Goal: Task Accomplishment & Management: Use online tool/utility

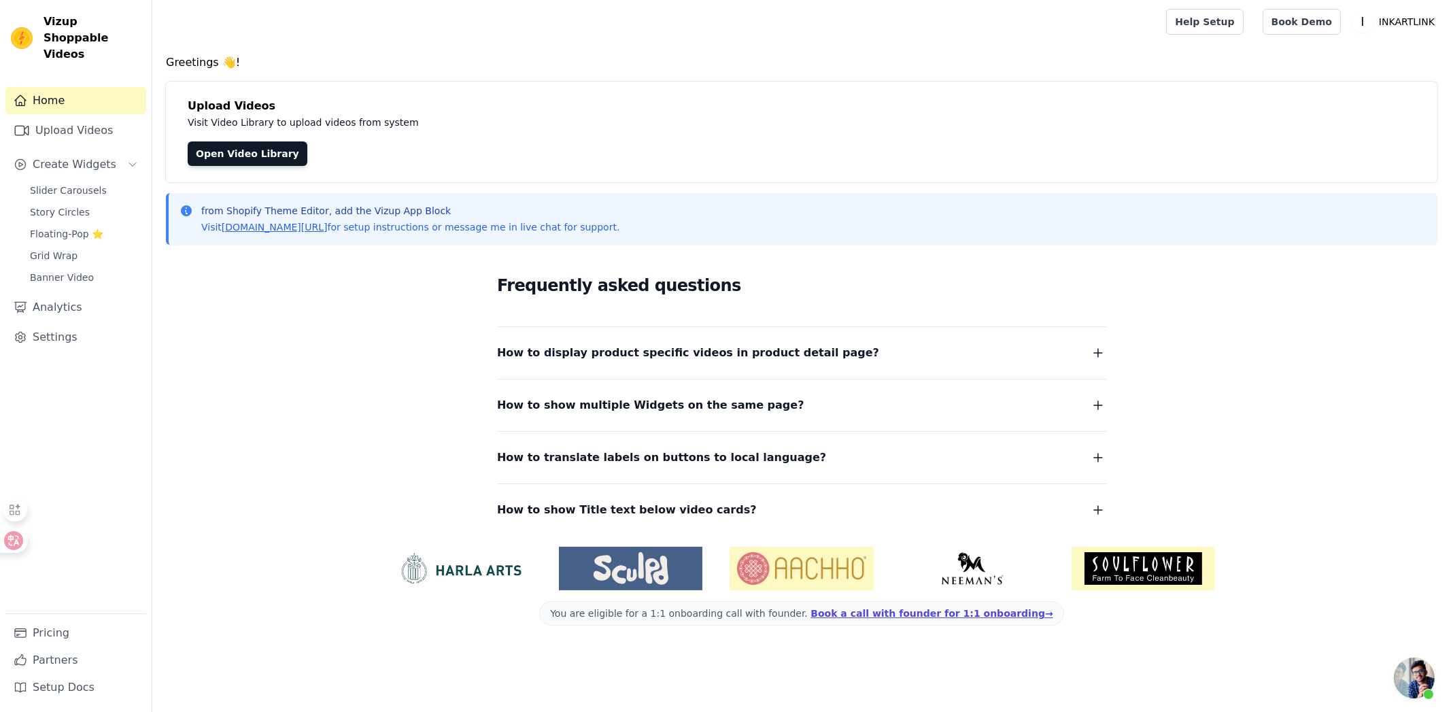
scroll to position [24, 0]
click at [101, 117] on link "Upload Videos" at bounding box center [75, 130] width 141 height 27
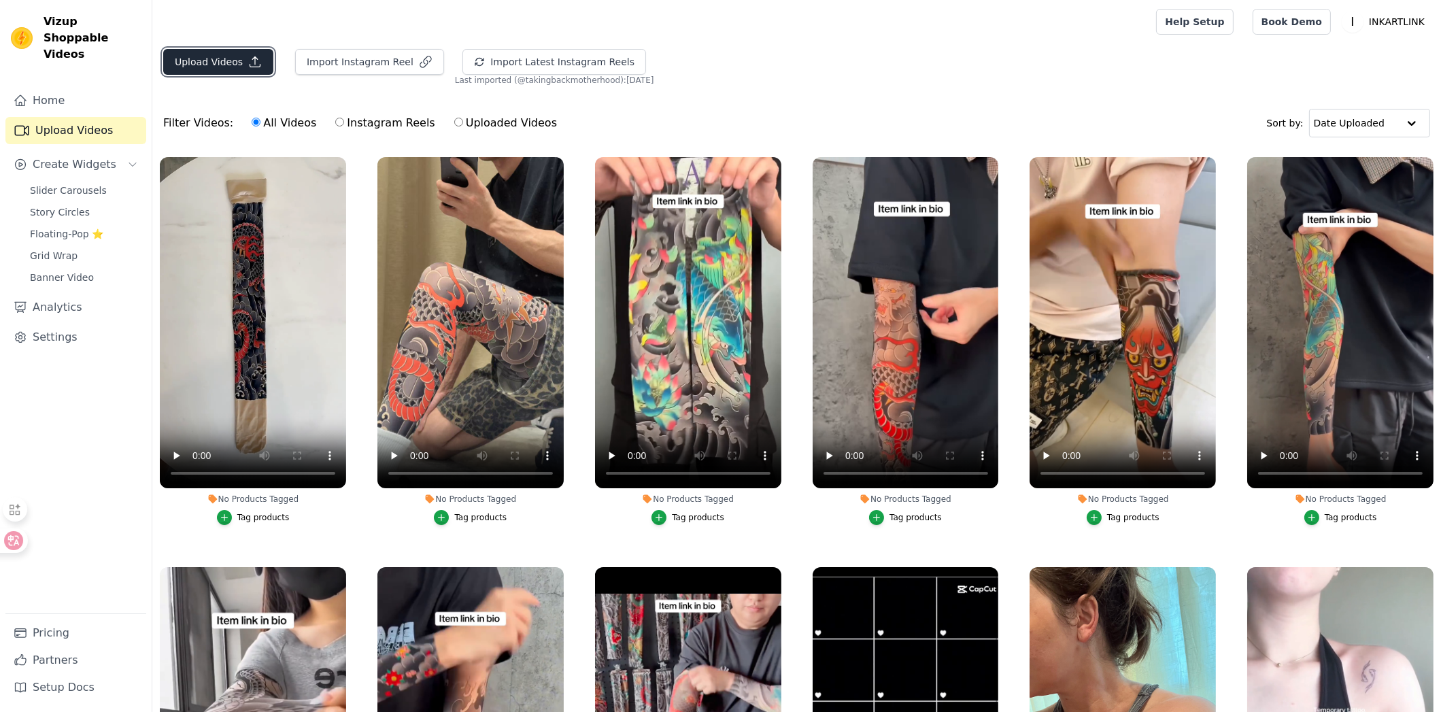
click at [233, 67] on button "Upload Videos" at bounding box center [218, 62] width 110 height 26
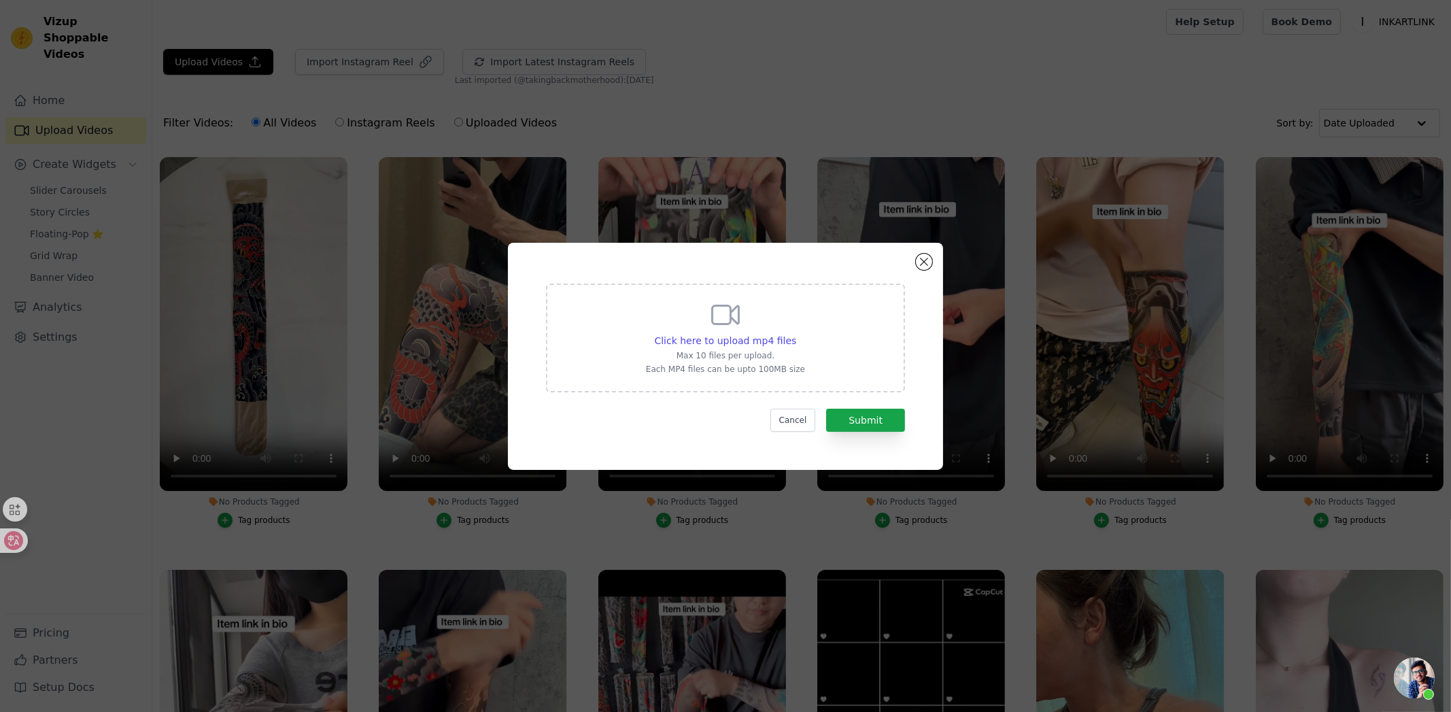
click at [749, 324] on div "Click here to upload mp4 files Max 10 files per upload. Each MP4 files can be u…" at bounding box center [725, 336] width 159 height 76
click at [795, 333] on input "Click here to upload mp4 files Max 10 files per upload. Each MP4 files can be u…" at bounding box center [795, 333] width 1 height 1
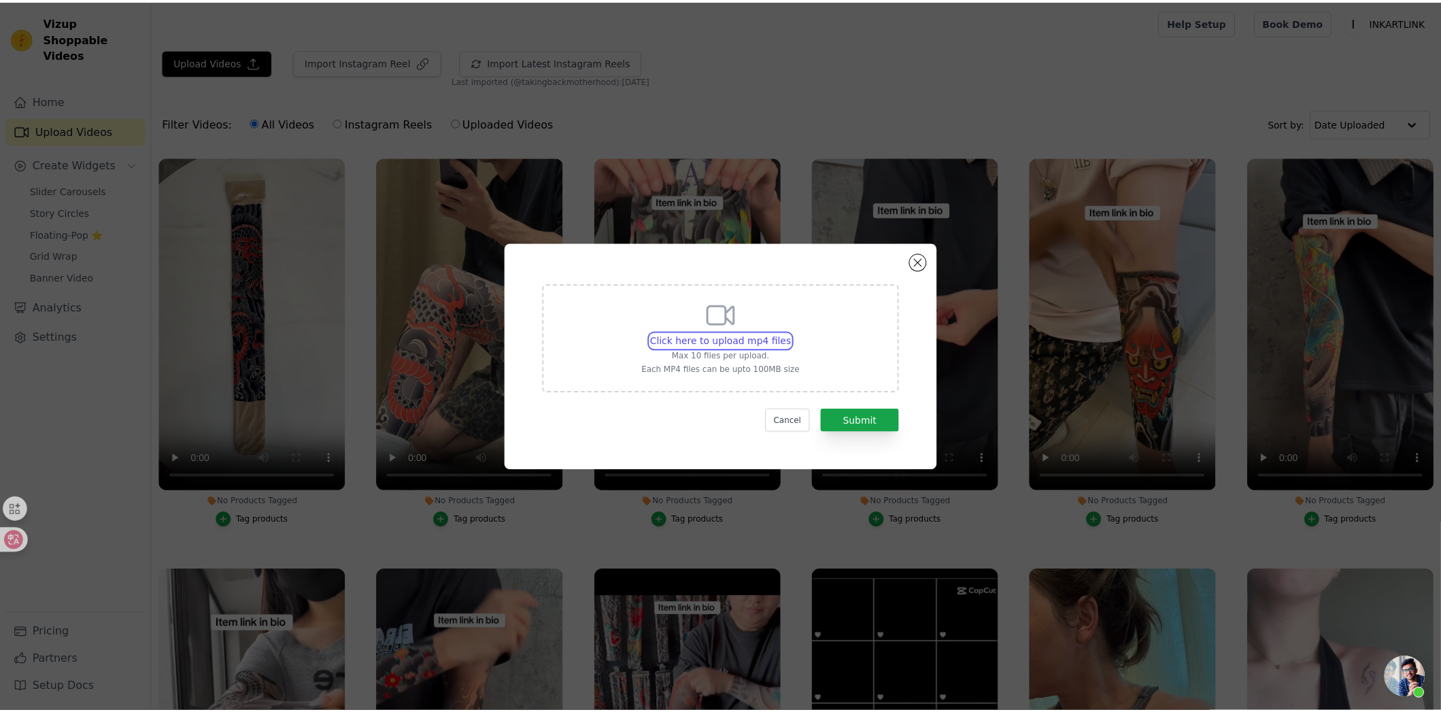
scroll to position [24, 0]
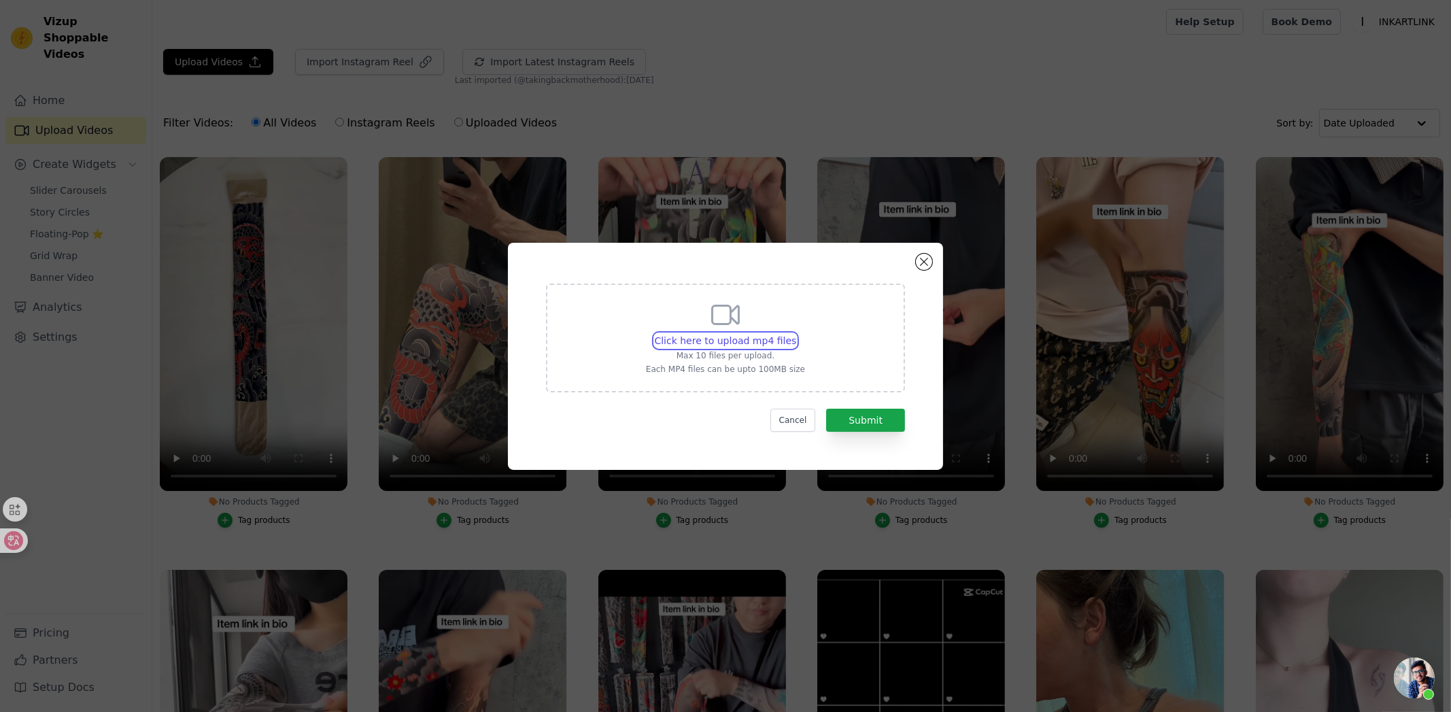
type input "C:\fakepath\IN-E081-0630-1-海贼王.mp4"
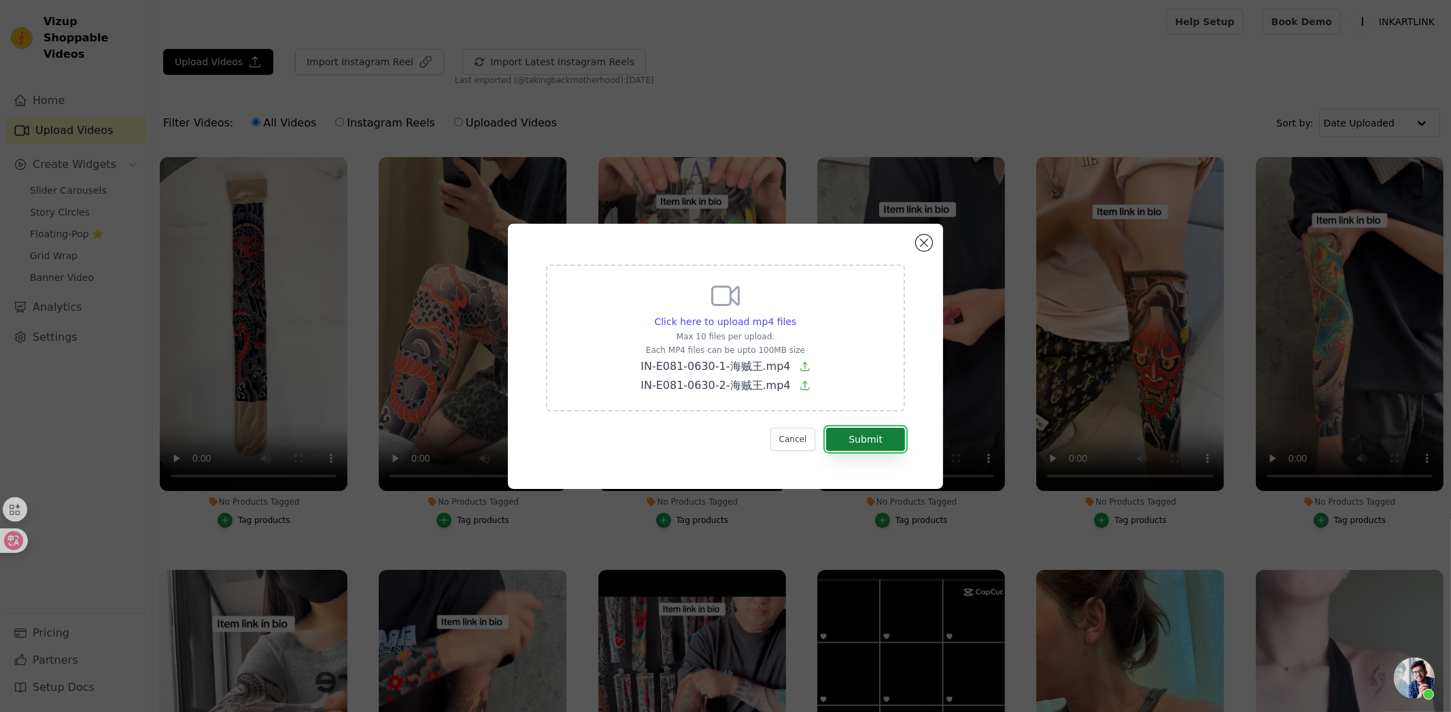
click at [870, 447] on button "Submit" at bounding box center [865, 439] width 79 height 23
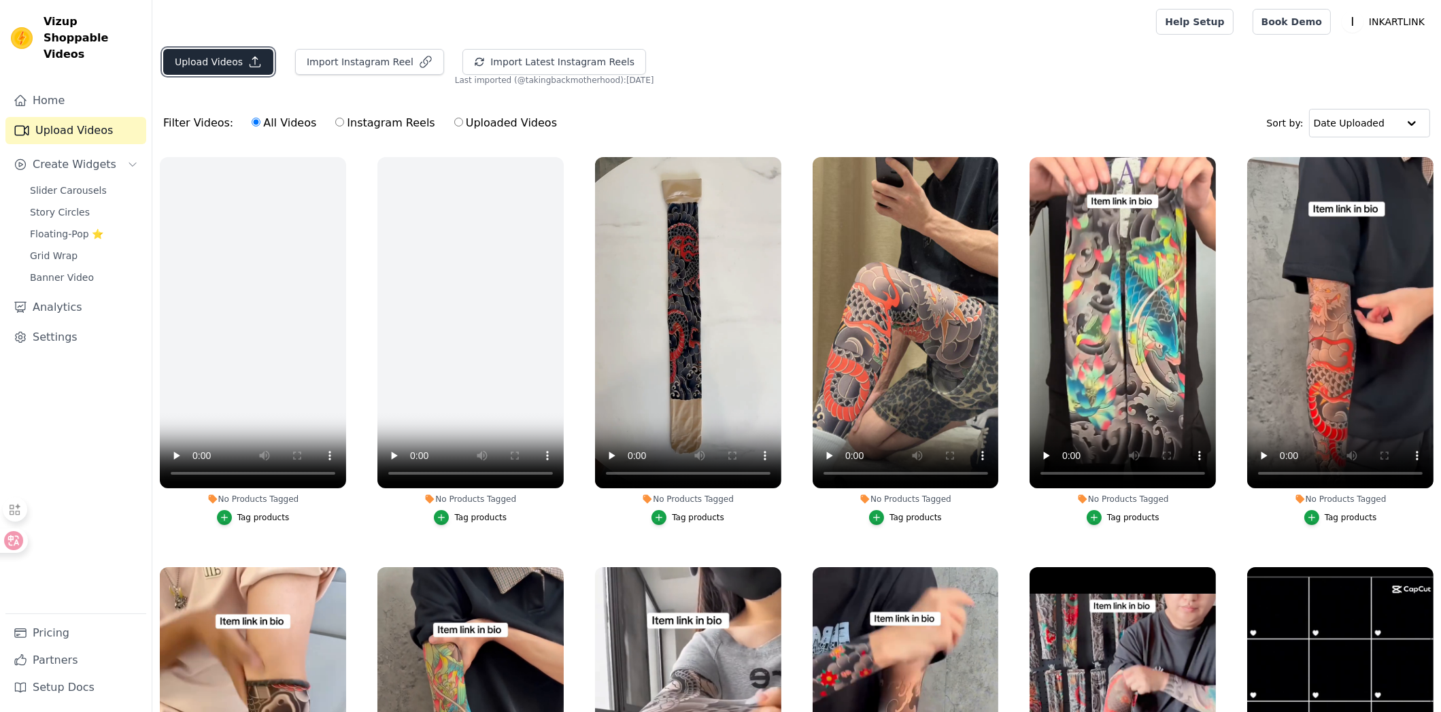
click at [220, 63] on button "Upload Videos" at bounding box center [218, 62] width 110 height 26
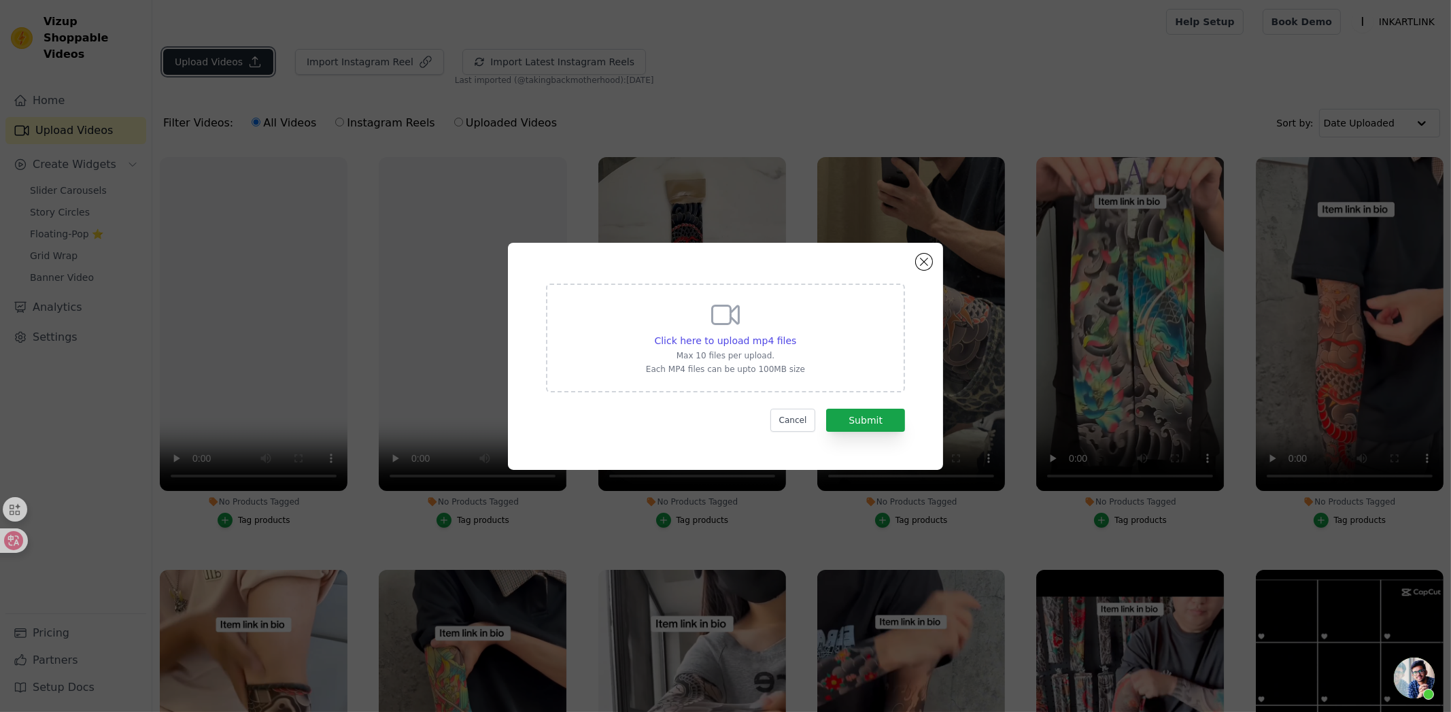
scroll to position [24, 0]
click at [878, 422] on button "Submit" at bounding box center [865, 420] width 79 height 23
click at [729, 338] on span "Click here to upload mp4 files" at bounding box center [726, 340] width 142 height 11
click at [795, 334] on input "Click here to upload mp4 files Max 10 files per upload. Each MP4 files can be u…" at bounding box center [795, 333] width 1 height 1
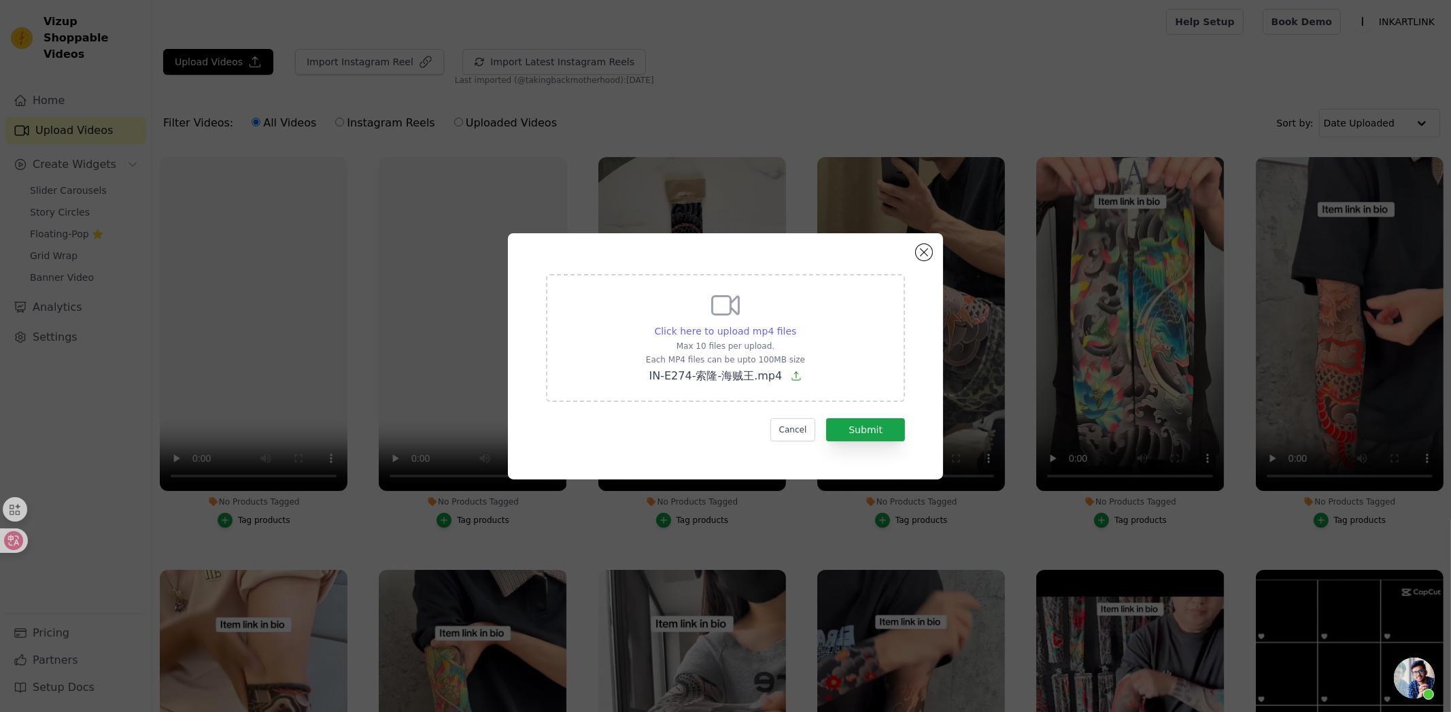
click at [746, 327] on span "Click here to upload mp4 files" at bounding box center [726, 331] width 142 height 11
click at [795, 324] on input "Click here to upload mp4 files Max 10 files per upload. Each MP4 files can be u…" at bounding box center [795, 324] width 1 height 1
type input "C:\fakepath\IN-E022-史迪仔.mp4"
click at [871, 437] on button "Submit" at bounding box center [865, 429] width 79 height 23
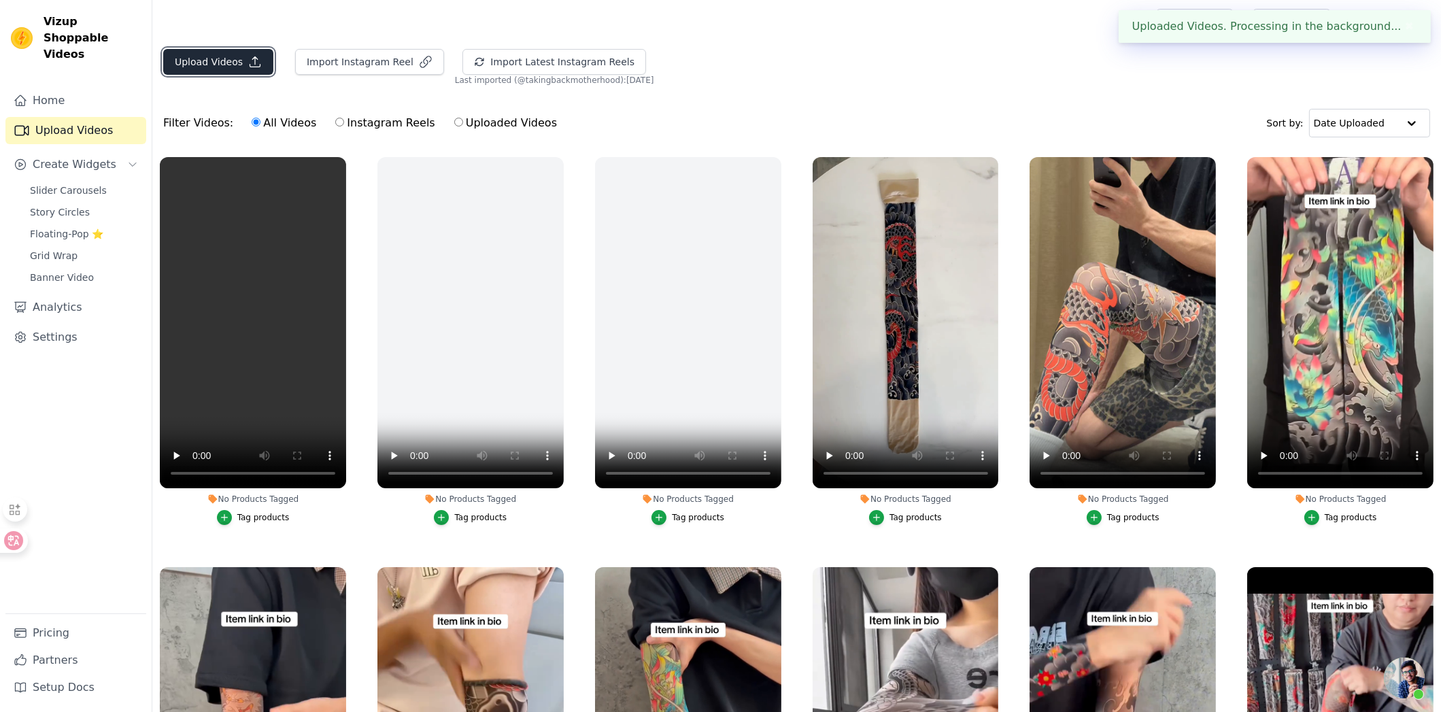
click at [237, 67] on button "Upload Videos" at bounding box center [218, 62] width 110 height 26
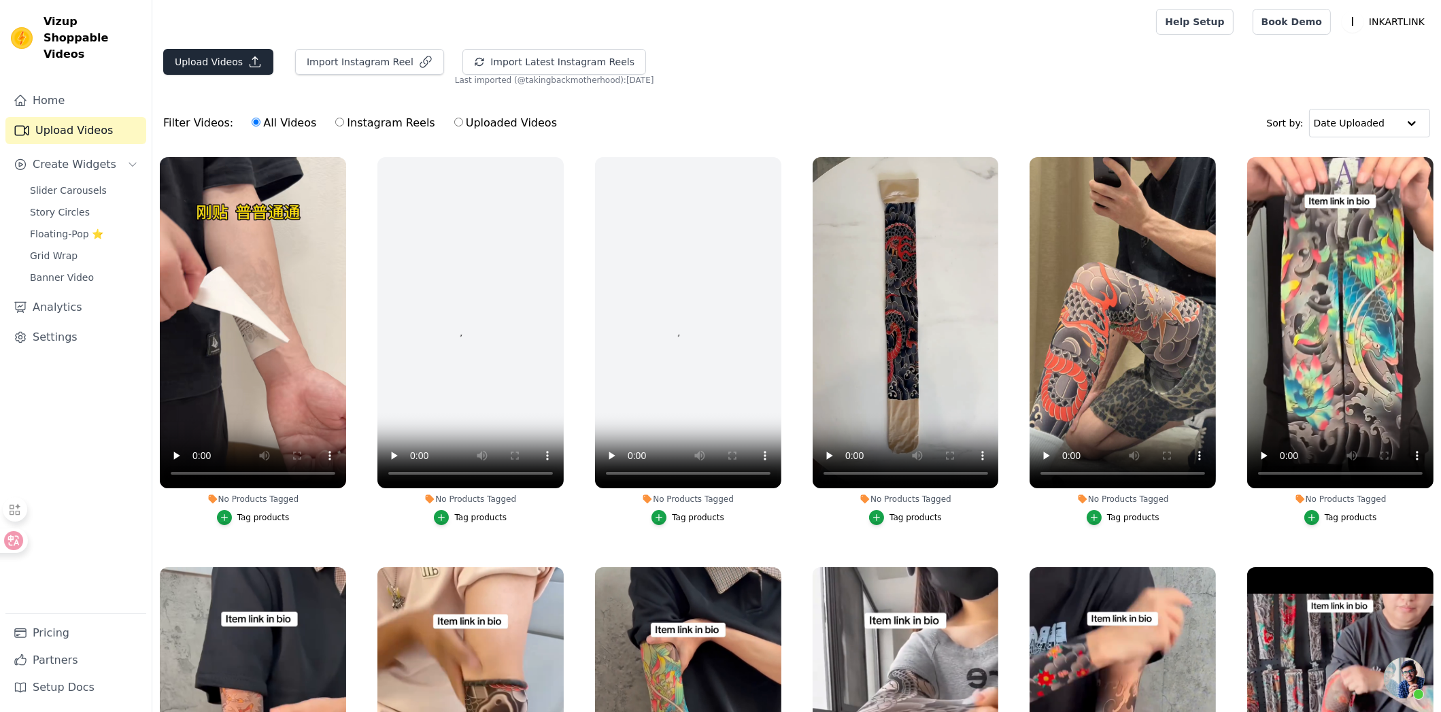
scroll to position [24, 0]
click at [236, 65] on button "Upload Videos" at bounding box center [218, 62] width 110 height 26
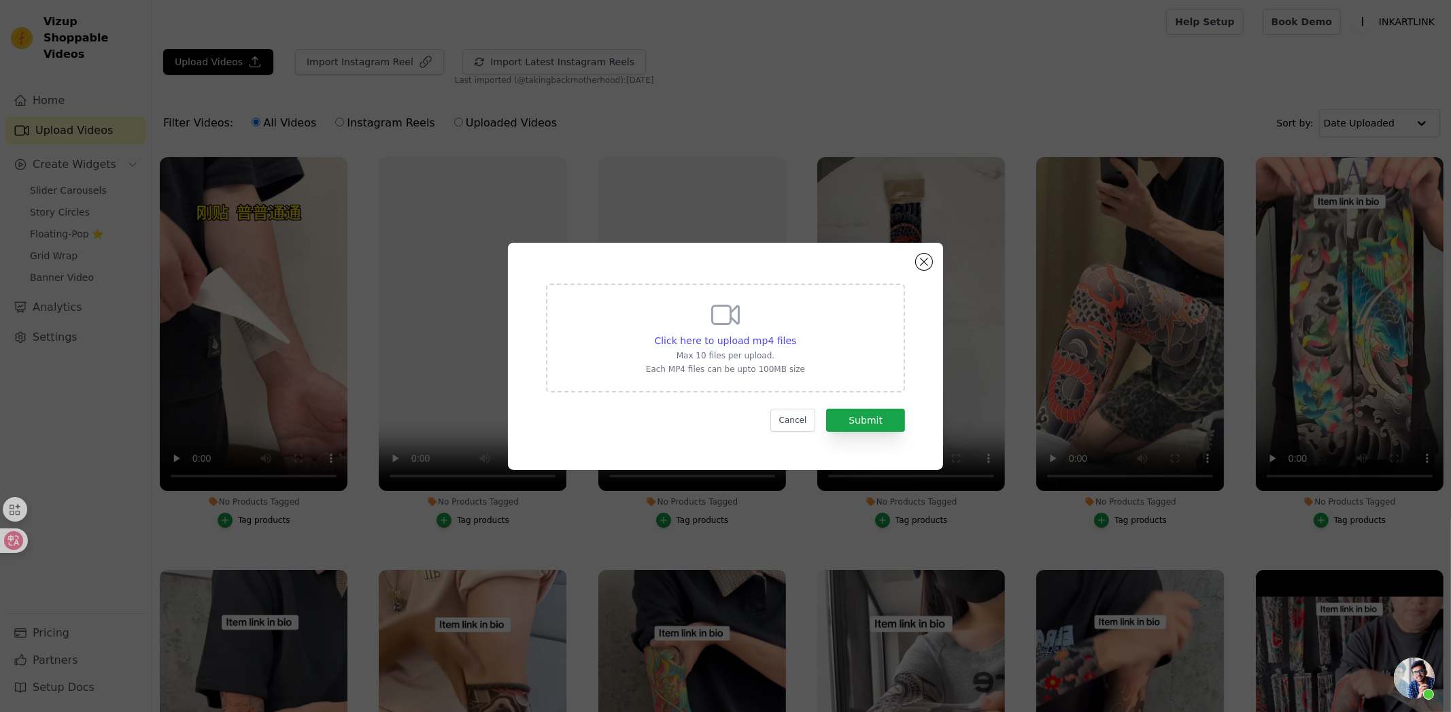
click at [914, 260] on div "Click here to upload mp4 files Max 10 files per upload. Each MP4 files can be u…" at bounding box center [725, 356] width 435 height 227
click at [750, 335] on span "Click here to upload mp4 files" at bounding box center [726, 340] width 142 height 11
click at [795, 334] on input "Click here to upload mp4 files Max 10 files per upload. Each MP4 files can be u…" at bounding box center [795, 333] width 1 height 1
type input "C:\fakepath\IN-E274-索隆-海贼王.mp4"
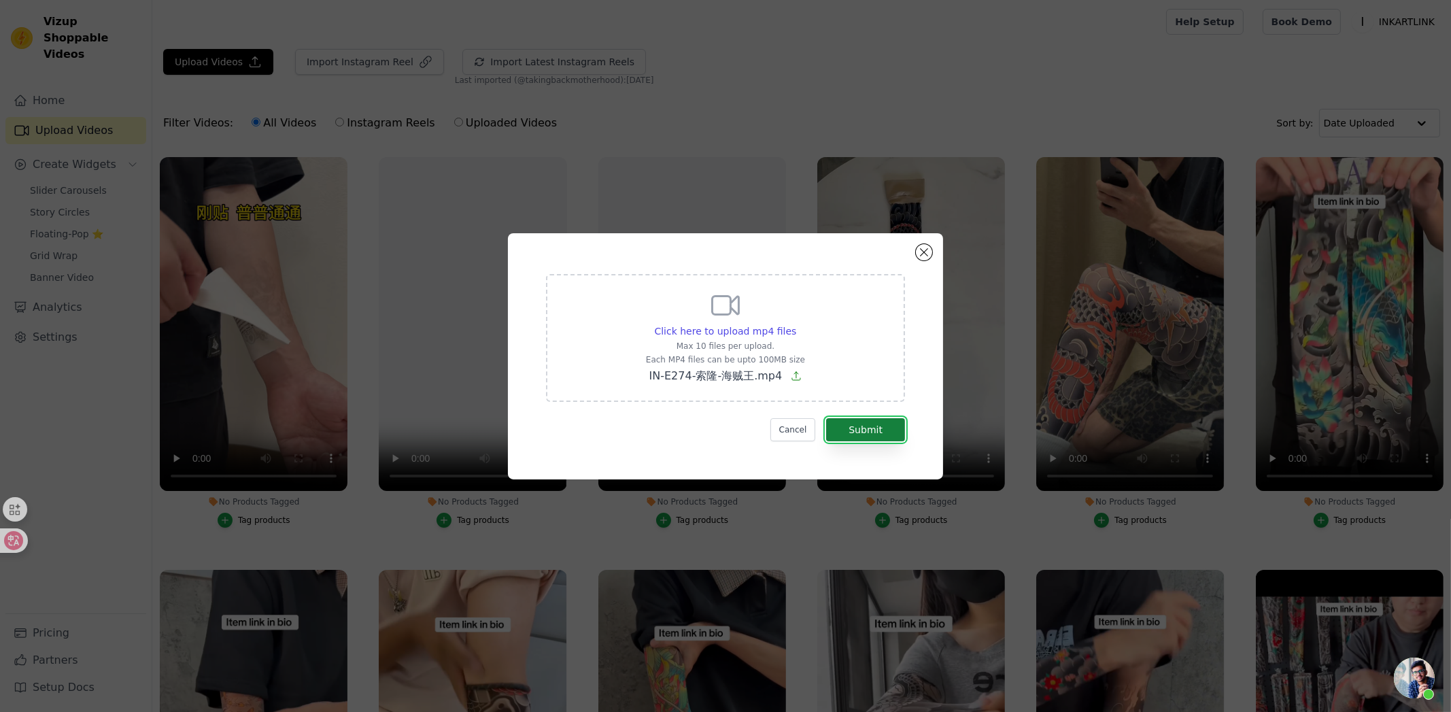
click at [890, 428] on button "Submit" at bounding box center [865, 429] width 79 height 23
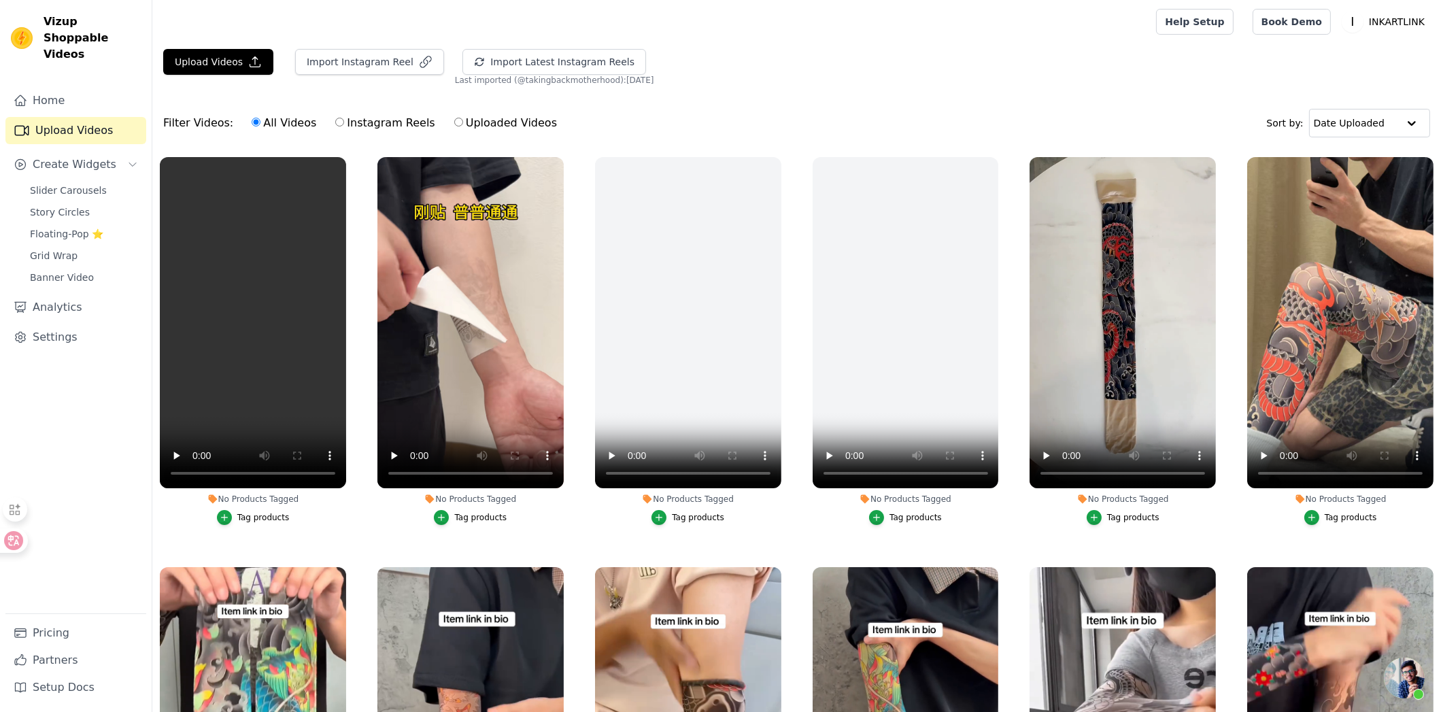
click at [556, 521] on div "Tag products" at bounding box center [470, 517] width 186 height 15
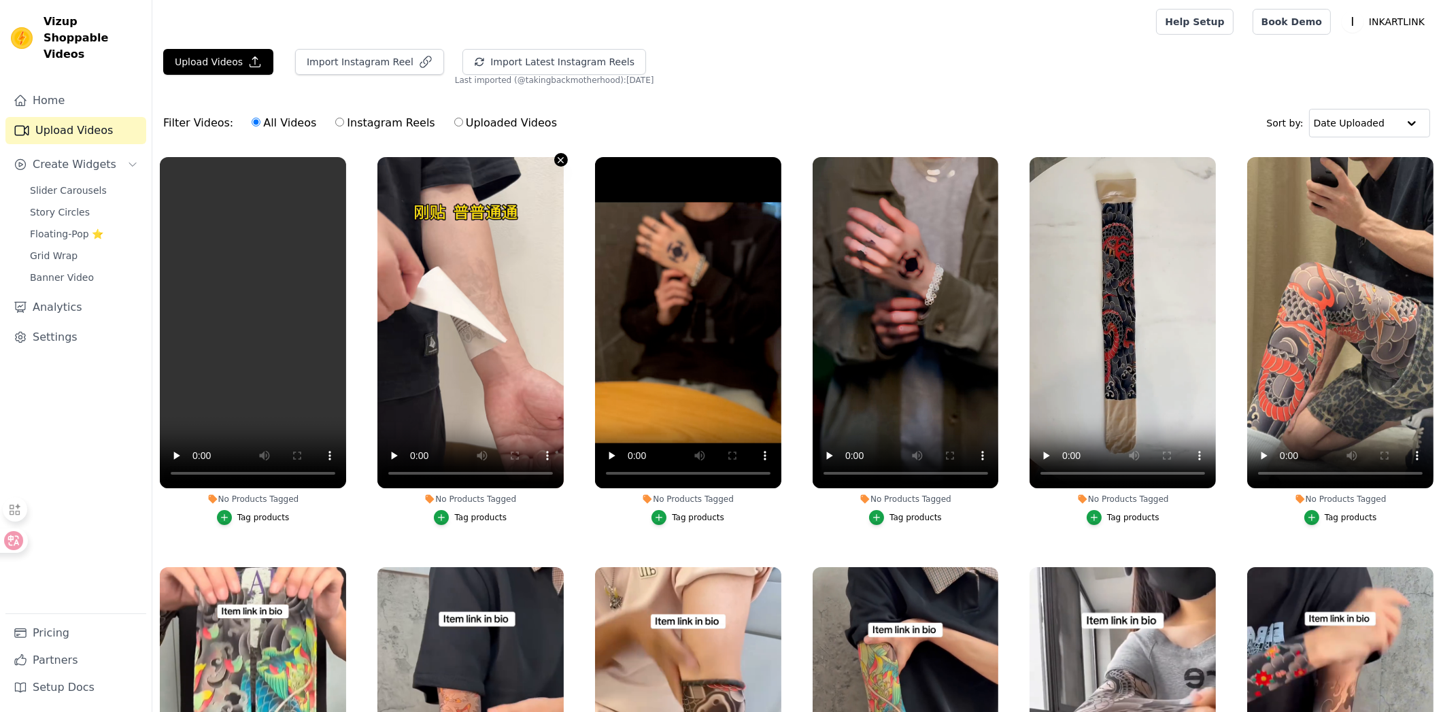
click at [555, 158] on icon "button" at bounding box center [560, 160] width 10 height 10
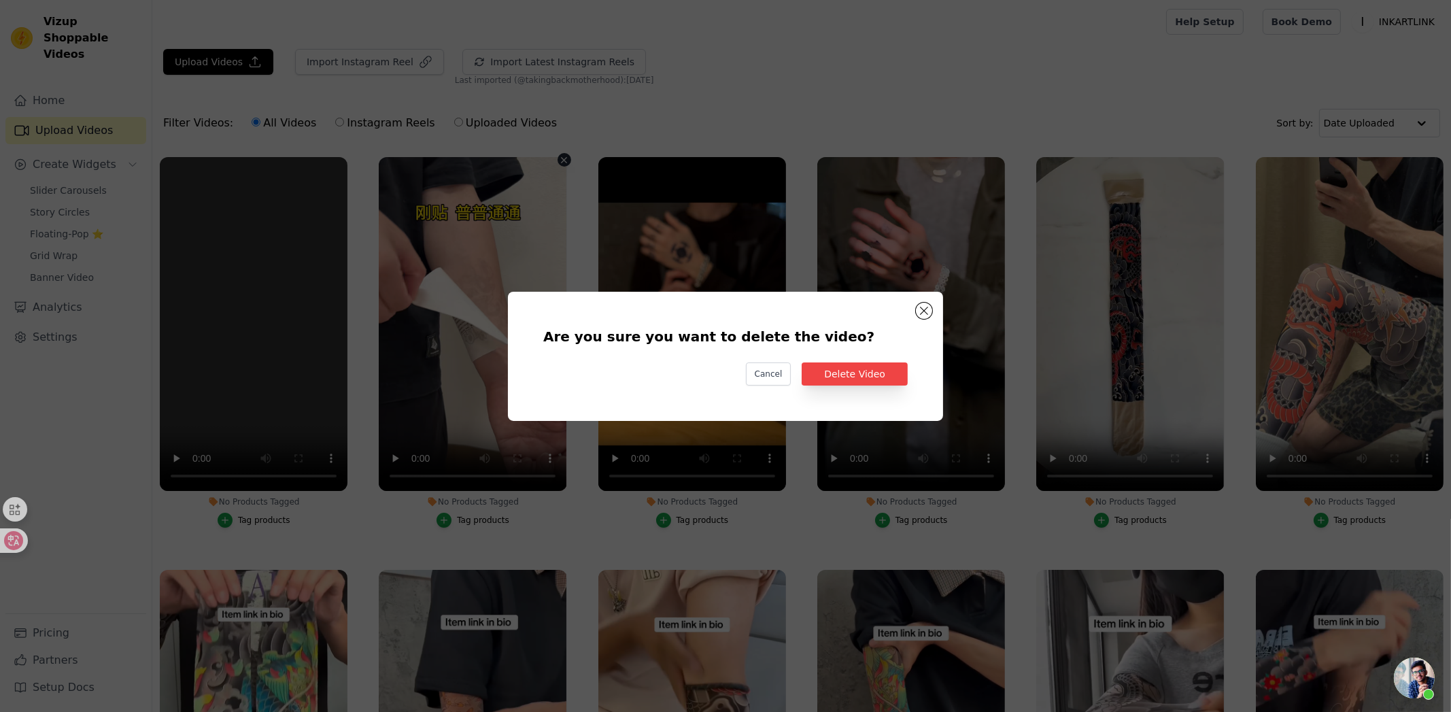
scroll to position [24, 0]
click at [782, 377] on button "Cancel" at bounding box center [769, 373] width 46 height 23
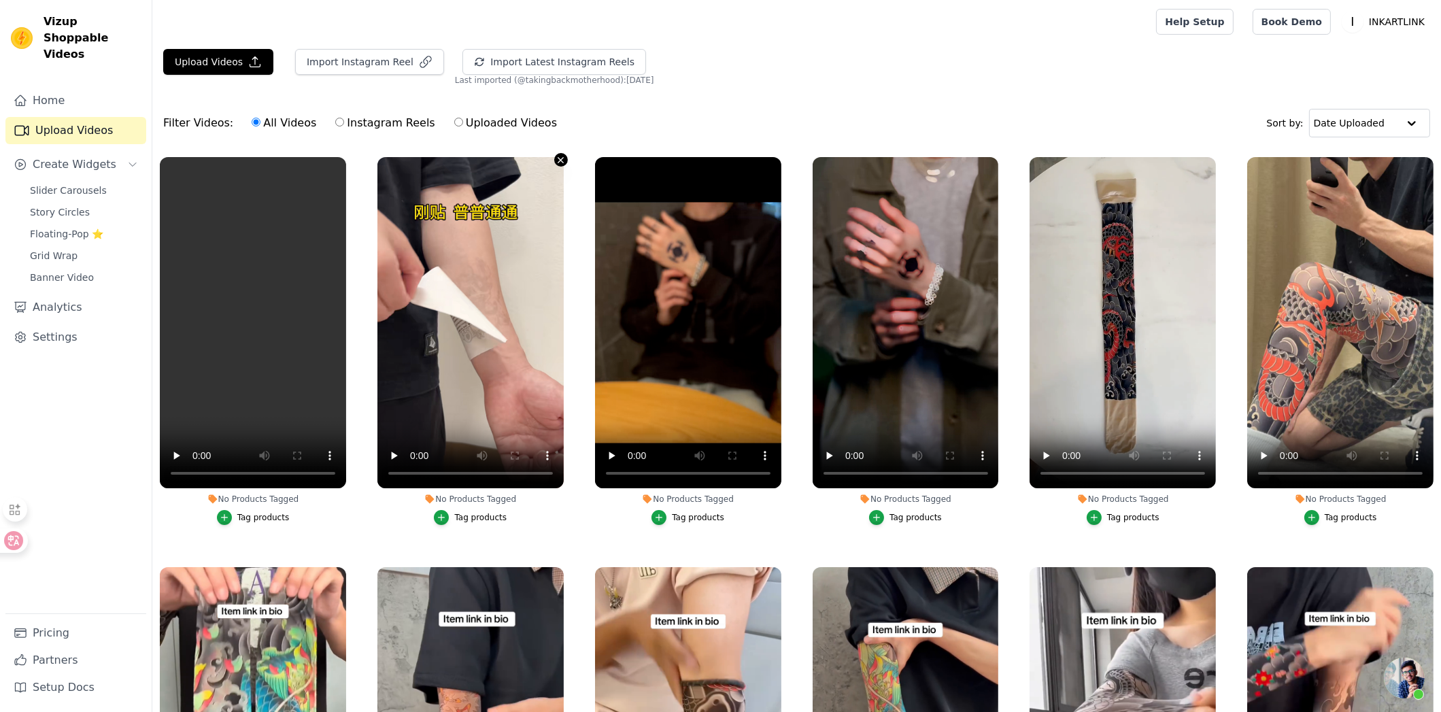
click at [561, 159] on icon "button" at bounding box center [560, 160] width 10 height 10
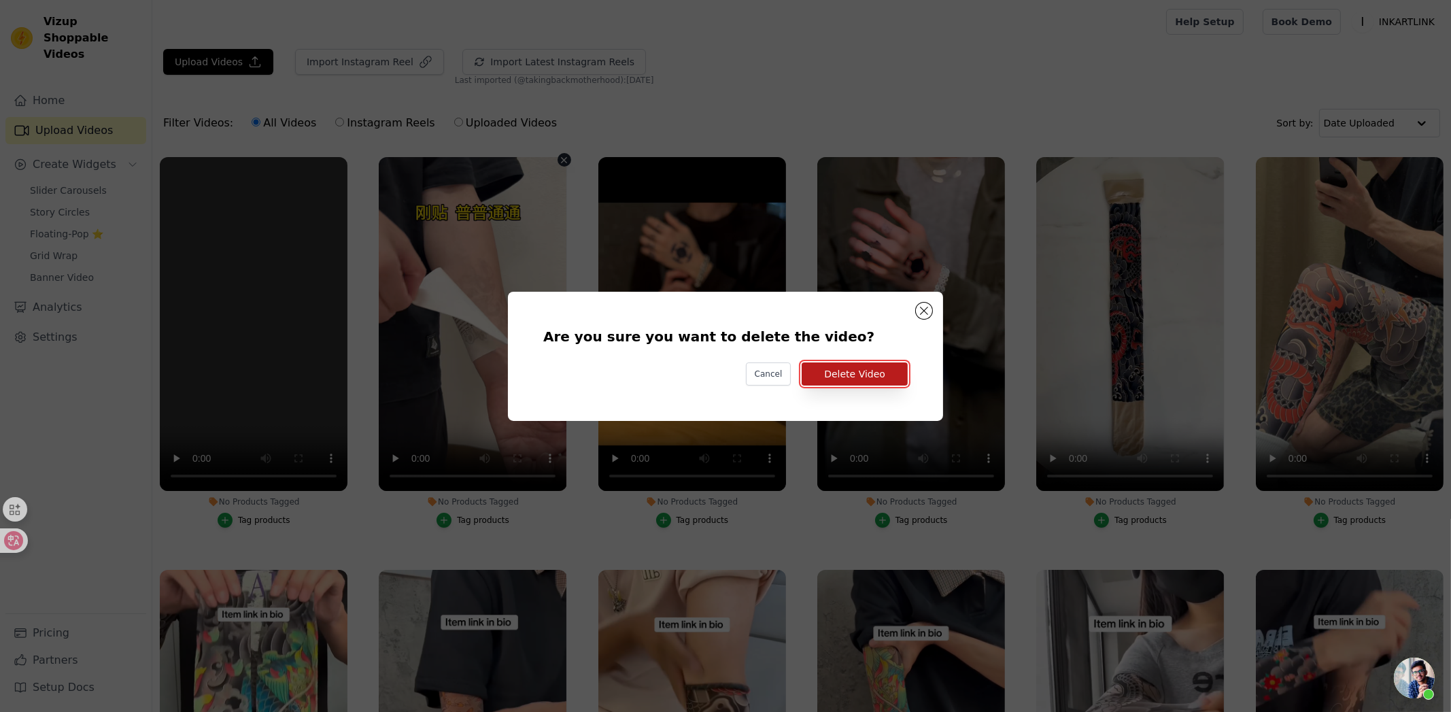
click at [838, 371] on button "Delete Video" at bounding box center [855, 373] width 106 height 23
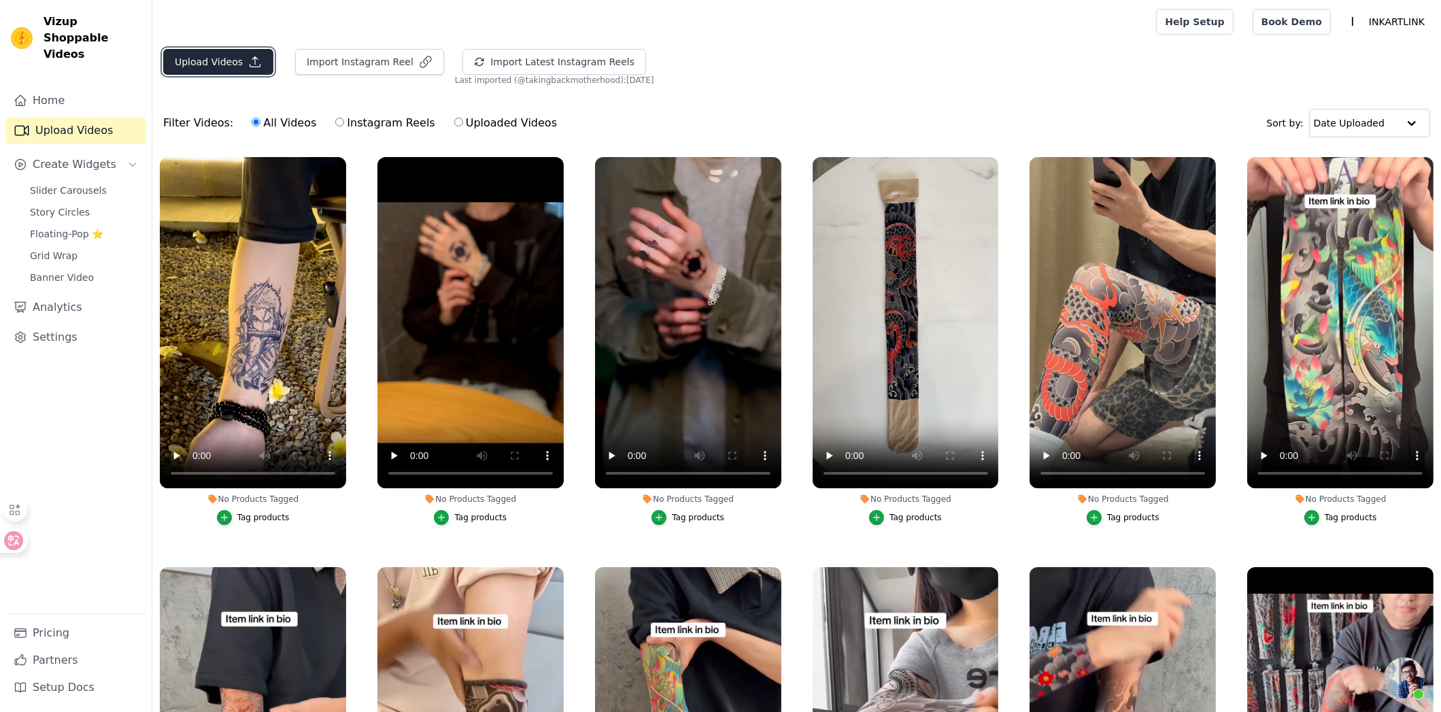
click at [240, 59] on button "Upload Videos" at bounding box center [218, 62] width 110 height 26
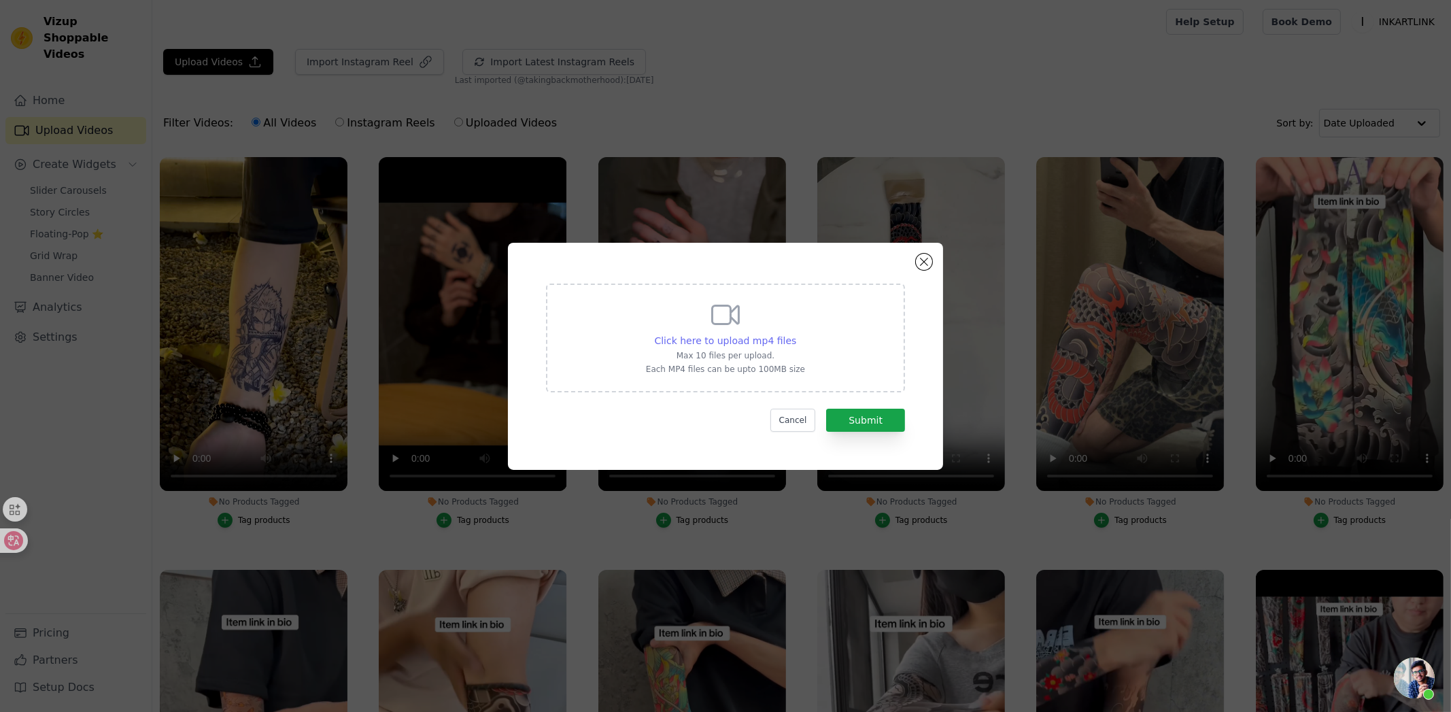
click at [752, 339] on span "Click here to upload mp4 files" at bounding box center [726, 340] width 142 height 11
click at [795, 334] on input "Click here to upload mp4 files Max 10 files per upload. Each MP4 files can be u…" at bounding box center [795, 333] width 1 height 1
click at [921, 262] on button "Close modal" at bounding box center [924, 262] width 16 height 16
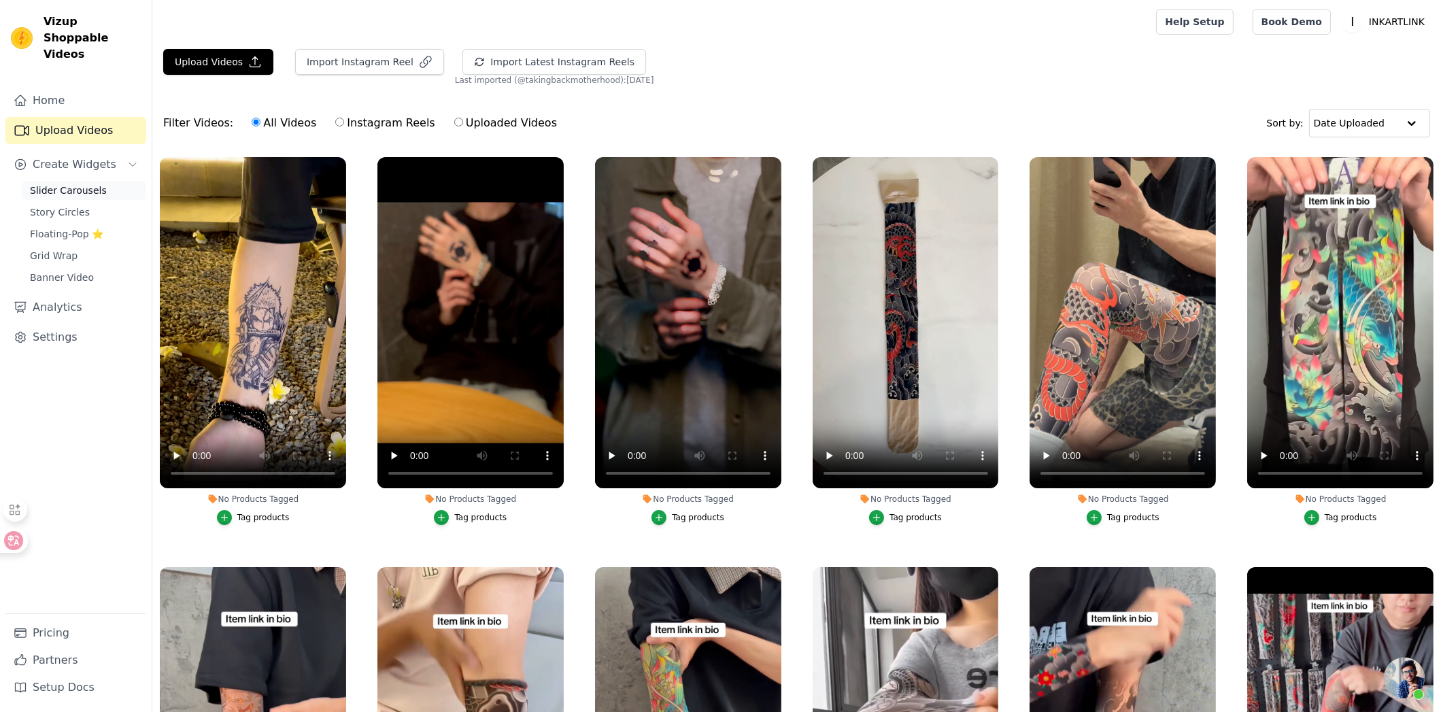
click at [73, 184] on span "Slider Carousels" at bounding box center [68, 191] width 77 height 14
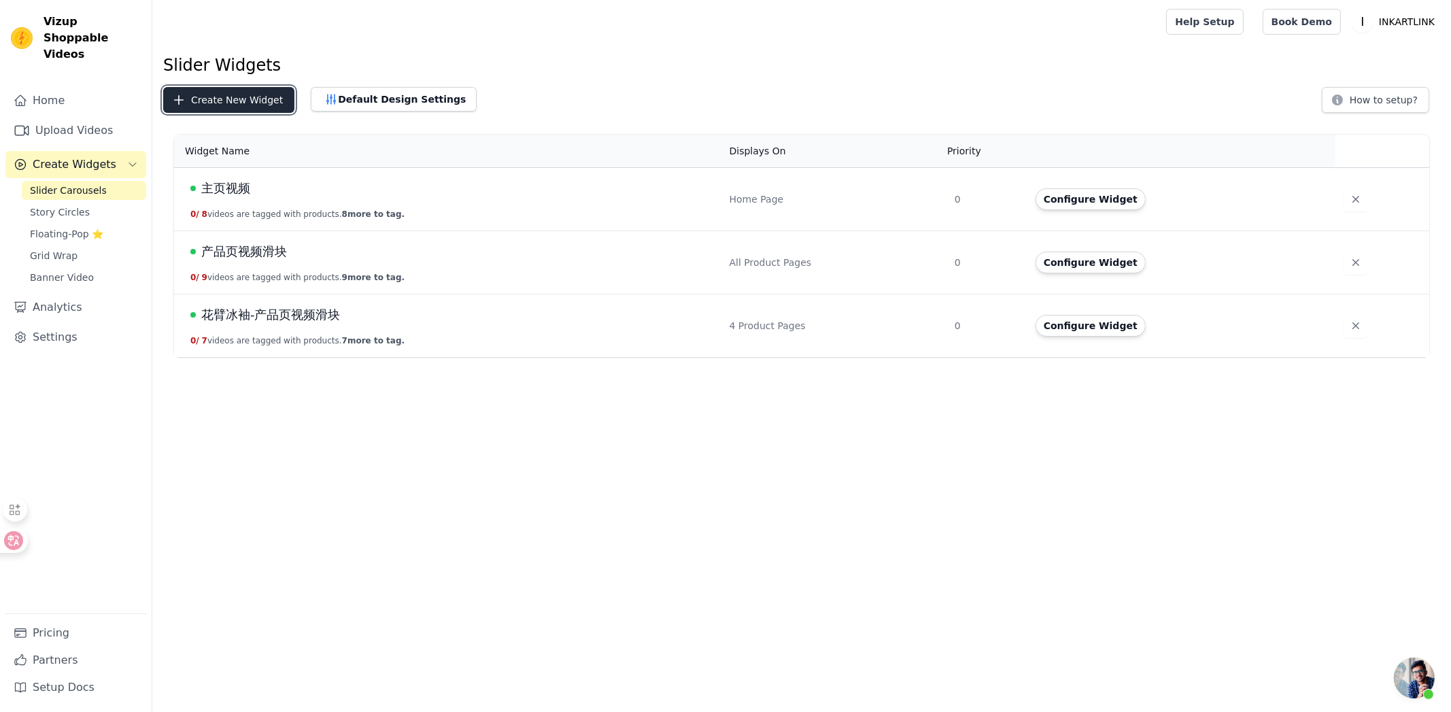
click at [205, 105] on button "Create New Widget" at bounding box center [228, 100] width 131 height 26
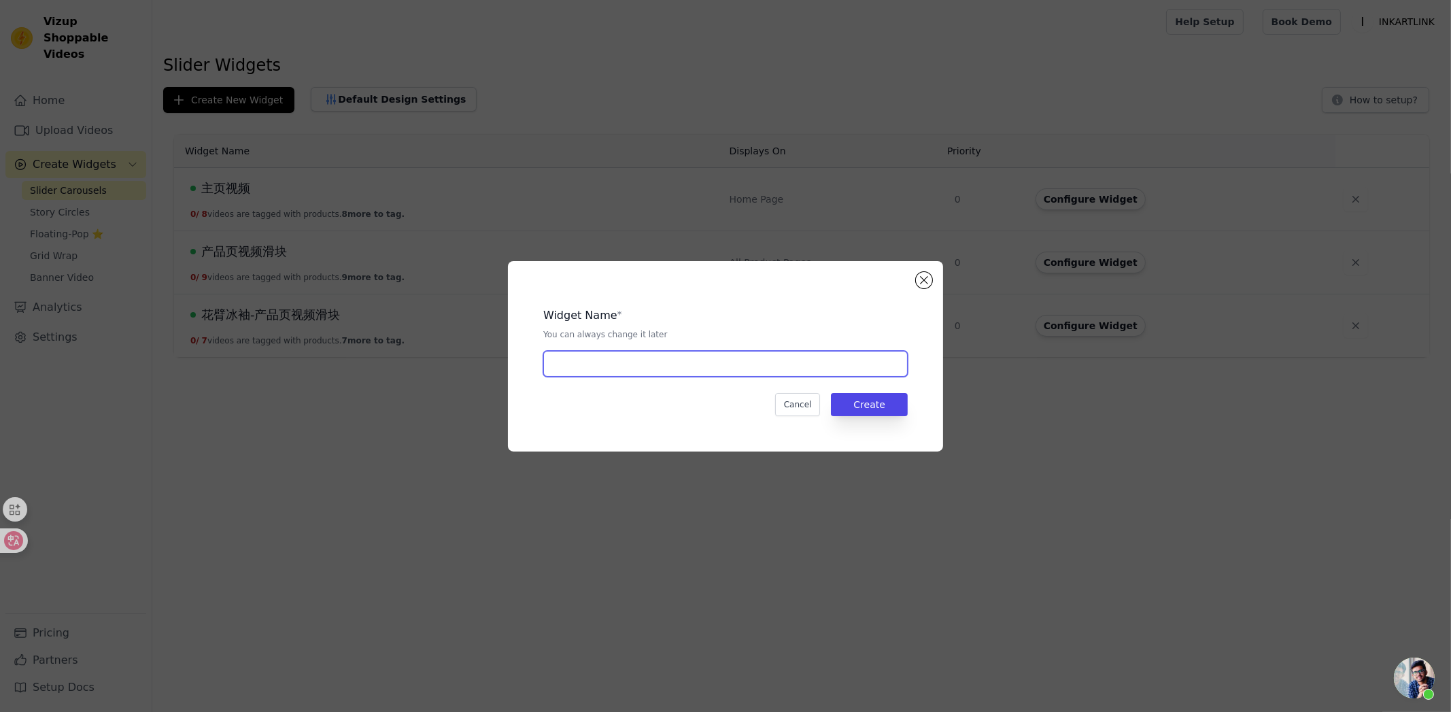
click at [691, 358] on input "text" at bounding box center [725, 364] width 364 height 26
type input "h"
type input "动漫视频滑块（海贼王）"
click at [870, 407] on button "Create" at bounding box center [869, 404] width 77 height 23
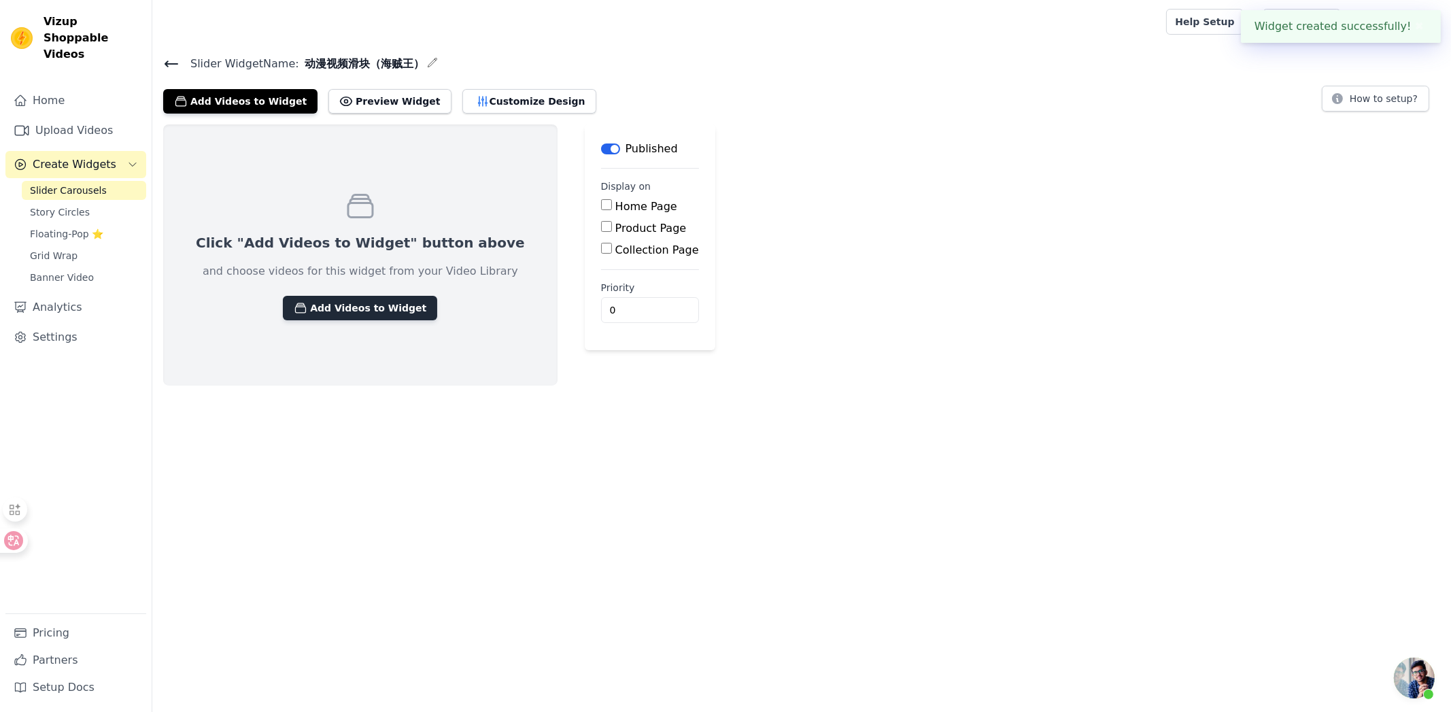
click at [340, 304] on button "Add Videos to Widget" at bounding box center [360, 308] width 154 height 24
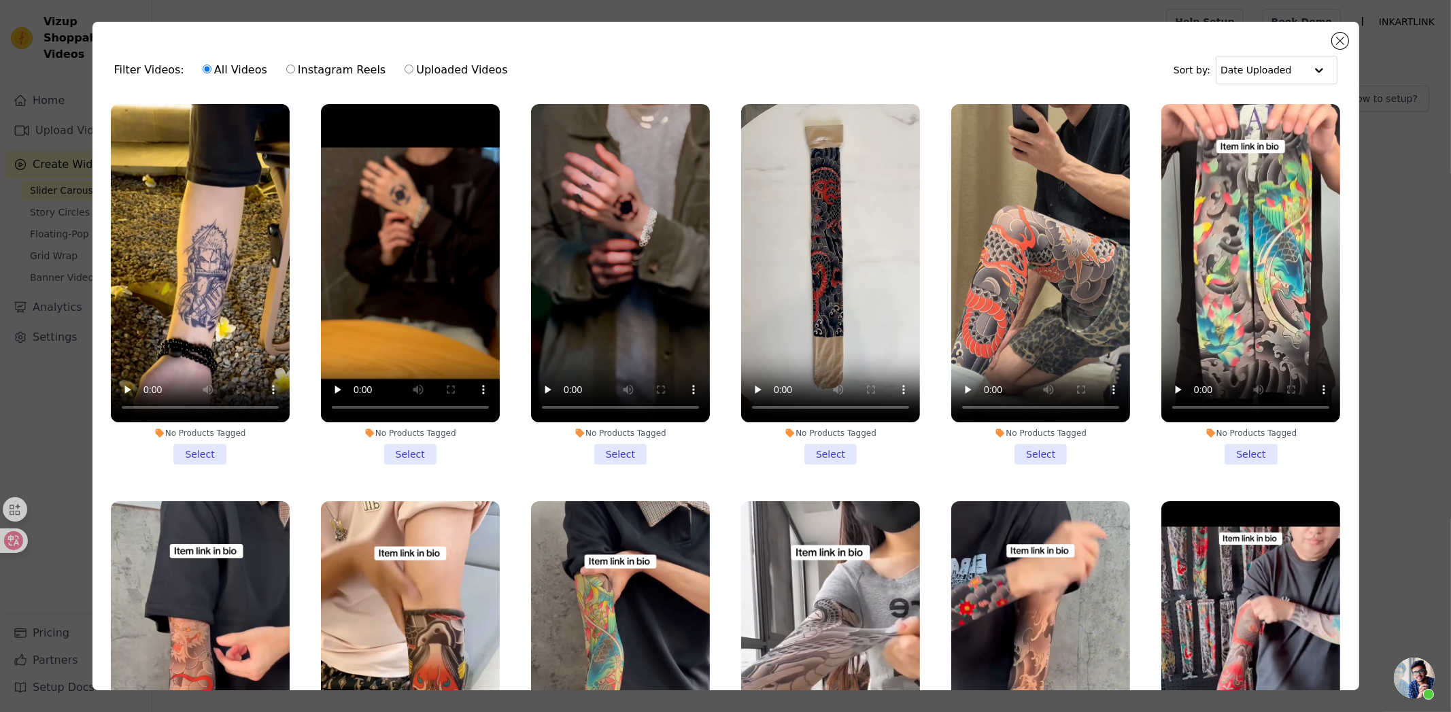
click at [211, 450] on li "No Products Tagged Select" at bounding box center [200, 284] width 179 height 360
click at [0, 0] on input "No Products Tagged Select" at bounding box center [0, 0] width 0 height 0
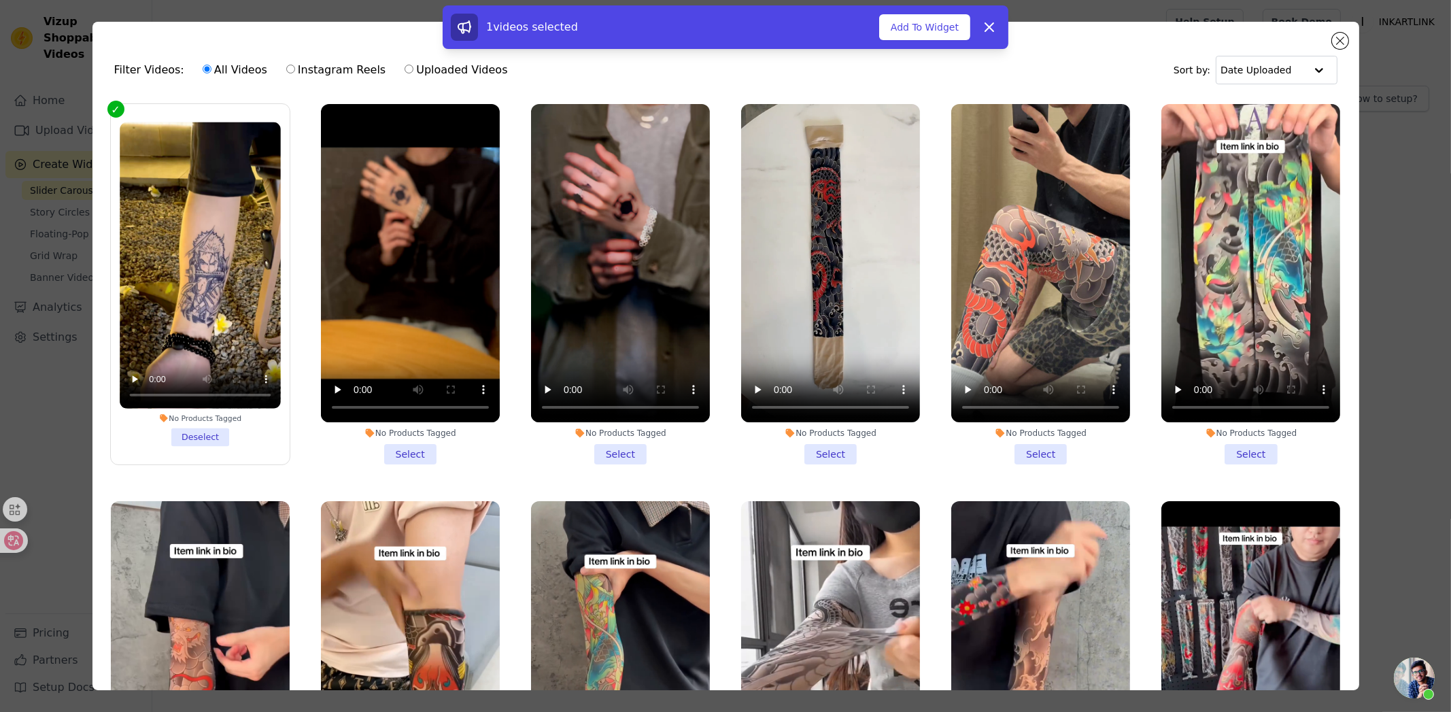
drag, startPoint x: 396, startPoint y: 450, endPoint x: 444, endPoint y: 453, distance: 47.7
click at [397, 450] on li "No Products Tagged Select" at bounding box center [410, 284] width 179 height 360
click at [0, 0] on input "No Products Tagged Select" at bounding box center [0, 0] width 0 height 0
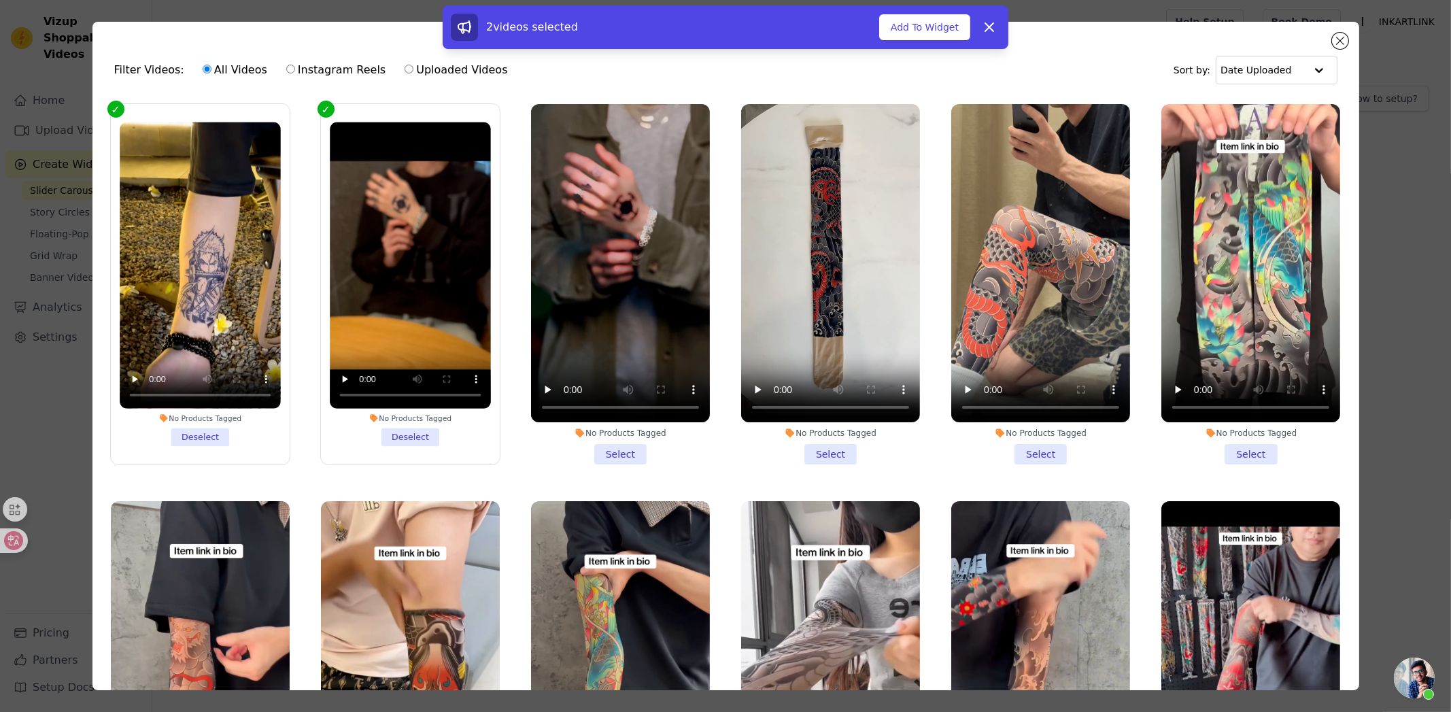
click at [602, 449] on li "No Products Tagged Select" at bounding box center [620, 284] width 179 height 360
click at [0, 0] on input "No Products Tagged Select" at bounding box center [0, 0] width 0 height 0
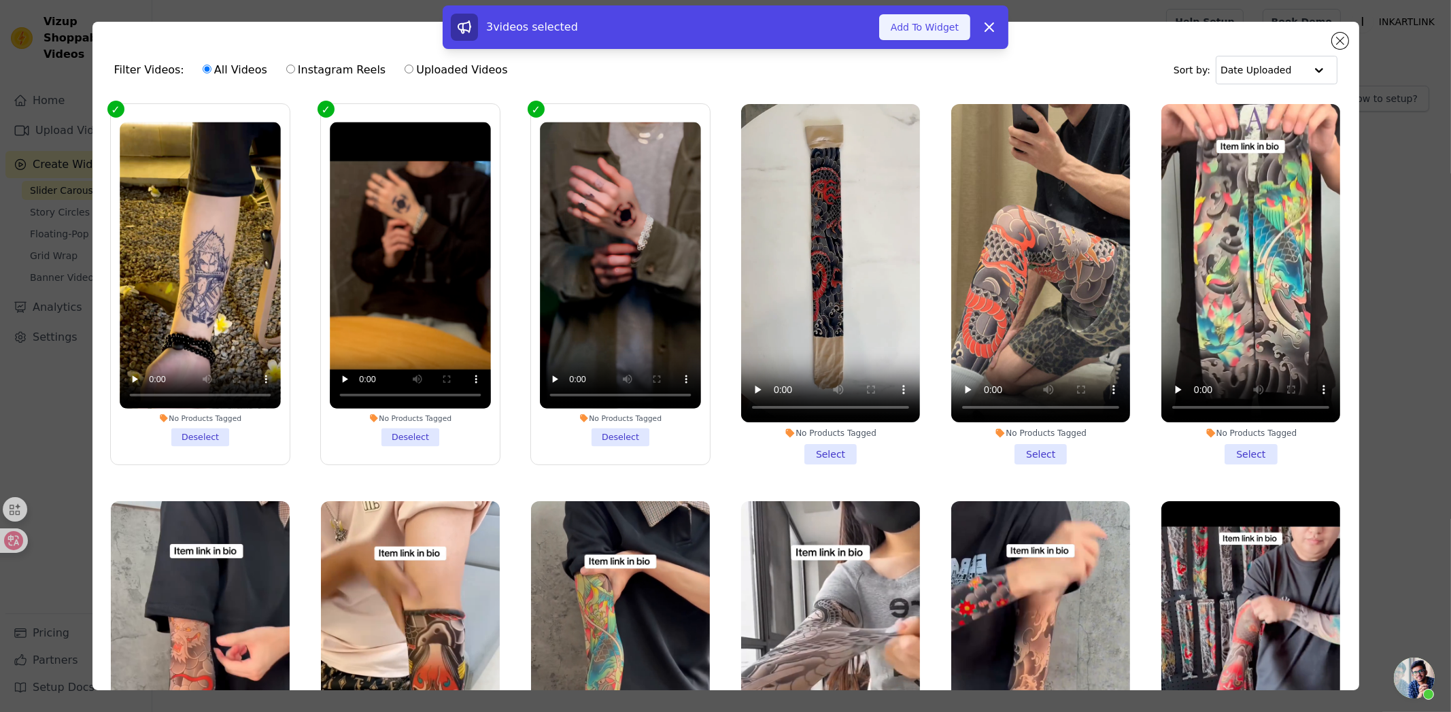
click at [912, 28] on button "Add To Widget" at bounding box center [924, 27] width 91 height 26
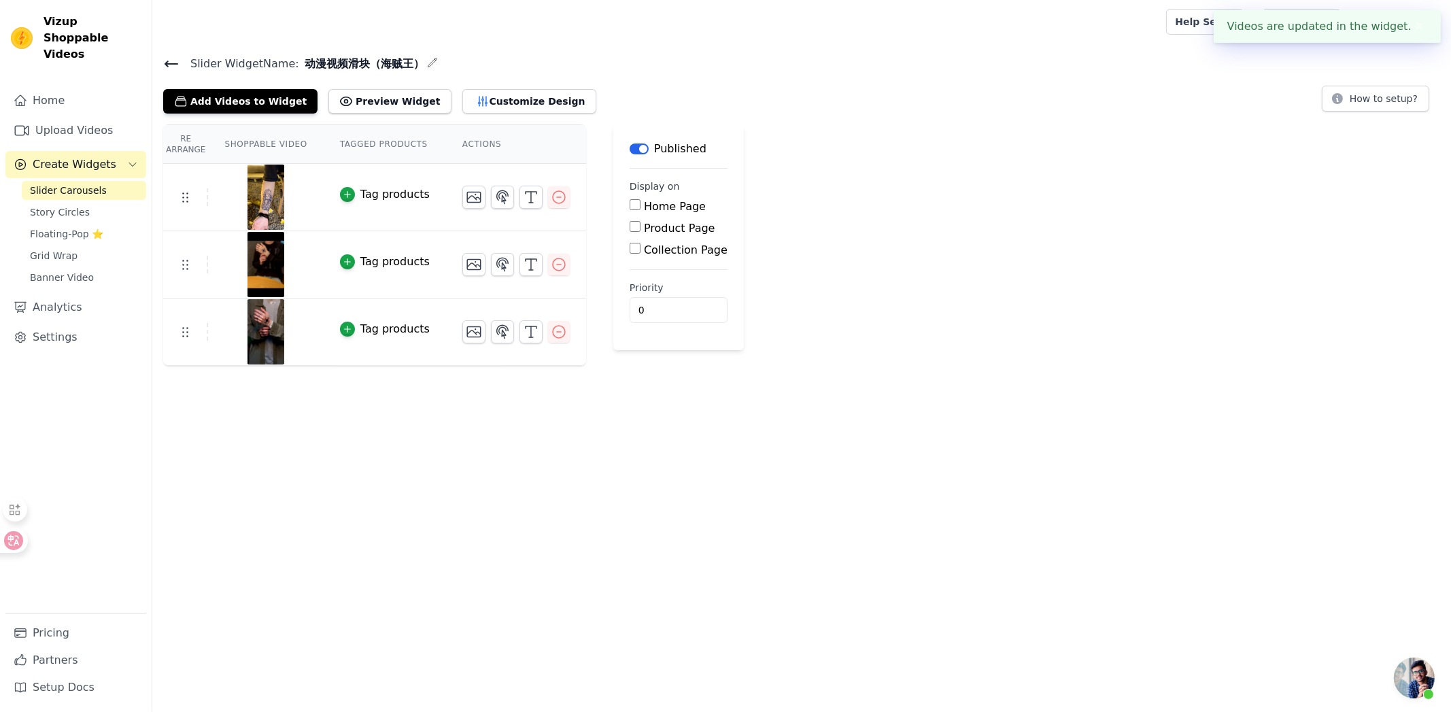
click at [929, 366] on html "Videos are updated in the widget. ✖ Vizup Shoppable Videos Home Upload Videos C…" at bounding box center [725, 183] width 1451 height 366
click at [933, 366] on html "Videos are updated in the widget. ✖ Vizup Shoppable Videos Home Upload Videos C…" at bounding box center [725, 183] width 1451 height 366
click at [935, 366] on html "Videos are updated in the widget. ✖ Vizup Shoppable Videos Home Upload Videos C…" at bounding box center [725, 183] width 1451 height 366
click at [936, 366] on html "Vizup Shoppable Videos Home Upload Videos Create Widgets Slider Carousels Story…" at bounding box center [725, 183] width 1451 height 366
click at [409, 366] on html "Vizup Shoppable Videos Home Upload Videos Create Widgets Slider Carousels Story…" at bounding box center [725, 183] width 1451 height 366
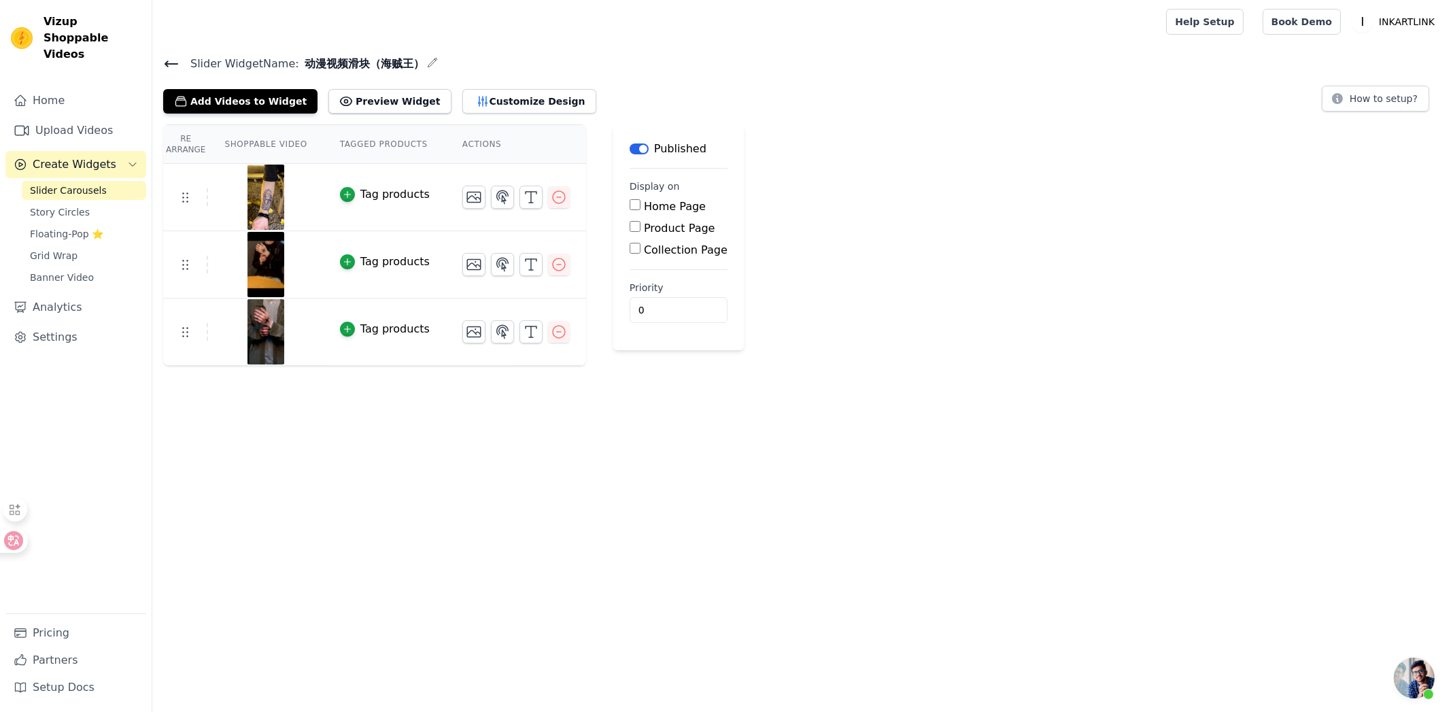
click at [409, 366] on html "Vizup Shoppable Videos Home Upload Videos Create Widgets Slider Carousels Story…" at bounding box center [725, 183] width 1451 height 366
click at [611, 366] on html "Vizup Shoppable Videos Home Upload Videos Create Widgets Slider Carousels Story…" at bounding box center [725, 183] width 1451 height 366
click at [256, 98] on button "Add Videos to Widget" at bounding box center [240, 101] width 154 height 24
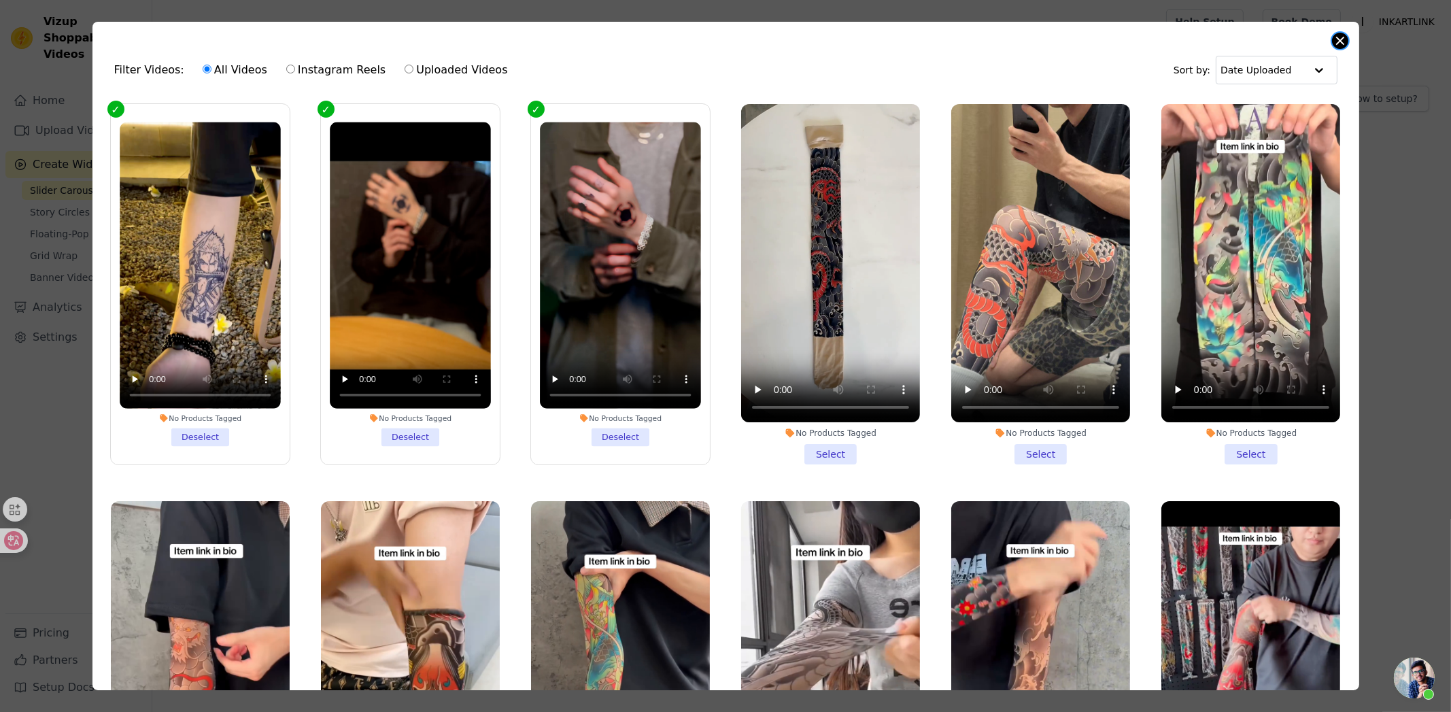
click at [1336, 44] on button "Close modal" at bounding box center [1340, 41] width 16 height 16
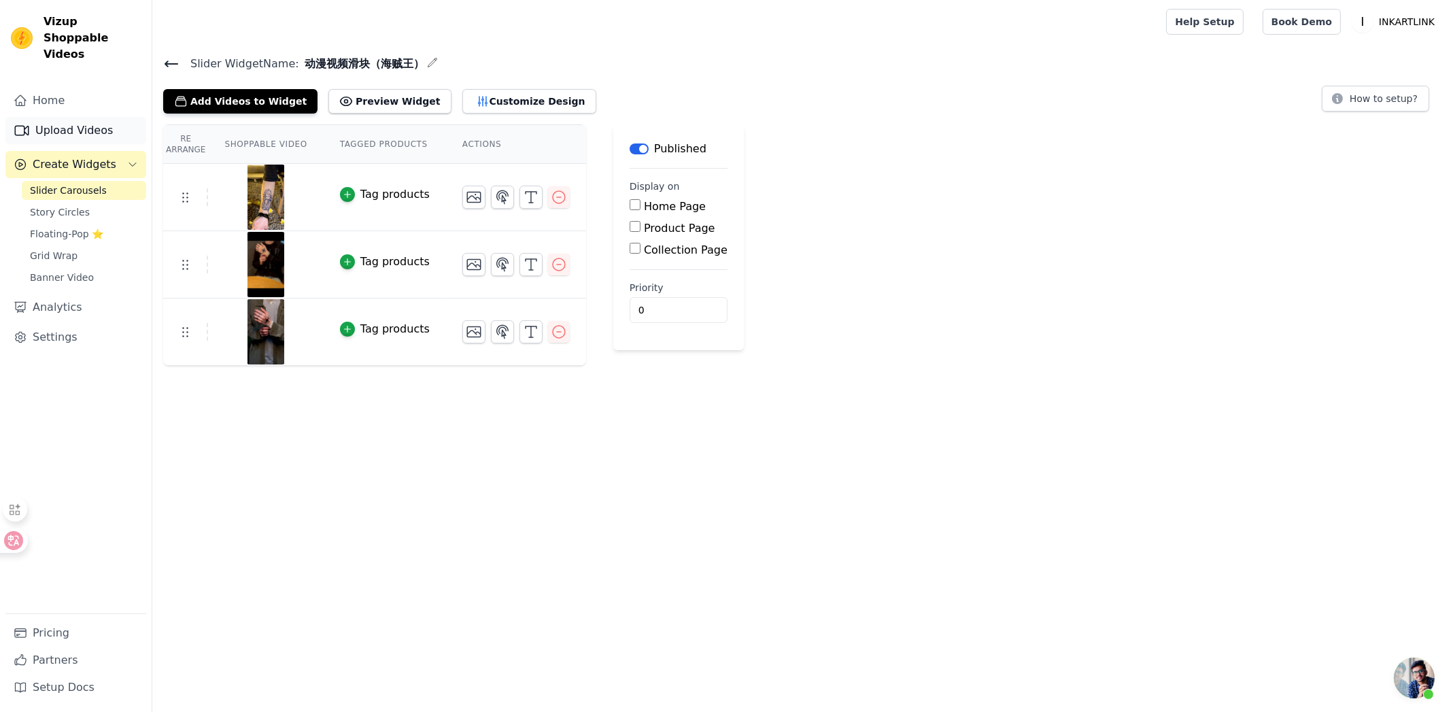
click at [48, 117] on link "Upload Videos" at bounding box center [75, 130] width 141 height 27
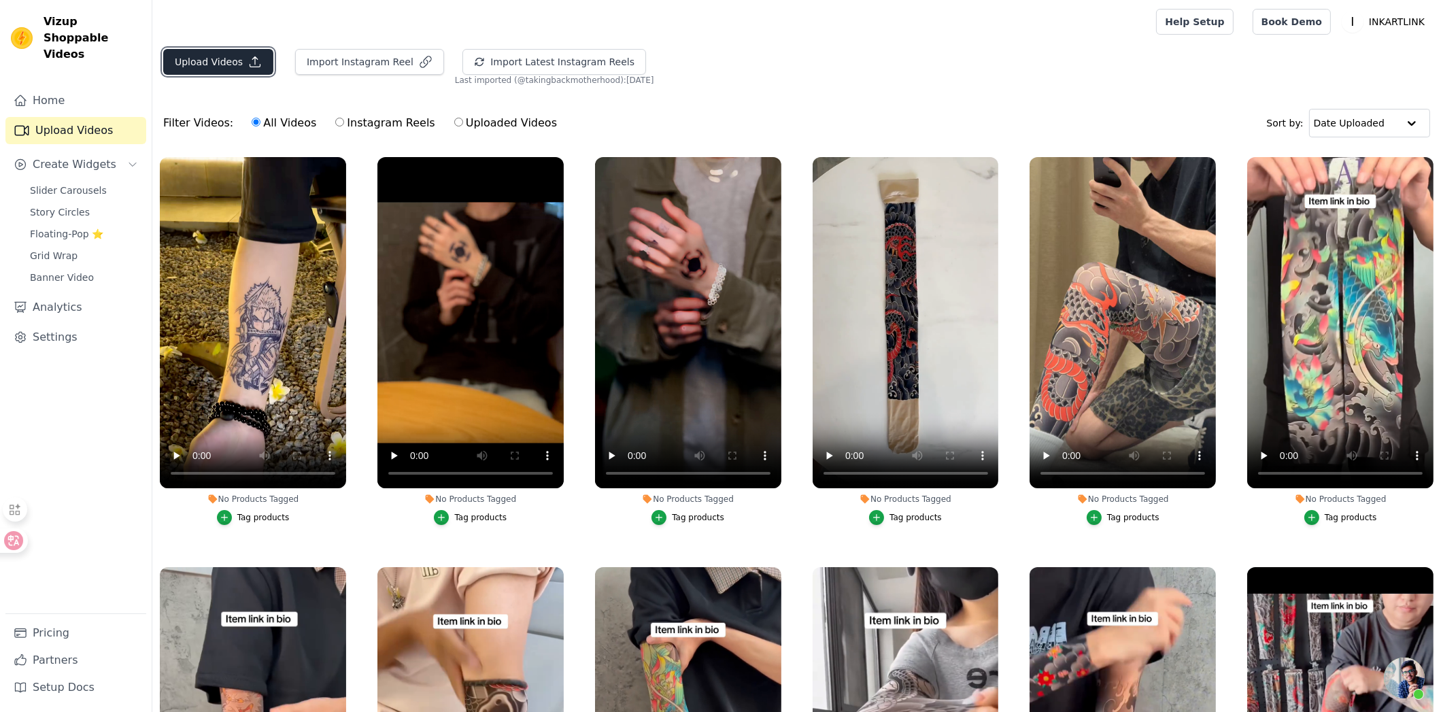
click at [224, 57] on button "Upload Videos" at bounding box center [218, 62] width 110 height 26
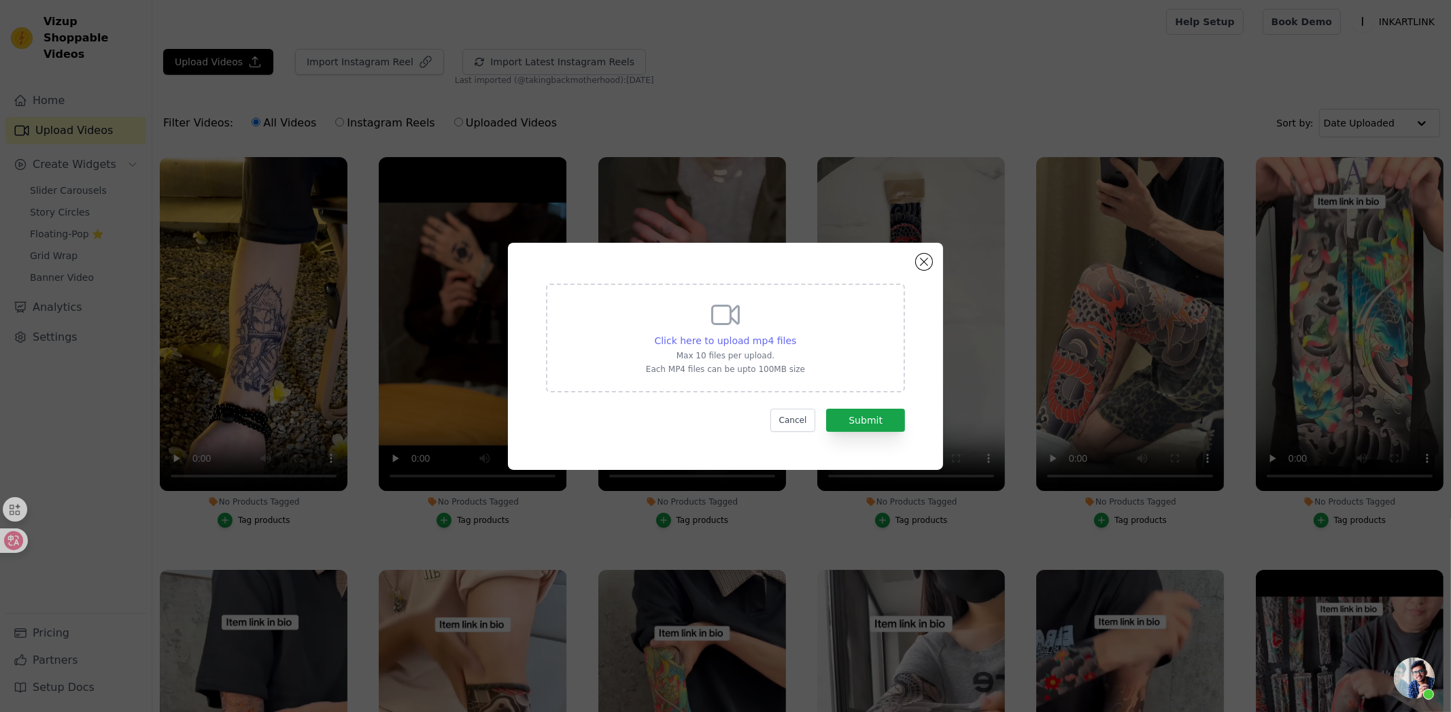
click at [741, 345] on span "Click here to upload mp4 files" at bounding box center [726, 340] width 142 height 11
click at [795, 334] on input "Click here to upload mp4 files Max 10 files per upload. Each MP4 files can be u…" at bounding box center [795, 333] width 1 height 1
type input "C:\fakepath\IN-E027-小丑脸.mp4"
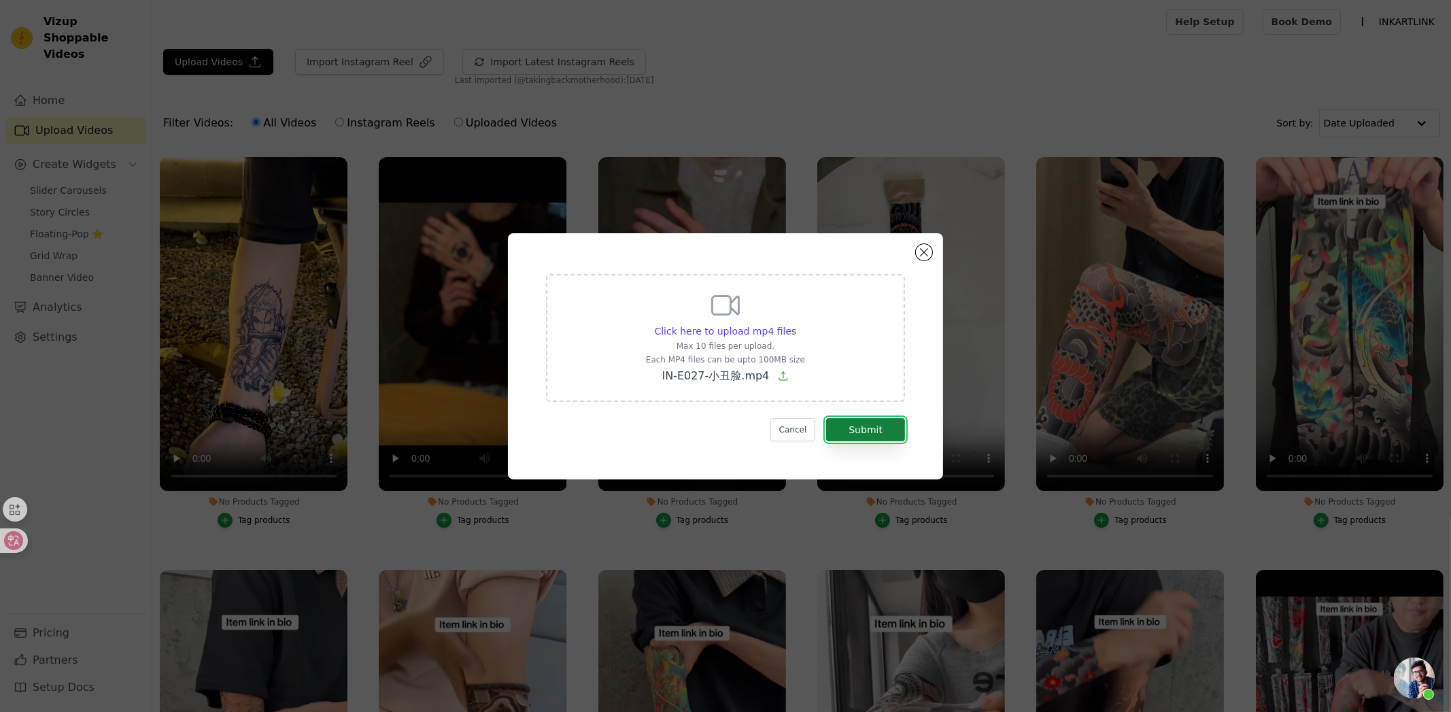
click at [874, 428] on button "Submit" at bounding box center [865, 429] width 79 height 23
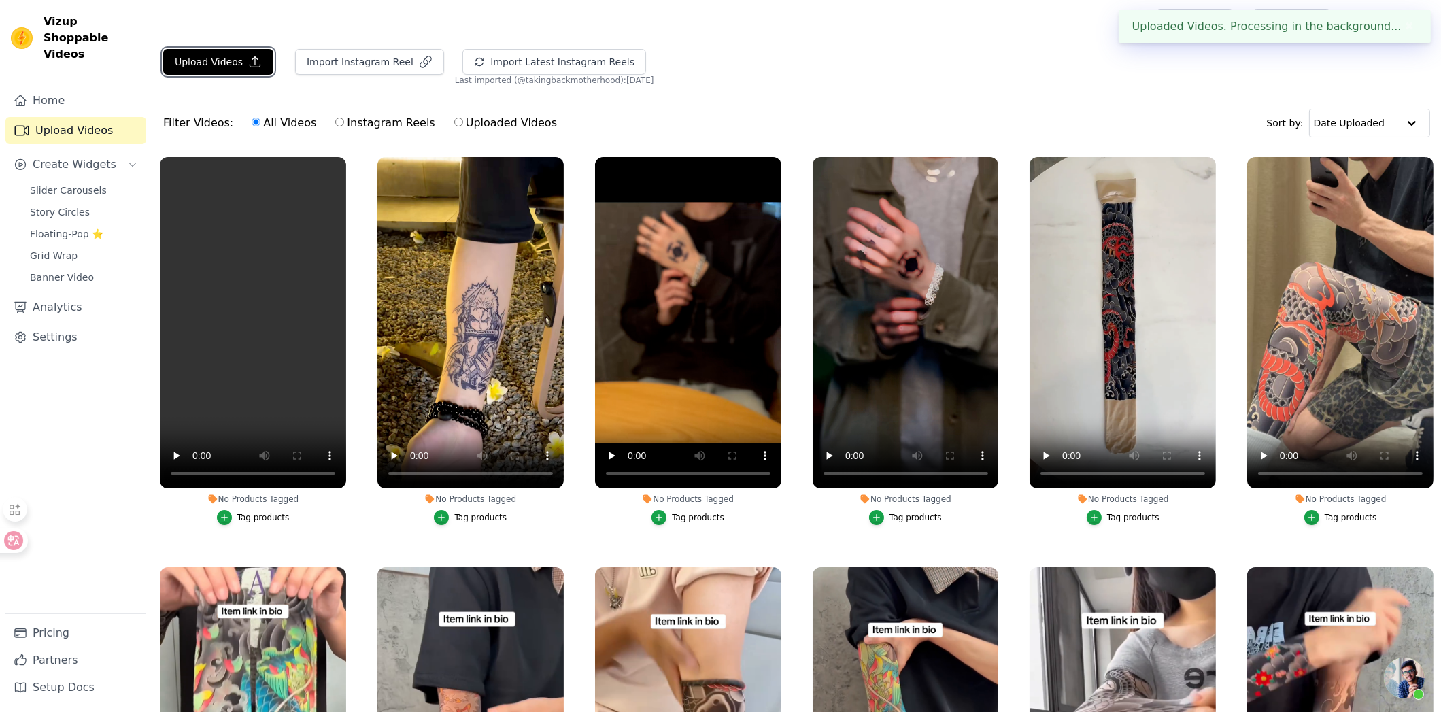
click at [243, 64] on button "Upload Videos" at bounding box center [218, 62] width 110 height 26
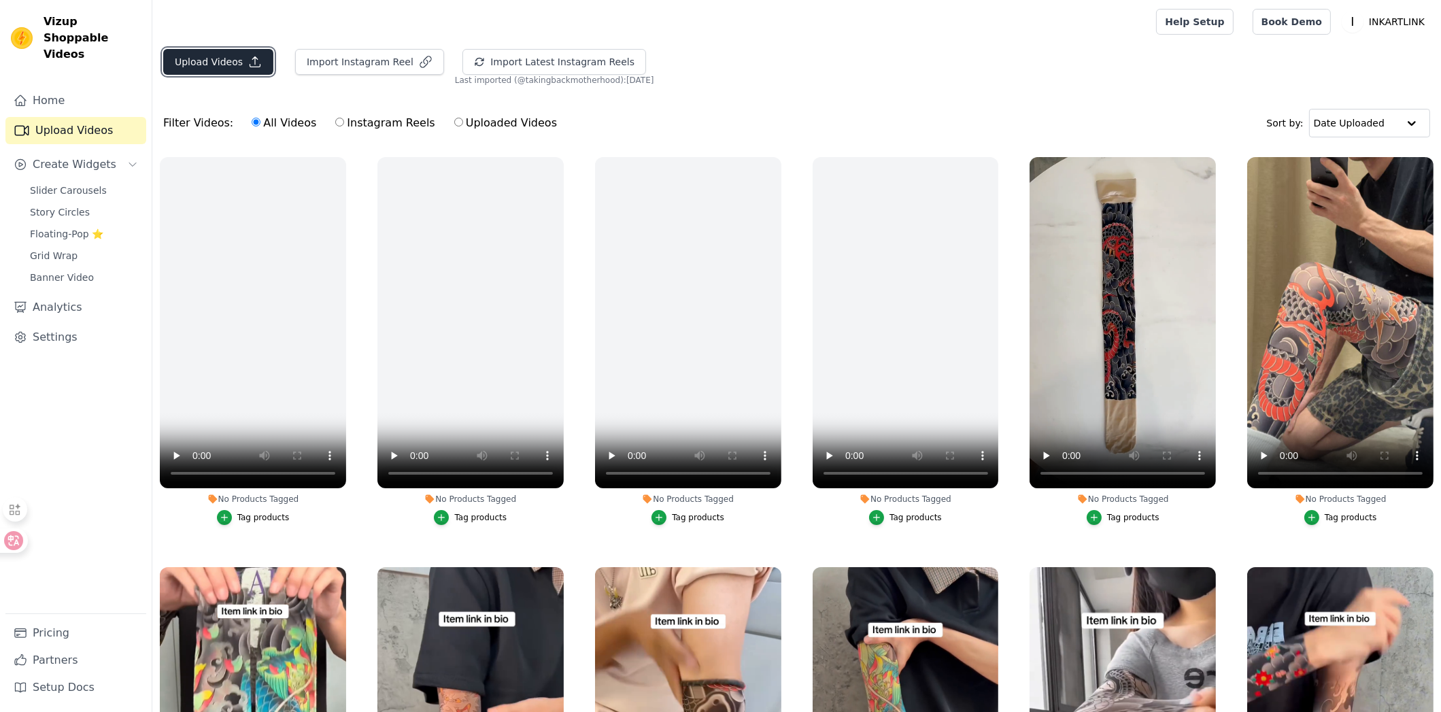
click at [243, 67] on button "Upload Videos" at bounding box center [218, 62] width 110 height 26
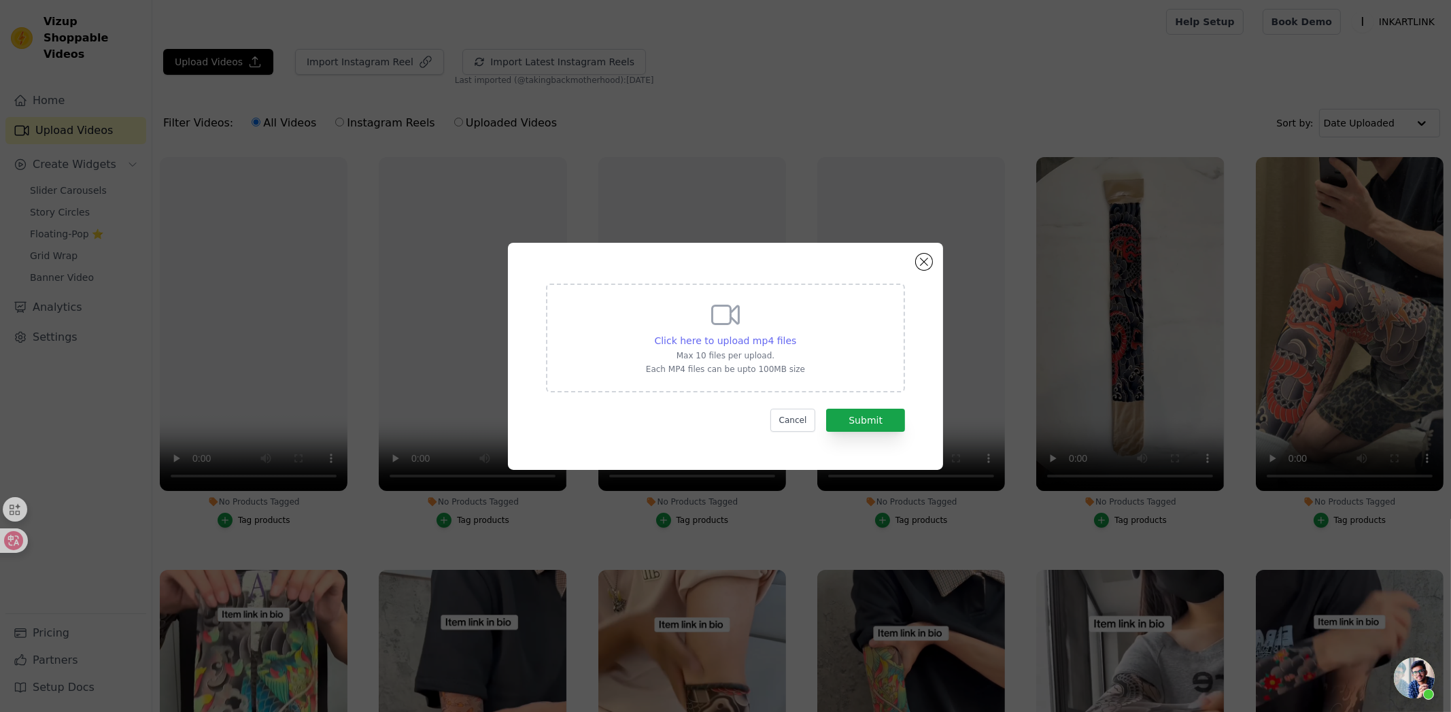
click at [772, 343] on span "Click here to upload mp4 files" at bounding box center [726, 340] width 142 height 11
click at [795, 334] on input "Click here to upload mp4 files Max 10 files per upload. Each MP4 files can be u…" at bounding box center [795, 333] width 1 height 1
click at [708, 342] on span "Click here to upload mp4 files" at bounding box center [726, 340] width 142 height 11
click at [795, 334] on input "Click here to upload mp4 files Max 10 files per upload. Each MP4 files can be u…" at bounding box center [795, 333] width 1 height 1
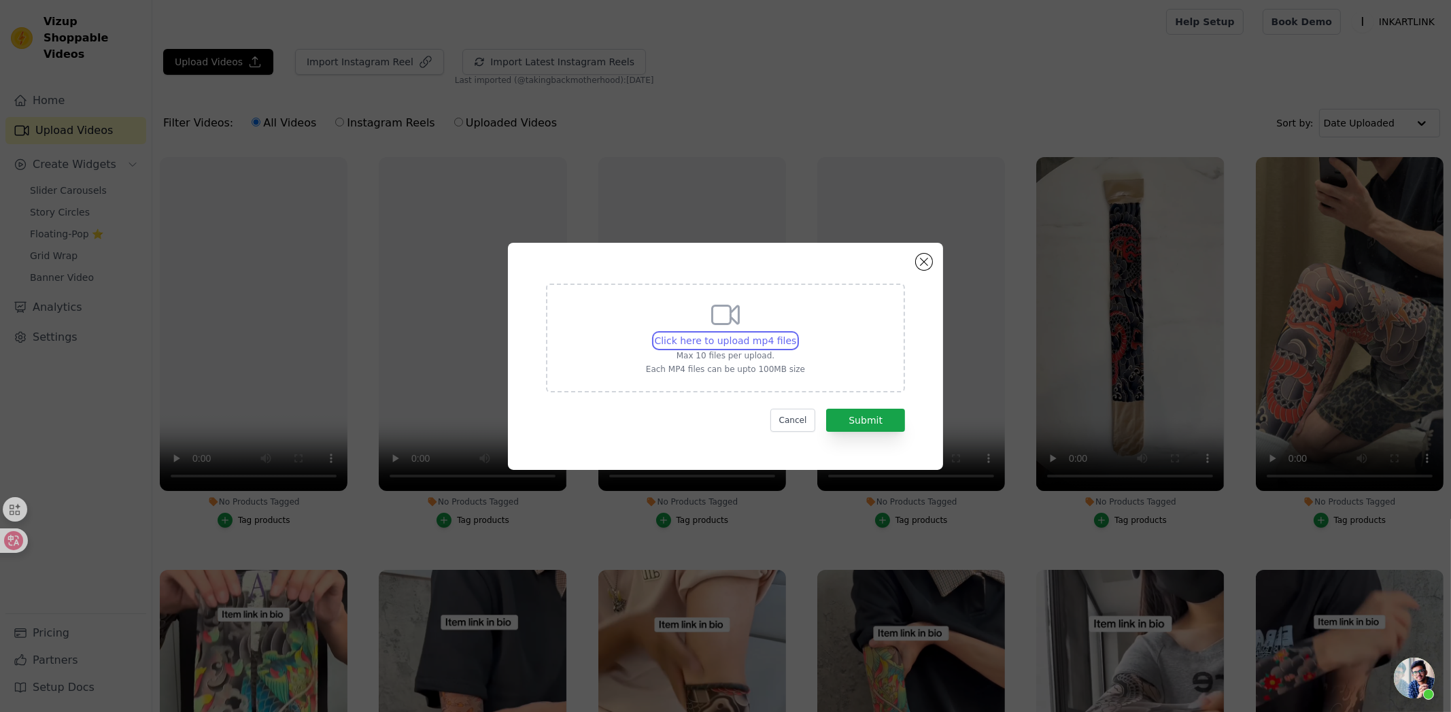
type input "C:\fakepath\0718-IN-E177-荆棘.mp4"
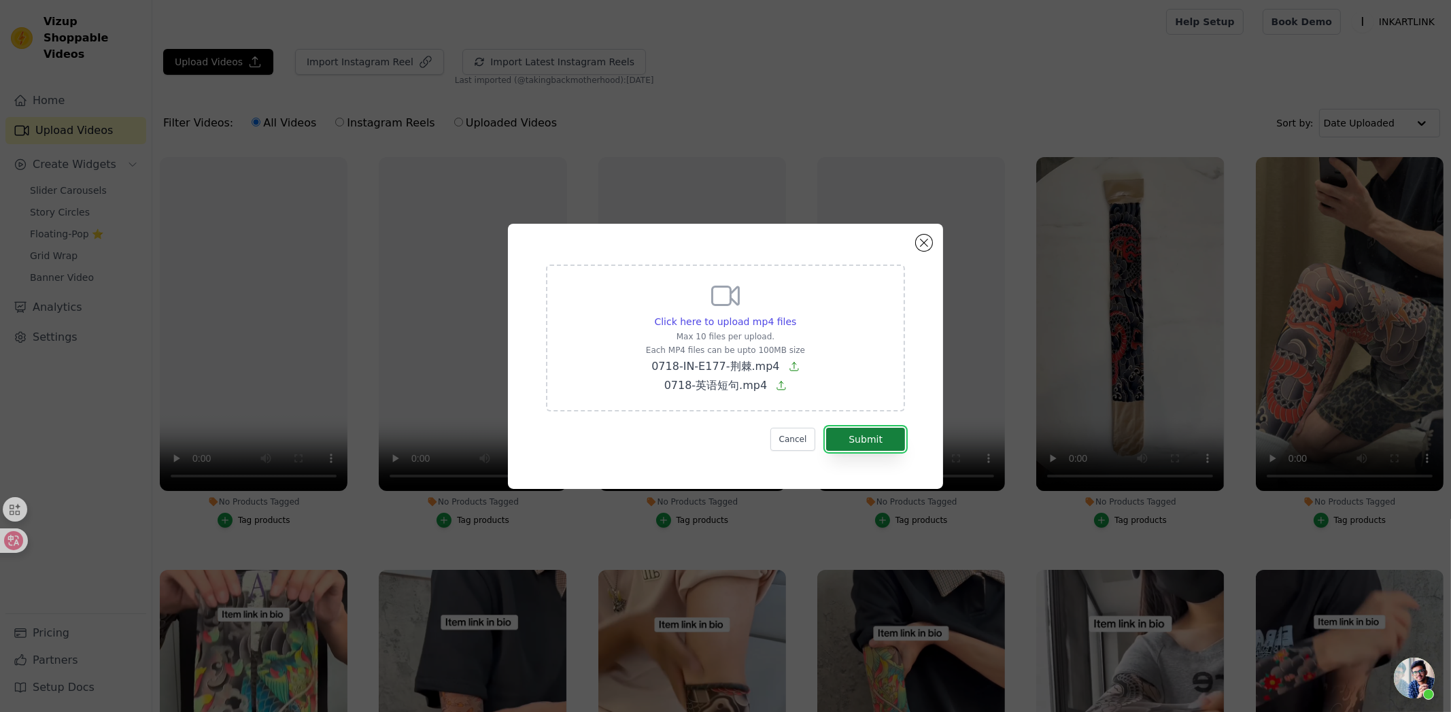
click at [889, 443] on button "Submit" at bounding box center [865, 439] width 79 height 23
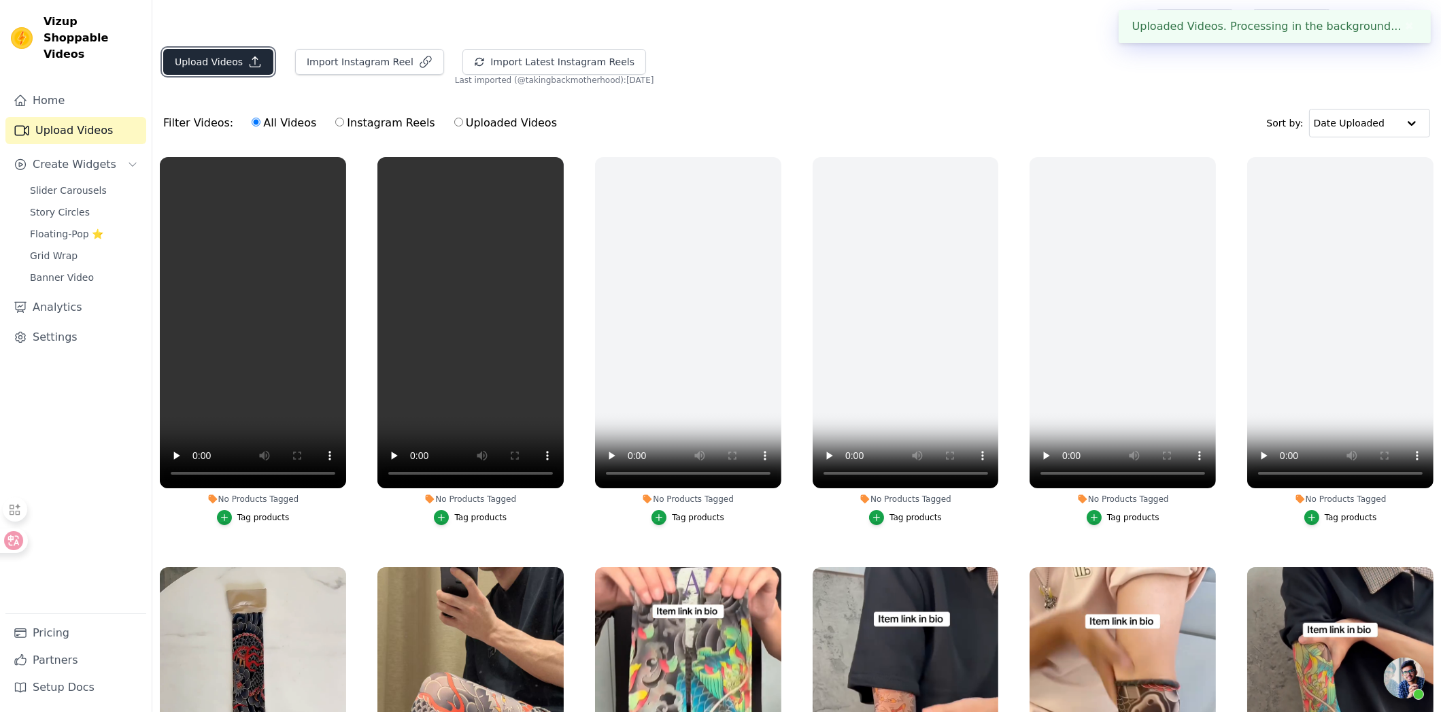
click at [237, 66] on button "Upload Videos" at bounding box center [218, 62] width 110 height 26
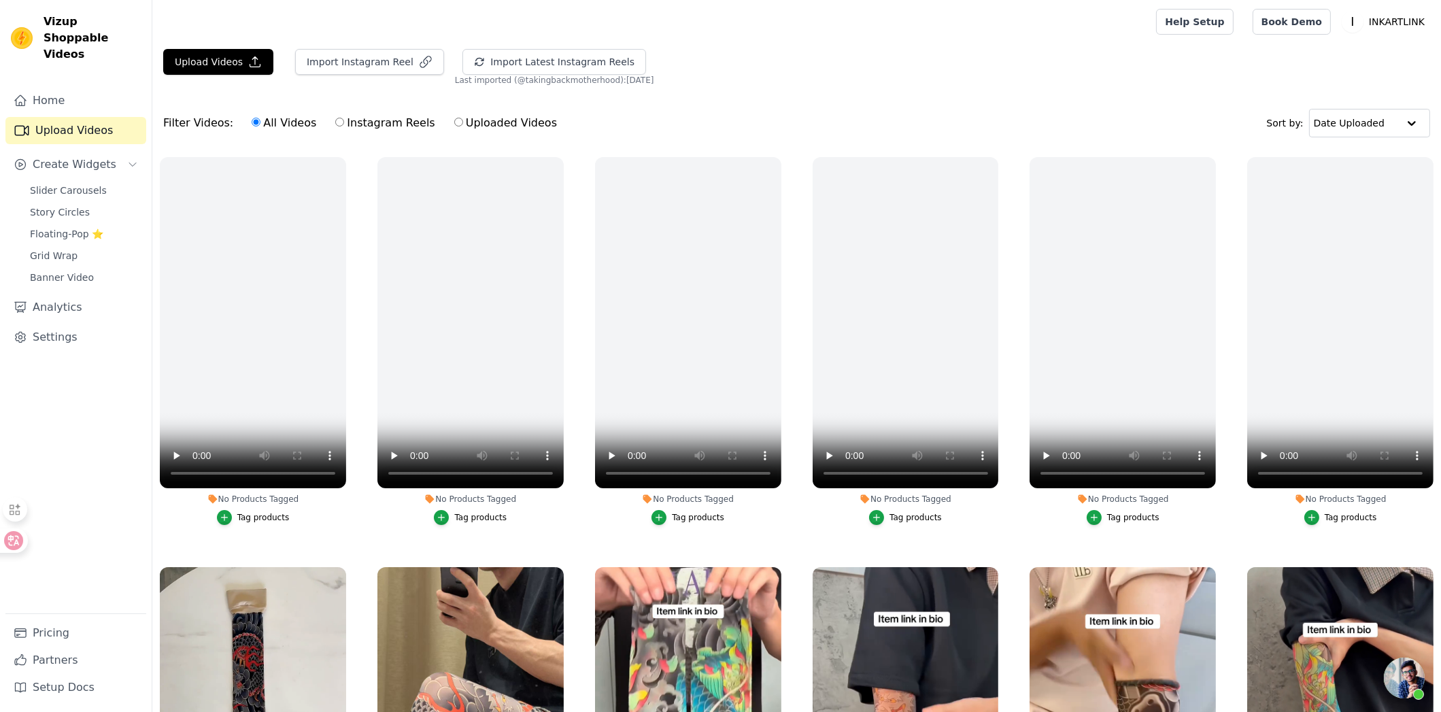
scroll to position [24, 0]
click at [252, 68] on icon "button" at bounding box center [255, 62] width 14 height 14
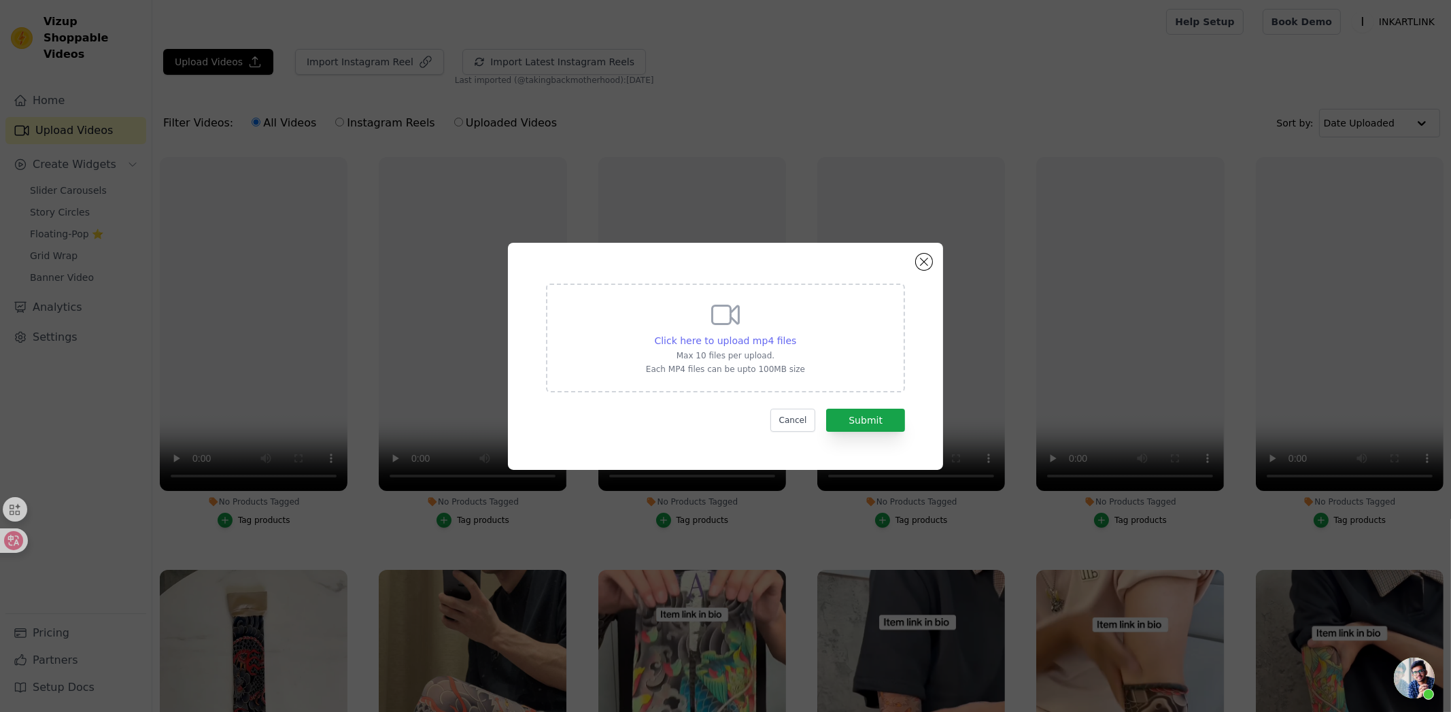
click at [690, 335] on span "Click here to upload mp4 files" at bounding box center [726, 340] width 142 height 11
click at [795, 334] on input "Click here to upload mp4 files Max 10 files per upload. Each MP4 files can be u…" at bounding box center [795, 333] width 1 height 1
type input "C:\fakepath\hope-手部纹身-酷炫.mp4"
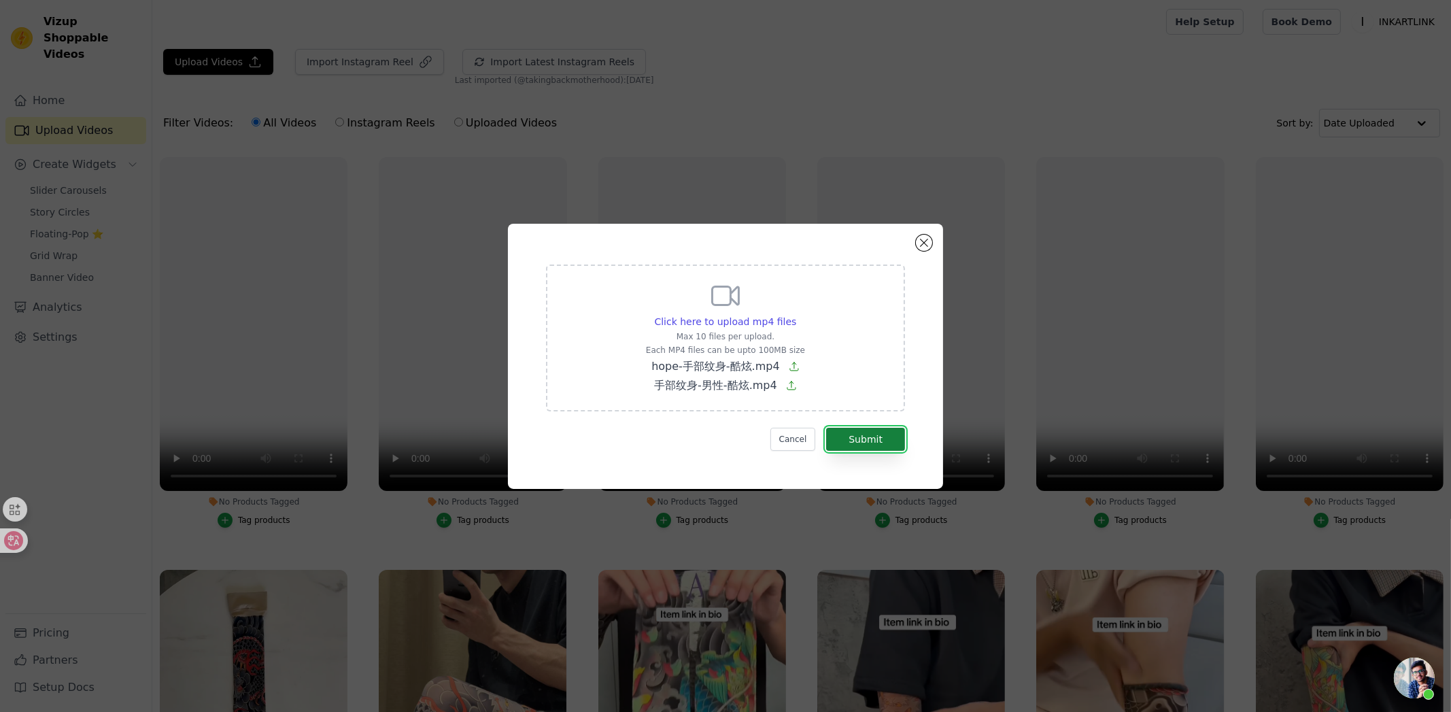
click at [872, 438] on button "Submit" at bounding box center [865, 439] width 79 height 23
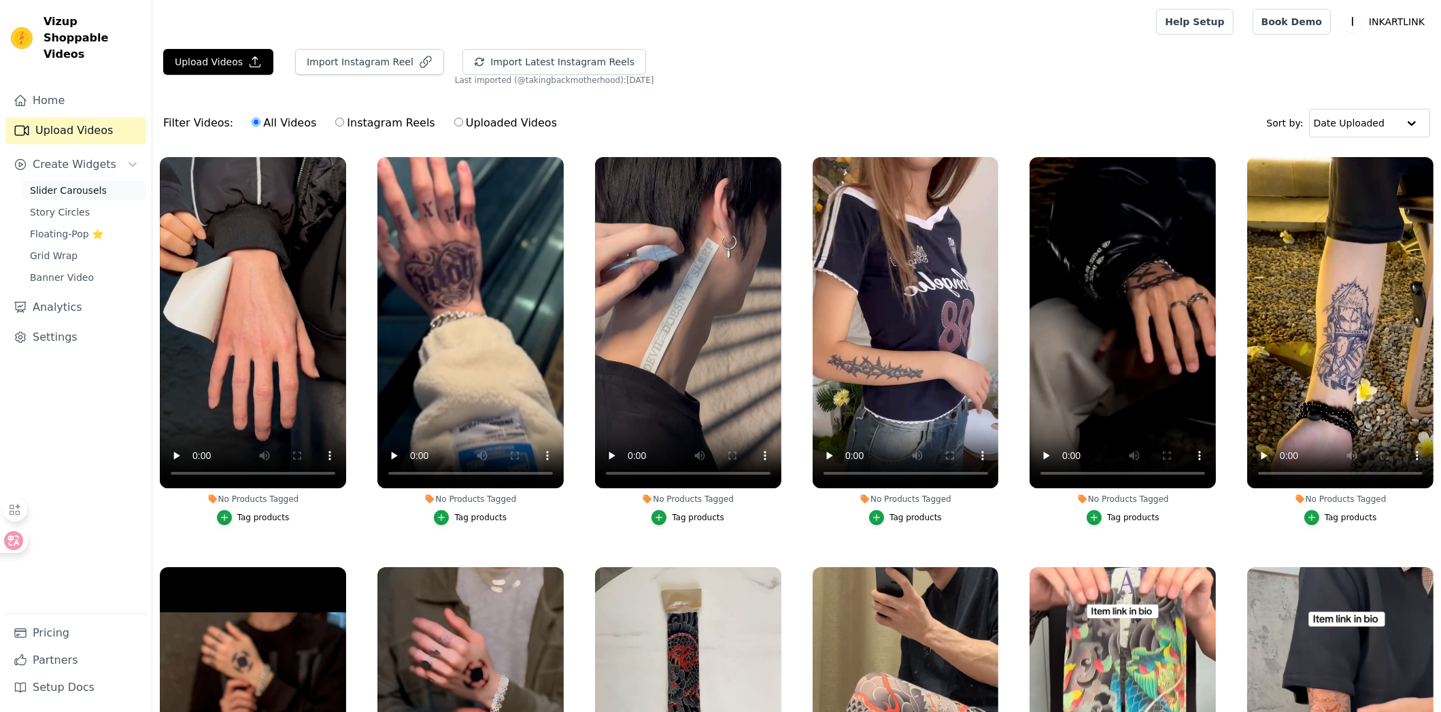
click at [69, 184] on span "Slider Carousels" at bounding box center [68, 191] width 77 height 14
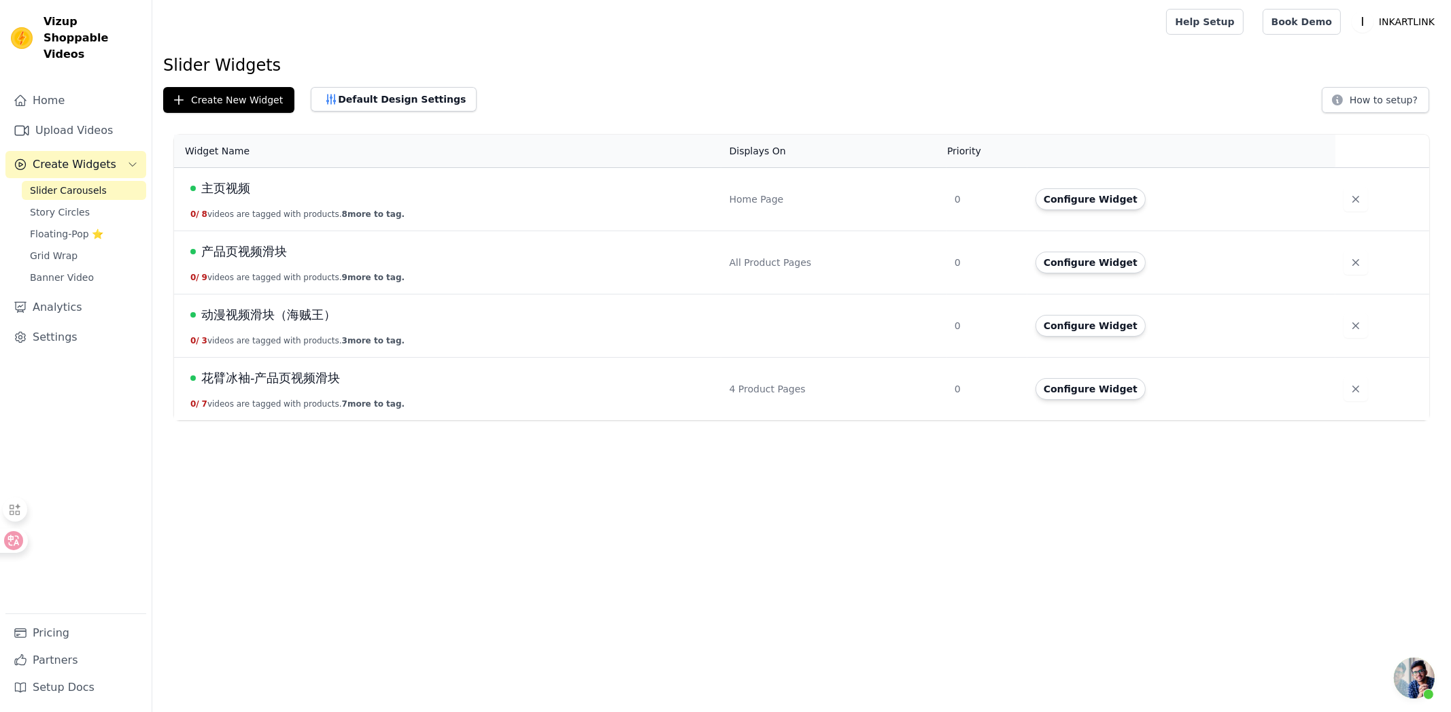
scroll to position [24, 0]
click at [1074, 330] on button "Configure Widget" at bounding box center [1090, 326] width 110 height 22
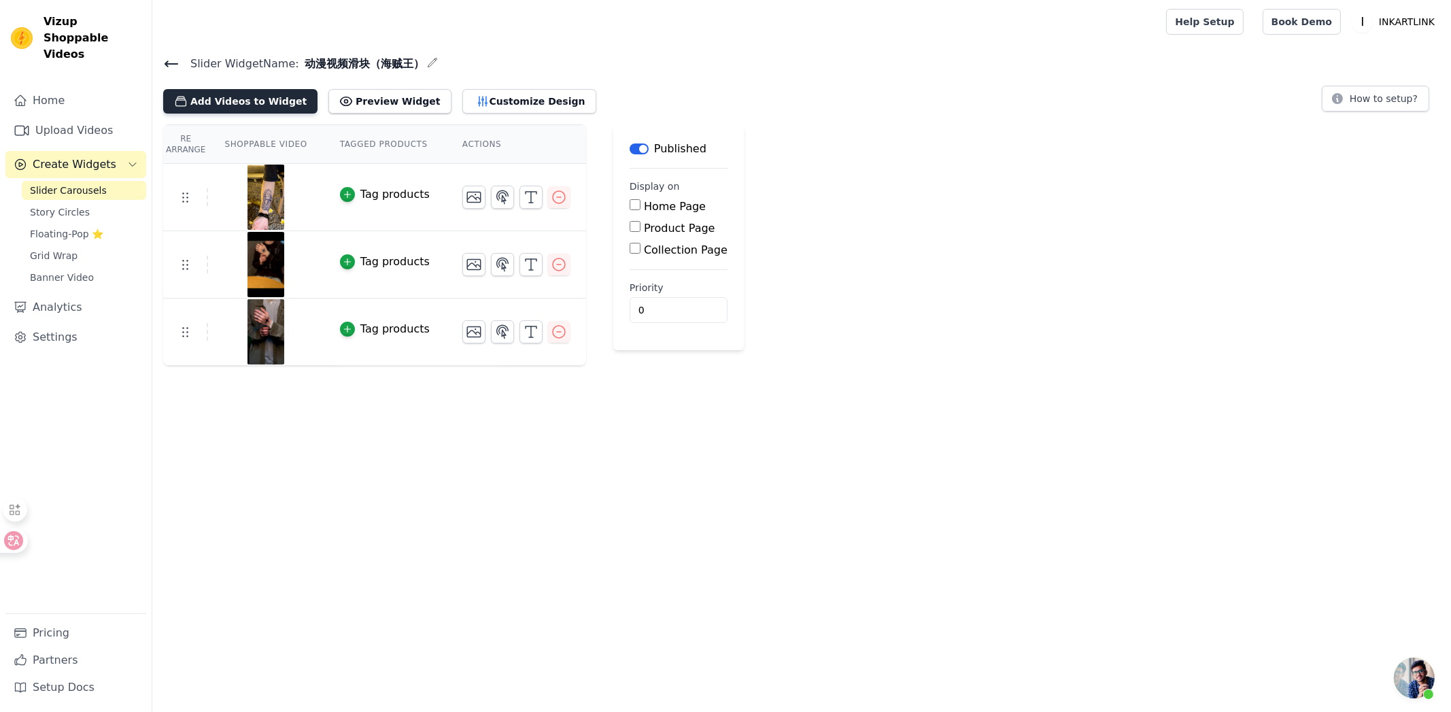
click at [235, 97] on button "Add Videos to Widget" at bounding box center [240, 101] width 154 height 24
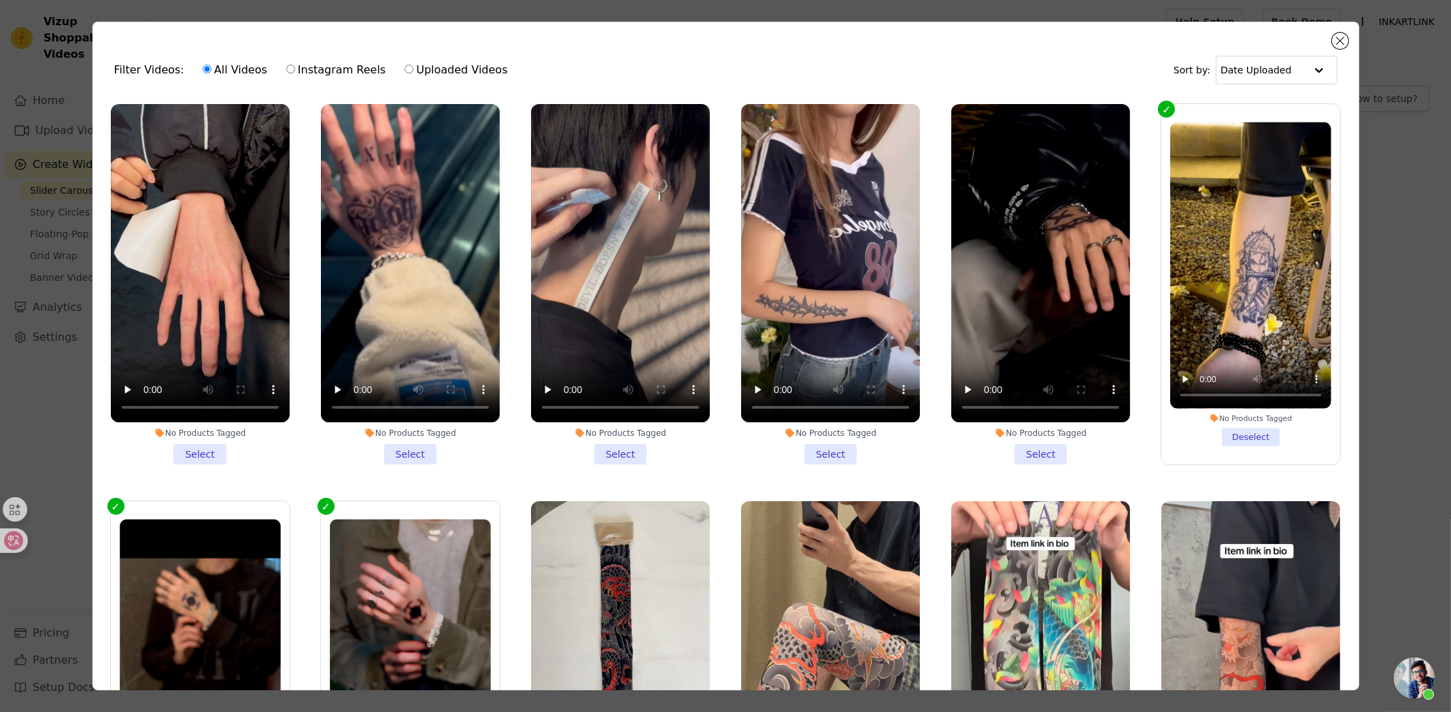
click at [204, 444] on li "No Products Tagged Select" at bounding box center [200, 284] width 179 height 360
click at [0, 0] on input "No Products Tagged Select" at bounding box center [0, 0] width 0 height 0
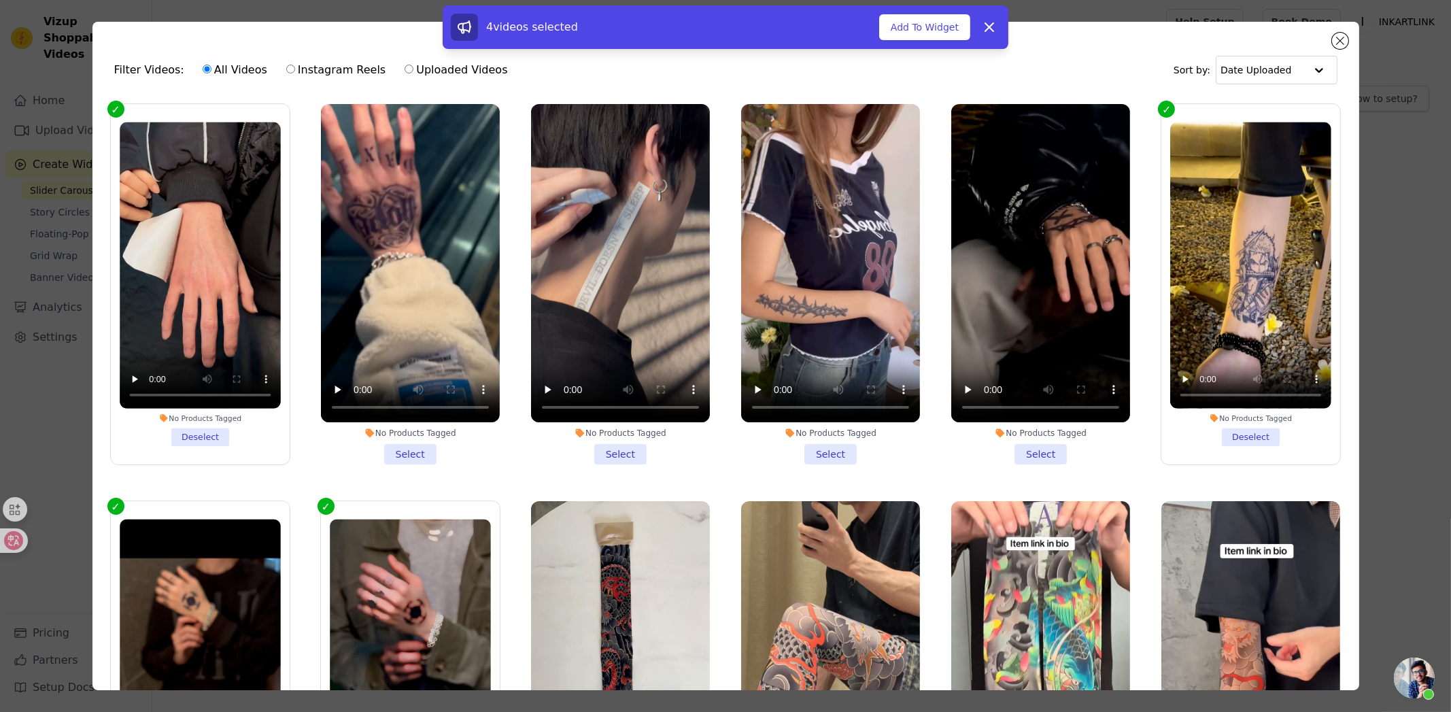
click at [400, 448] on li "No Products Tagged Select" at bounding box center [410, 284] width 179 height 360
click at [0, 0] on input "No Products Tagged Select" at bounding box center [0, 0] width 0 height 0
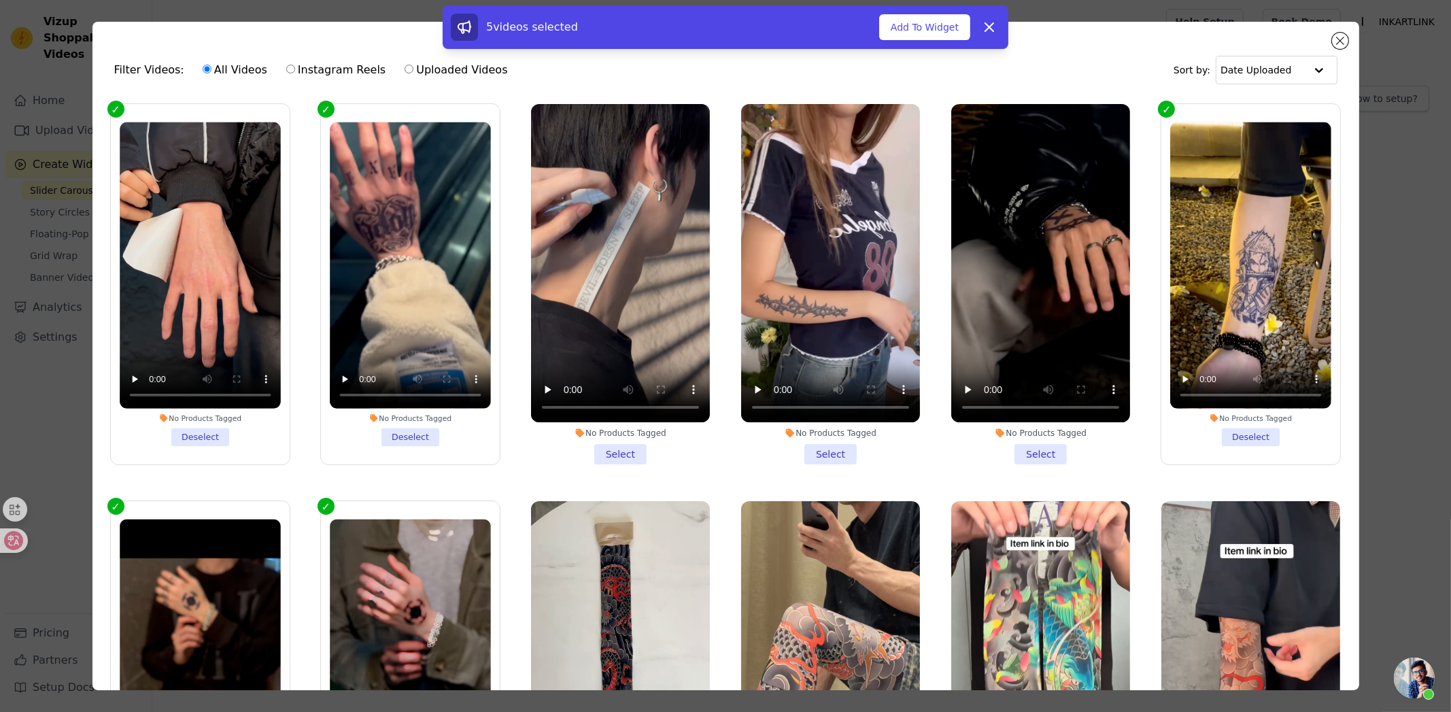
click at [1030, 458] on li "No Products Tagged Select" at bounding box center [1040, 284] width 179 height 360
click at [0, 0] on input "No Products Tagged Select" at bounding box center [0, 0] width 0 height 0
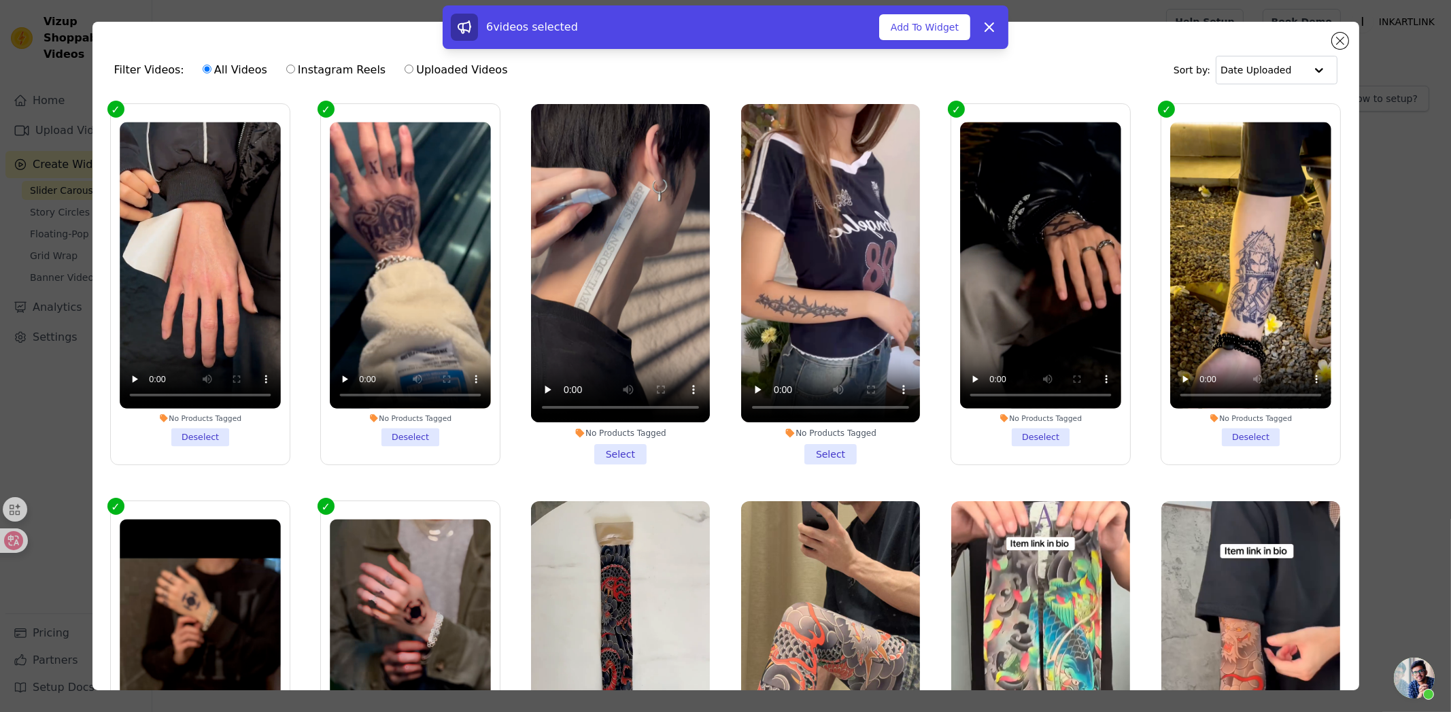
click at [831, 451] on li "No Products Tagged Select" at bounding box center [830, 284] width 179 height 360
click at [0, 0] on input "No Products Tagged Select" at bounding box center [0, 0] width 0 height 0
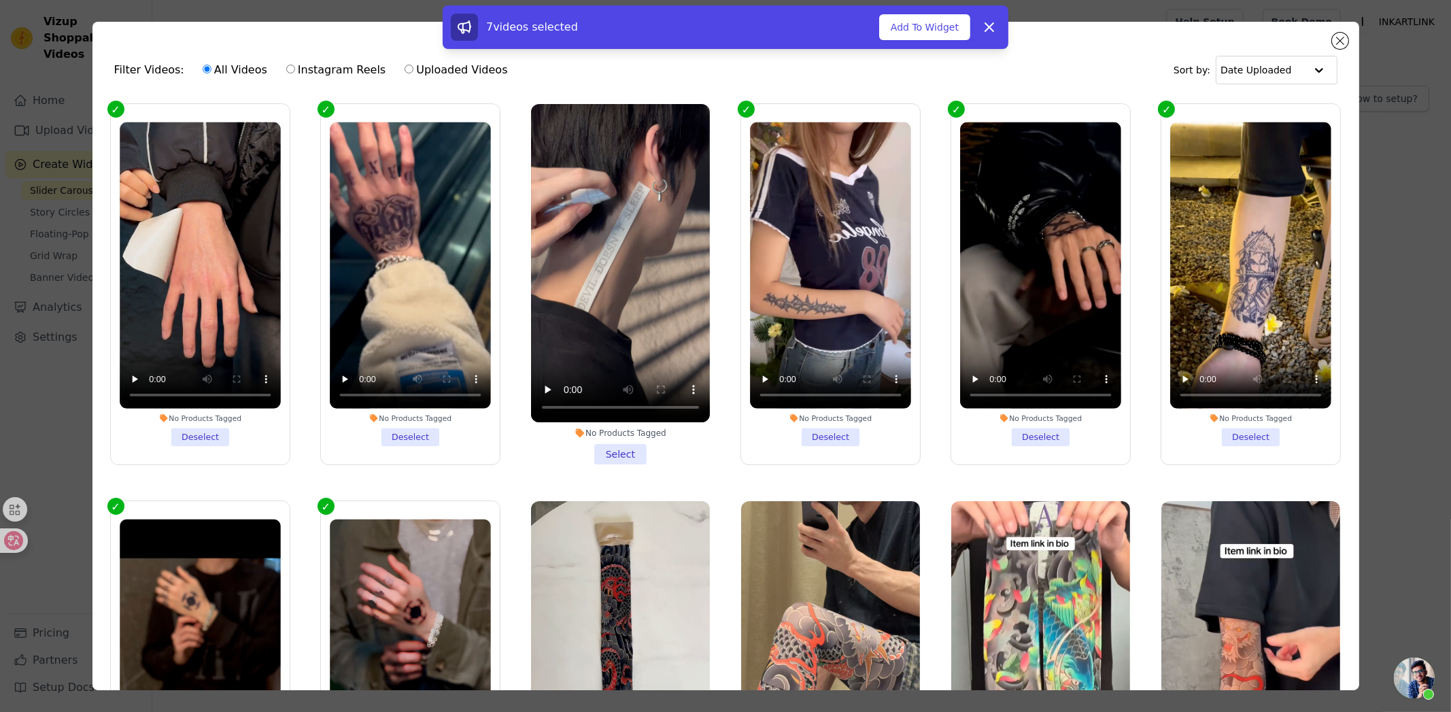
click at [609, 445] on li "No Products Tagged Select" at bounding box center [620, 284] width 179 height 360
click at [0, 0] on input "No Products Tagged Select" at bounding box center [0, 0] width 0 height 0
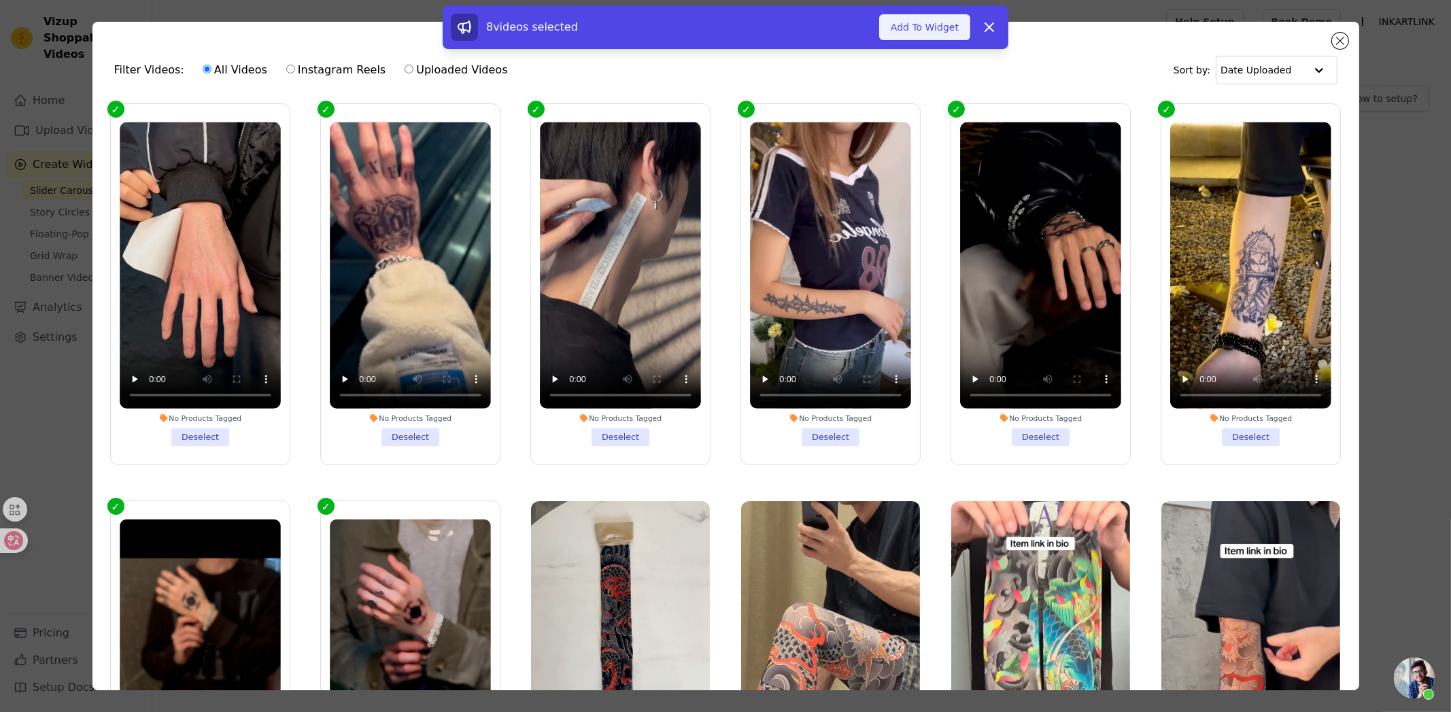
click at [918, 24] on button "Add To Widget" at bounding box center [924, 27] width 91 height 26
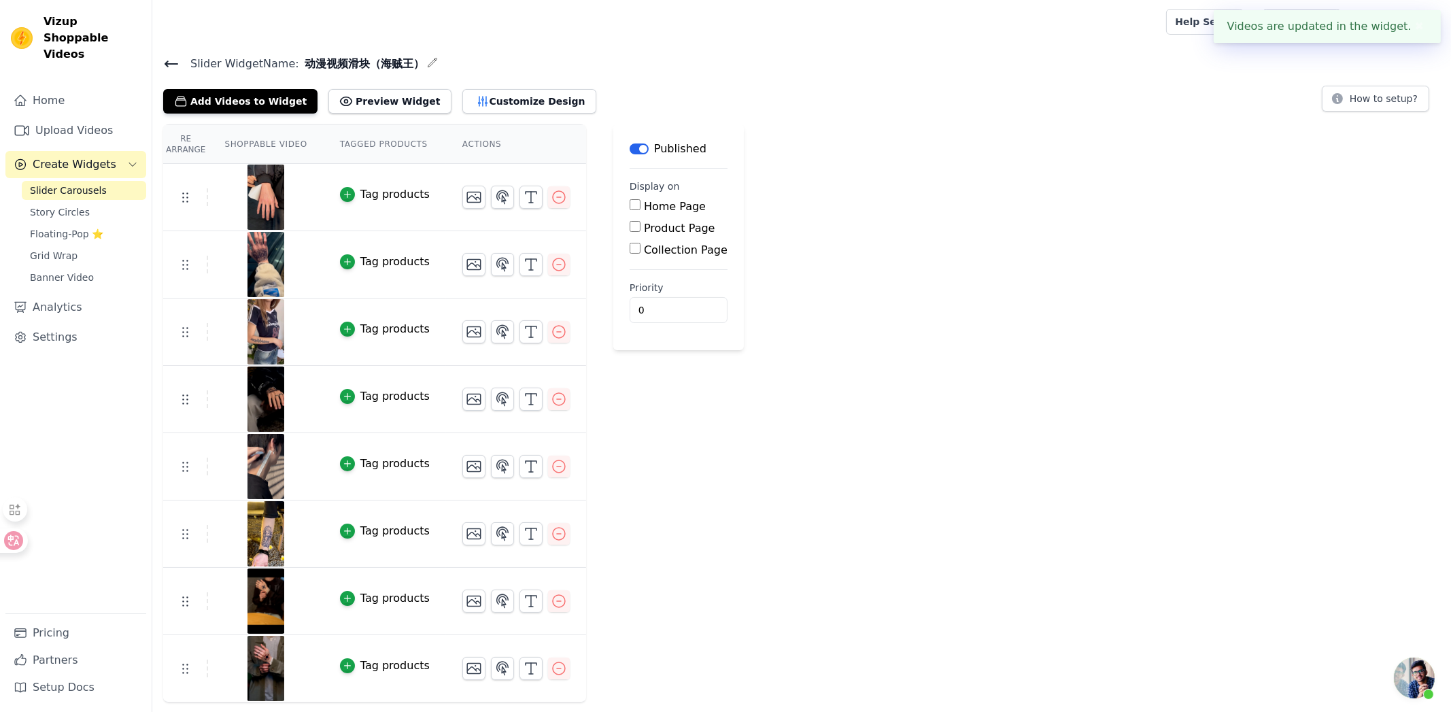
click at [965, 474] on div "Re Arrange Shoppable Video Tagged Products Actions Tag products Tag products Ta…" at bounding box center [801, 413] width 1299 height 578
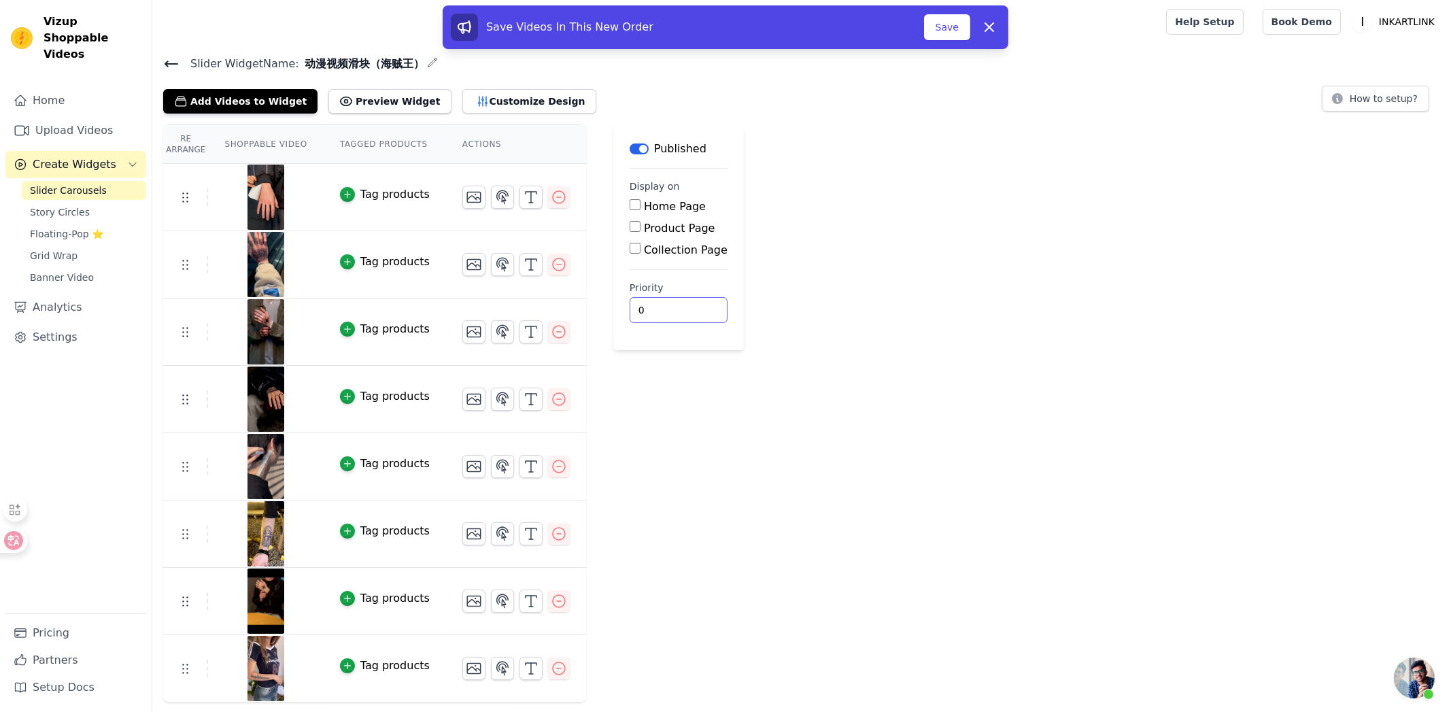
click at [709, 447] on div "Label Published Display on Home Page Product Page Collection Page Priority 0" at bounding box center [678, 413] width 131 height 578
click at [776, 502] on div "Re Arrange Shoppable Video Tagged Products Actions Tag products Tag products Ta…" at bounding box center [801, 413] width 1299 height 578
click at [943, 27] on button "Save" at bounding box center [947, 27] width 46 height 26
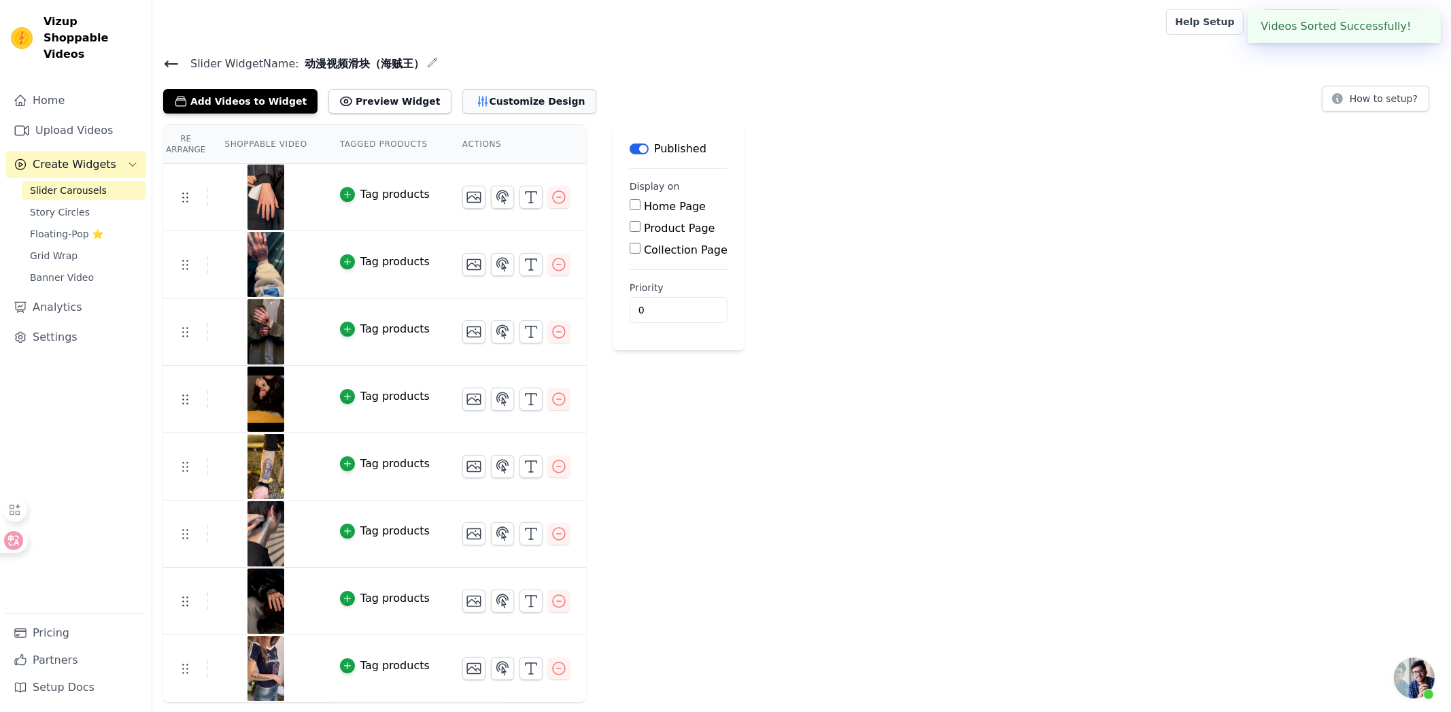
click at [523, 103] on button "Customize Design" at bounding box center [529, 101] width 134 height 24
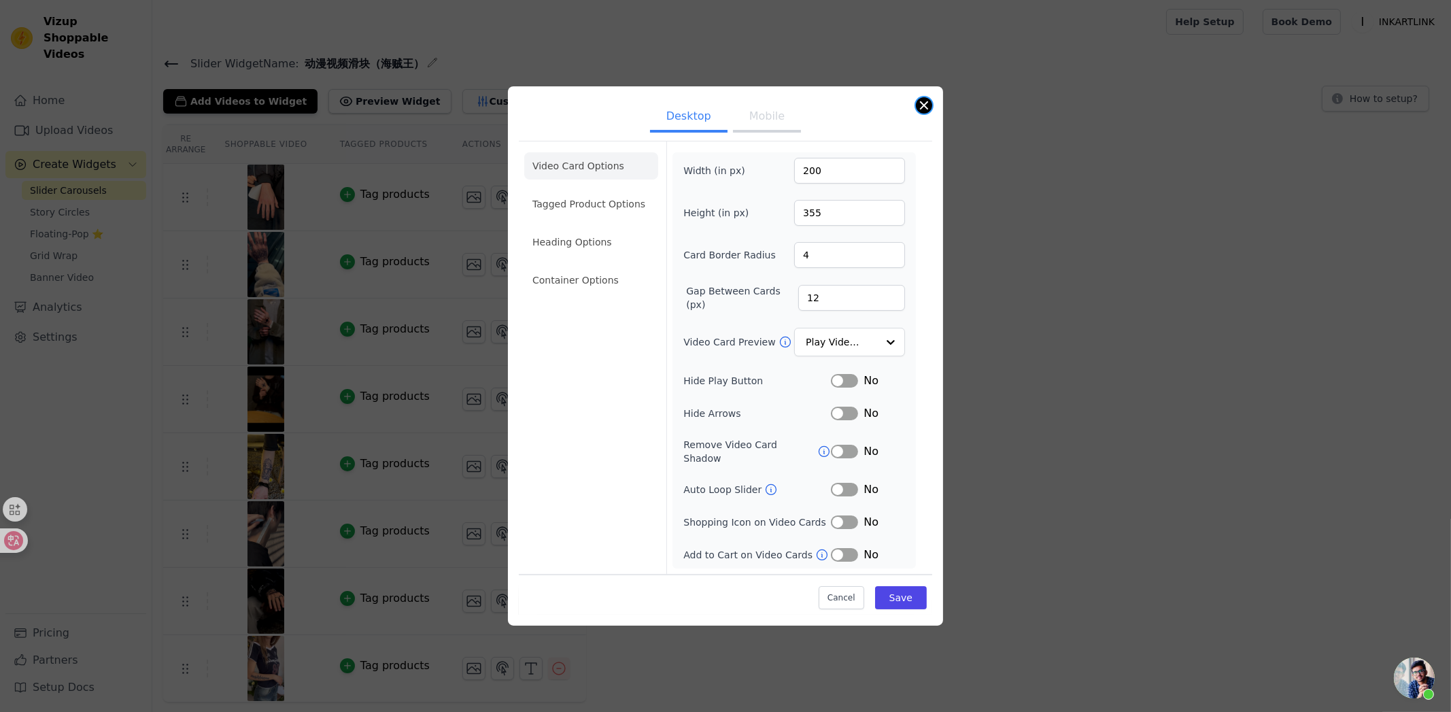
click at [929, 114] on button "Close modal" at bounding box center [924, 105] width 16 height 16
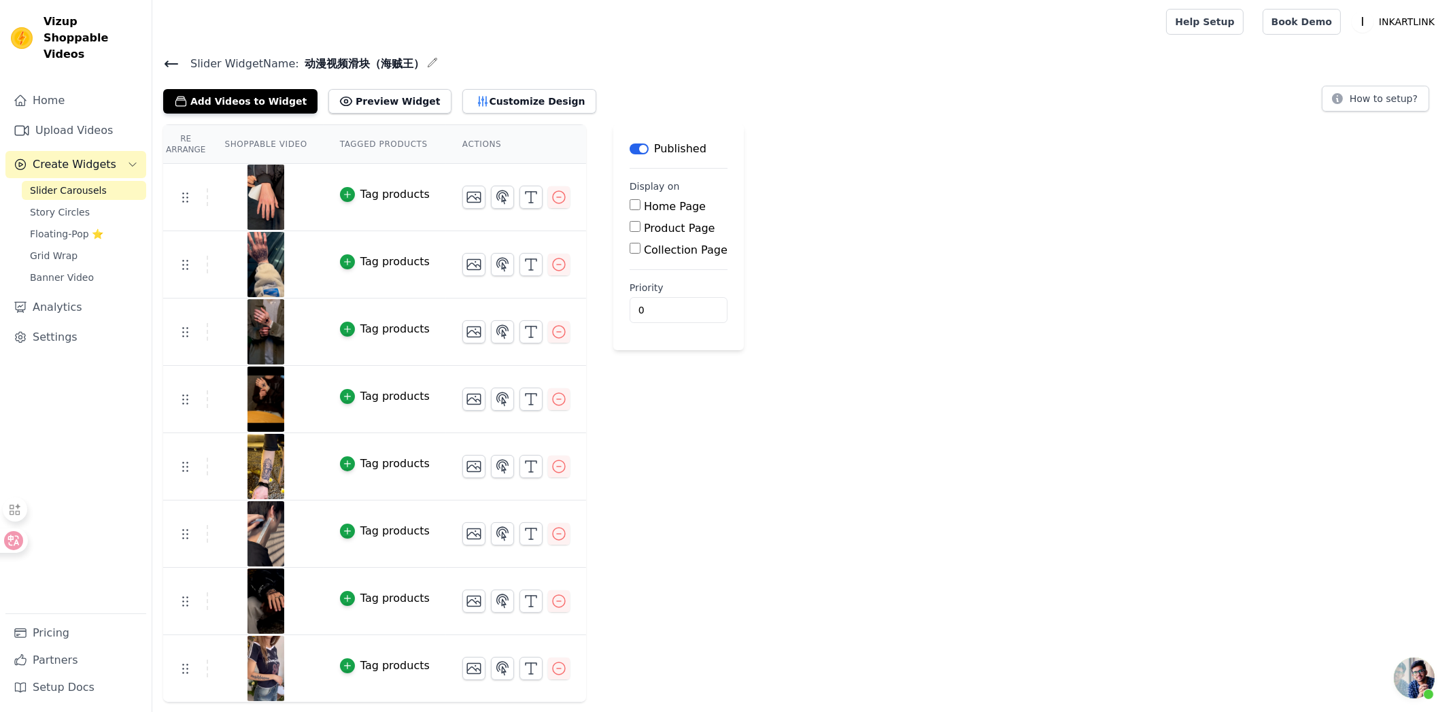
click at [165, 61] on icon at bounding box center [171, 64] width 16 height 16
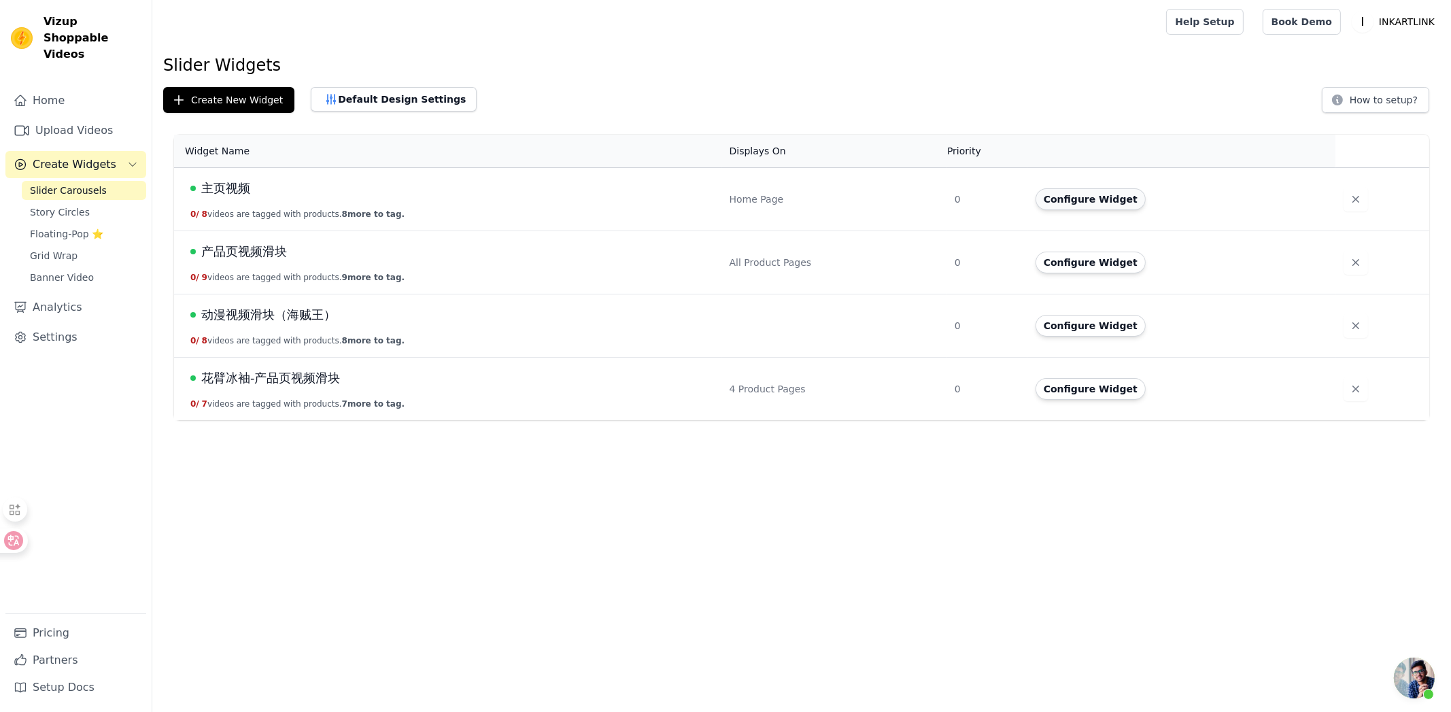
click at [1092, 199] on button "Configure Widget" at bounding box center [1090, 199] width 110 height 22
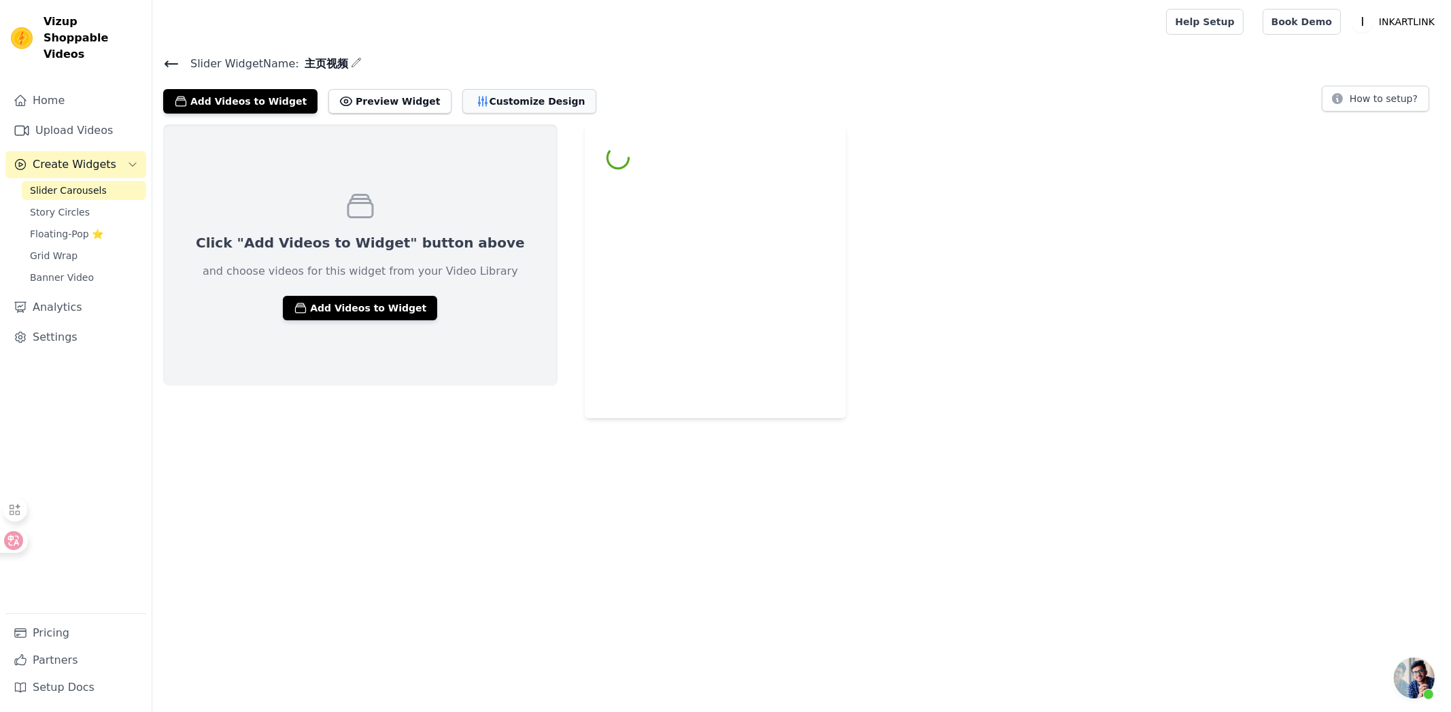
click at [522, 105] on button "Customize Design" at bounding box center [529, 101] width 134 height 24
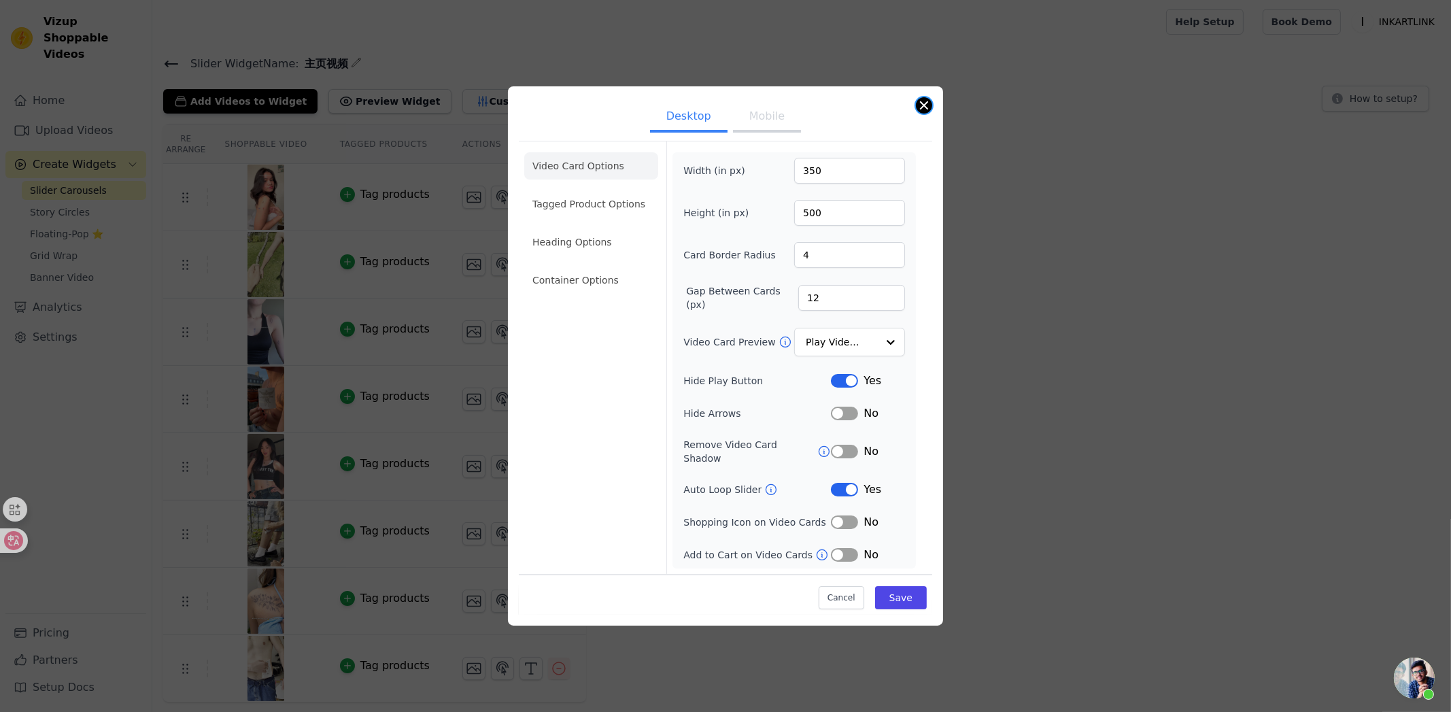
click at [924, 105] on button "Close modal" at bounding box center [924, 105] width 16 height 16
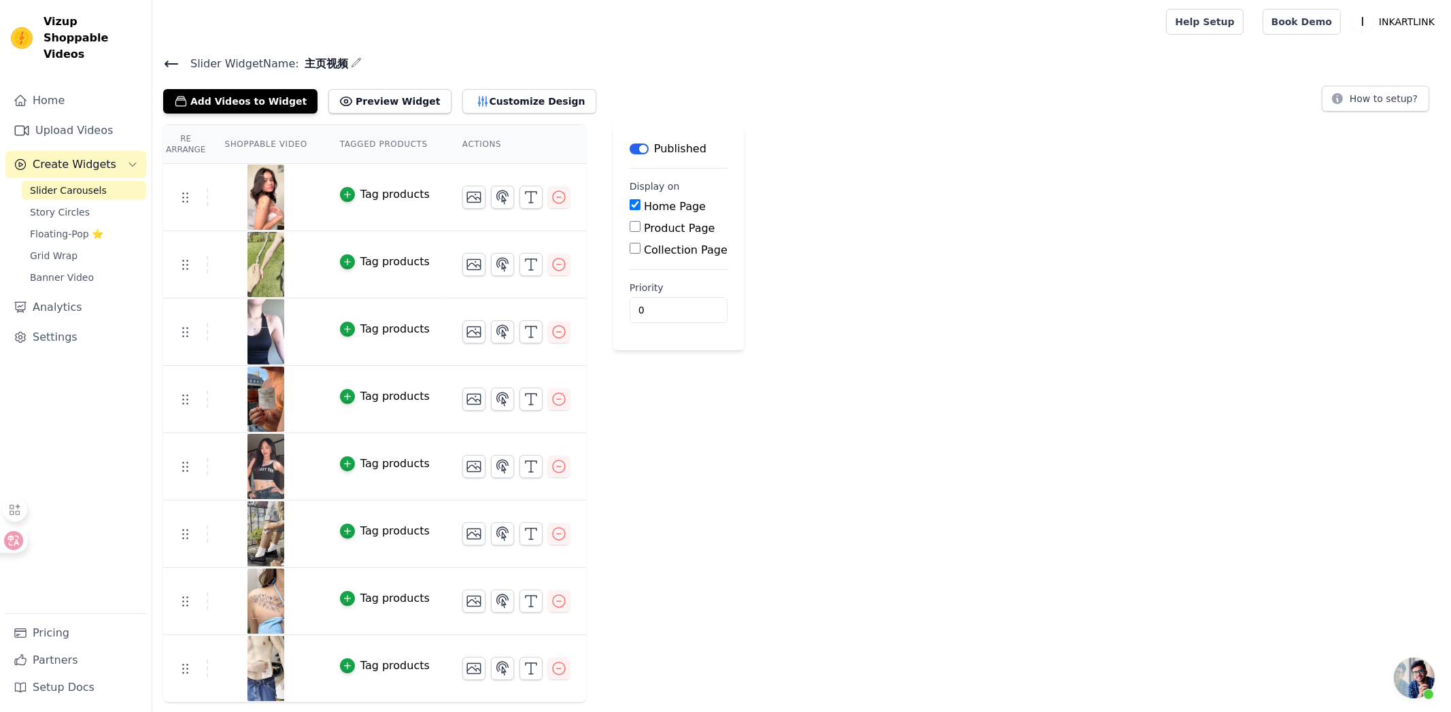
click at [168, 65] on icon at bounding box center [171, 63] width 12 height 5
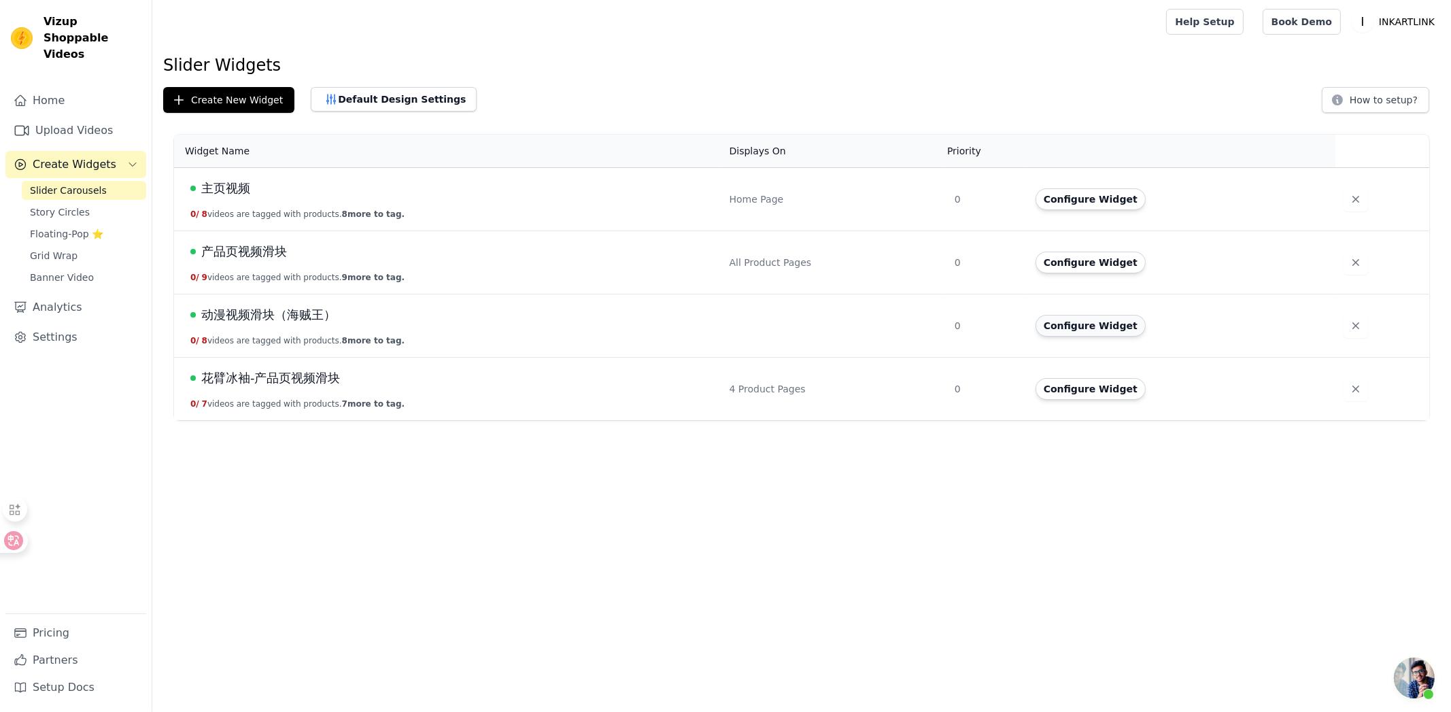
click at [1126, 333] on button "Configure Widget" at bounding box center [1090, 326] width 110 height 22
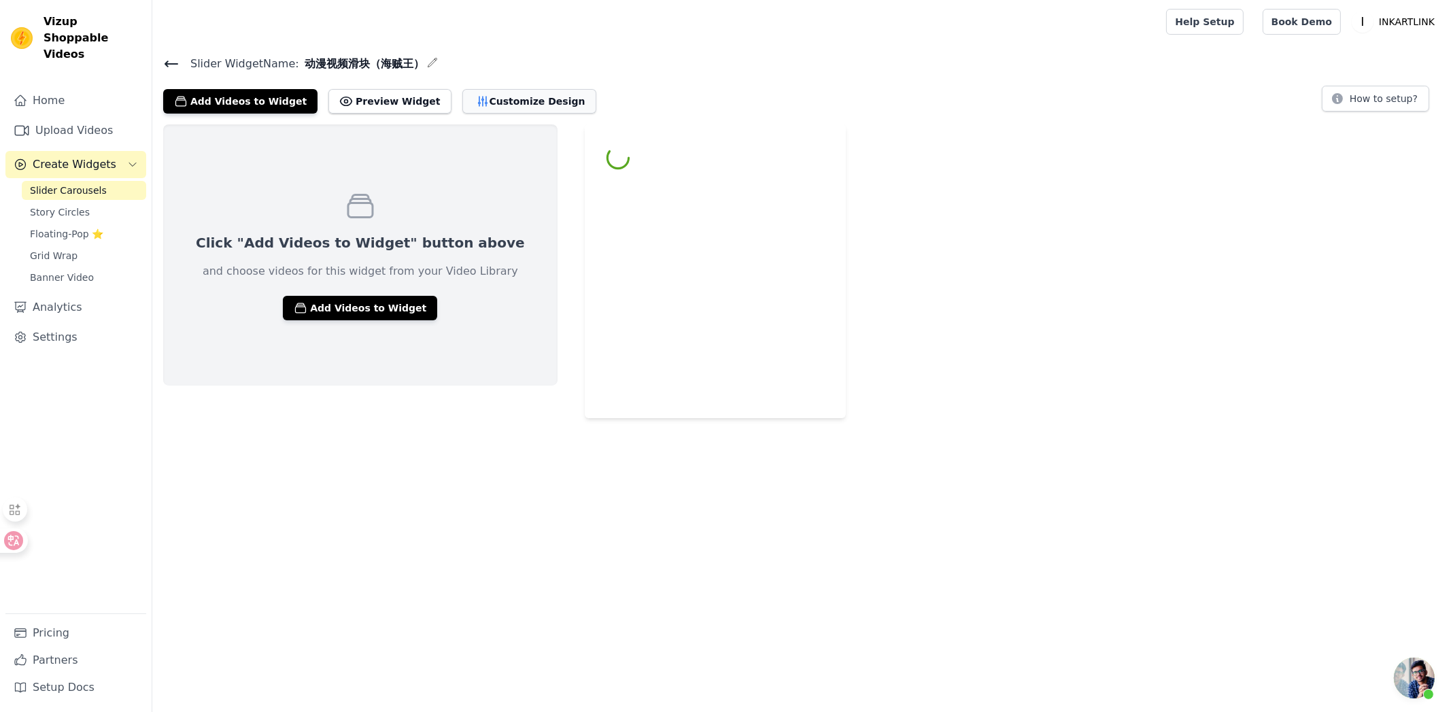
click at [500, 98] on button "Customize Design" at bounding box center [529, 101] width 134 height 24
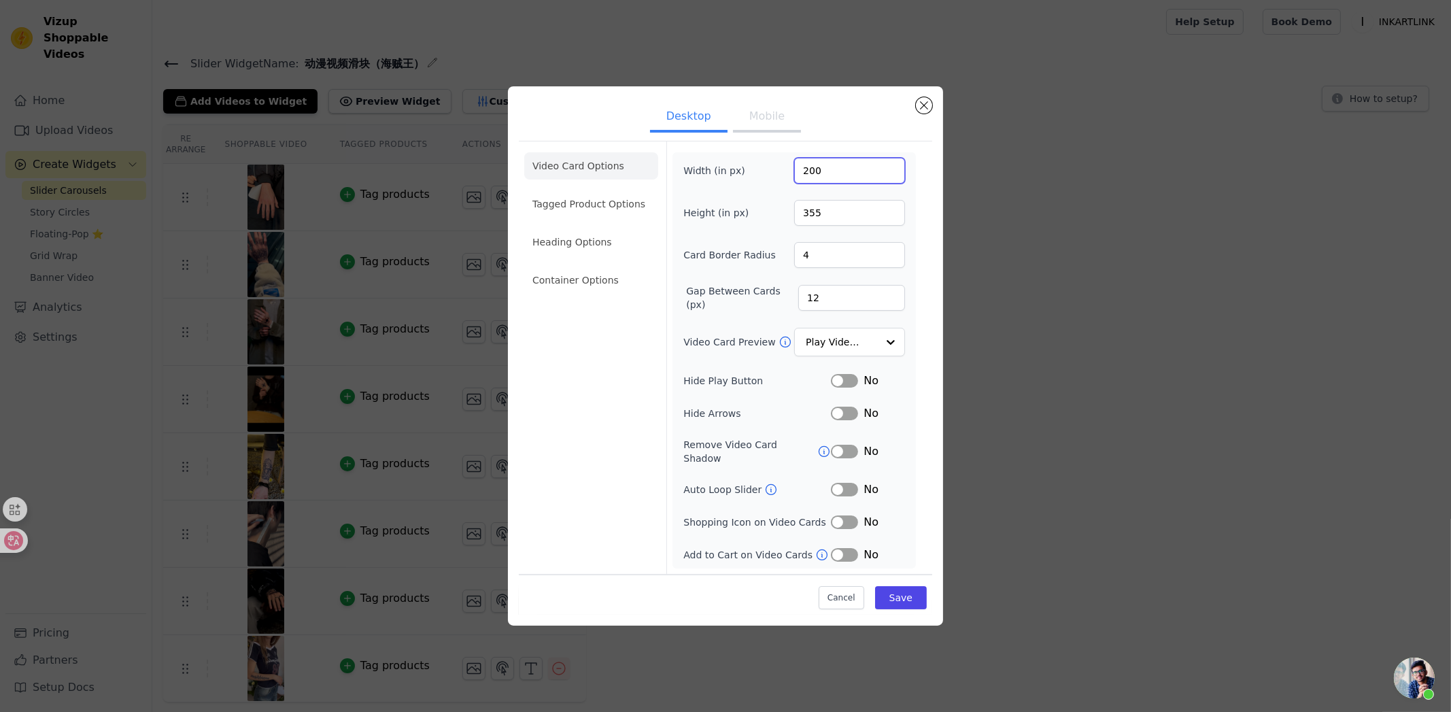
drag, startPoint x: 821, startPoint y: 179, endPoint x: 776, endPoint y: 176, distance: 45.0
click at [776, 176] on div "Width (in px) 200" at bounding box center [794, 171] width 222 height 26
type input "350"
drag, startPoint x: 838, startPoint y: 226, endPoint x: 792, endPoint y: 224, distance: 46.3
click at [792, 224] on div "Height (in px) 355" at bounding box center [794, 213] width 222 height 26
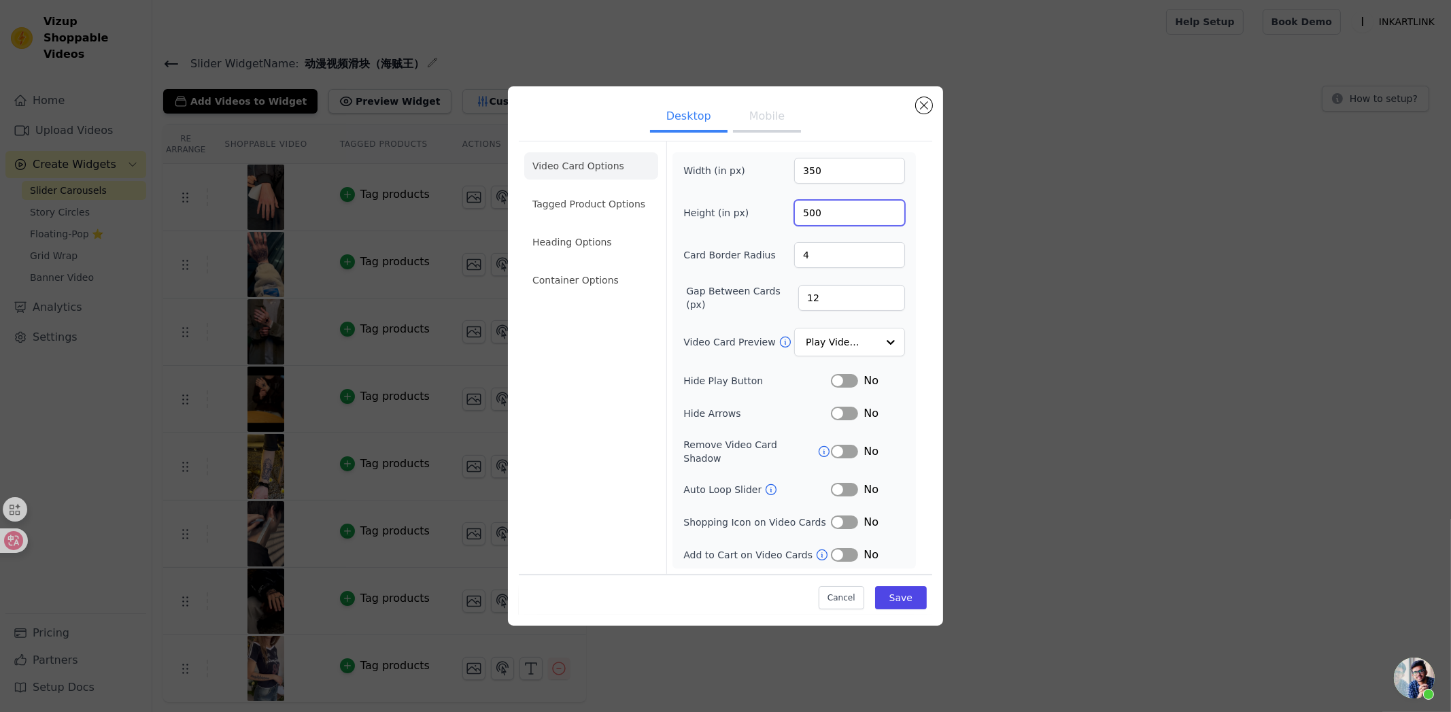
type input "500"
click at [925, 366] on div "Video Card Options Tagged Product Options Heading Options Container Options Wid…" at bounding box center [725, 357] width 413 height 433
click at [17, 540] on icon at bounding box center [24, 541] width 14 height 14
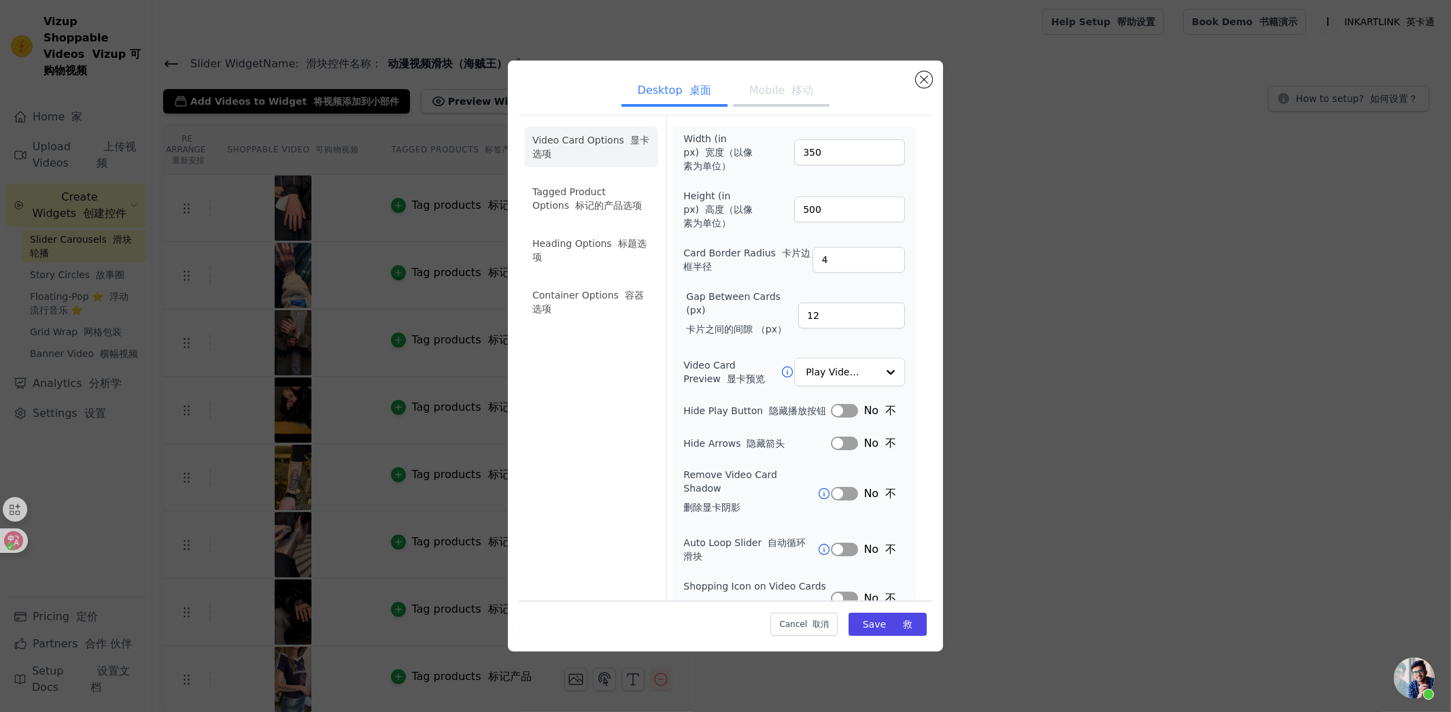
scroll to position [67, 0]
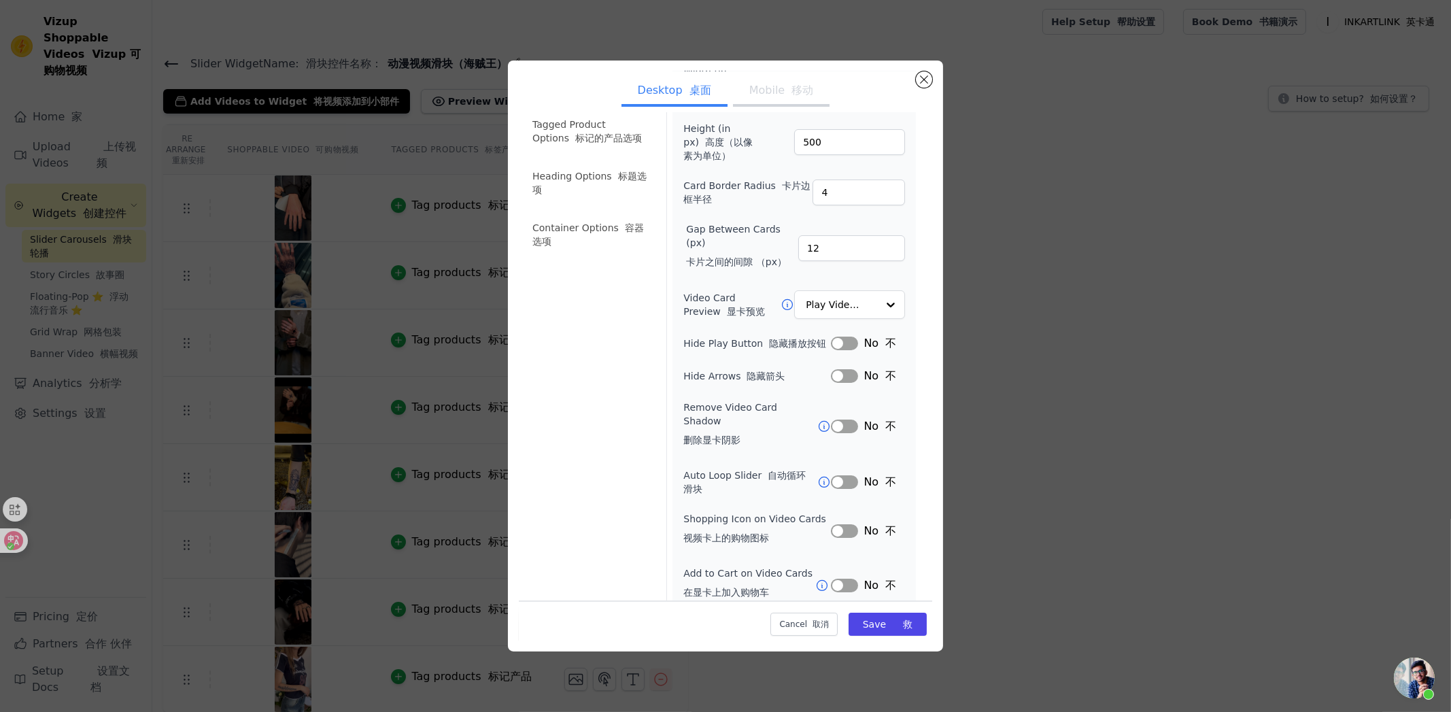
click at [832, 339] on button "Label" at bounding box center [844, 344] width 27 height 14
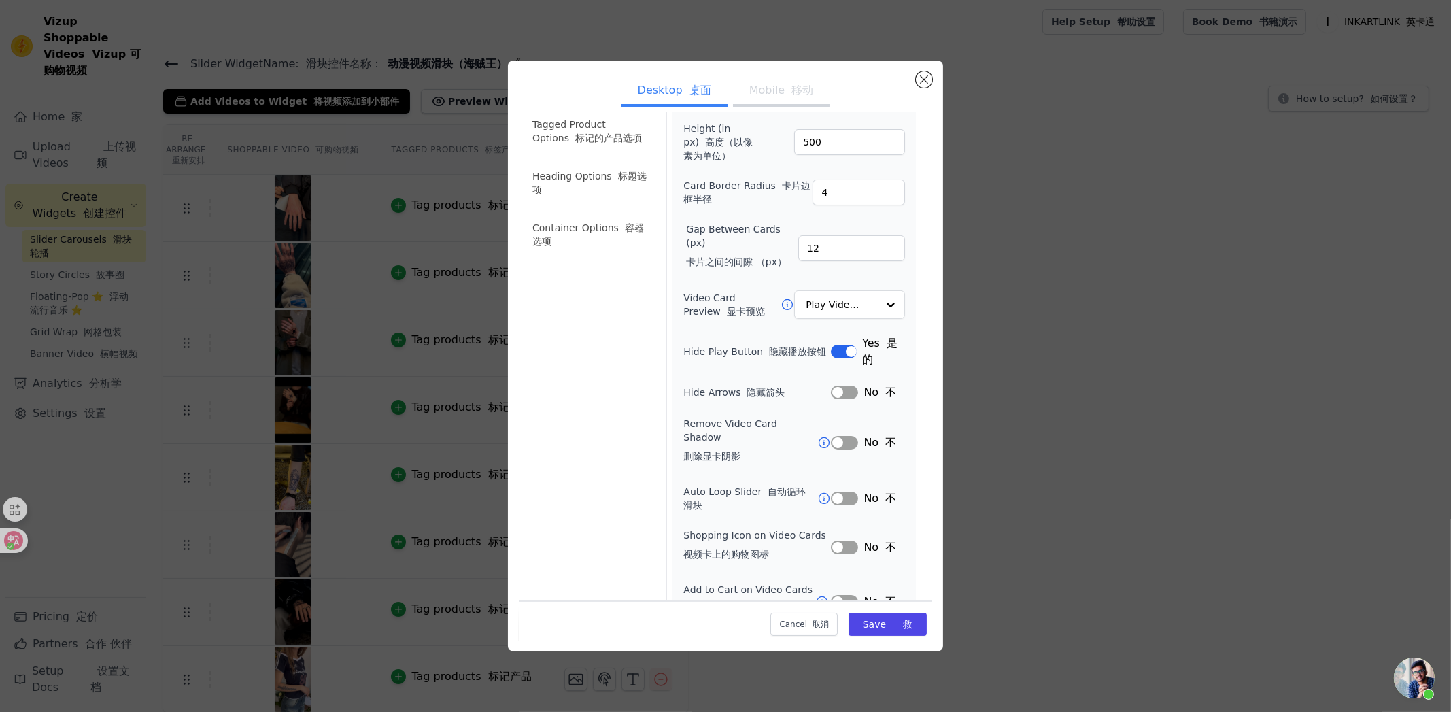
scroll to position [98, 0]
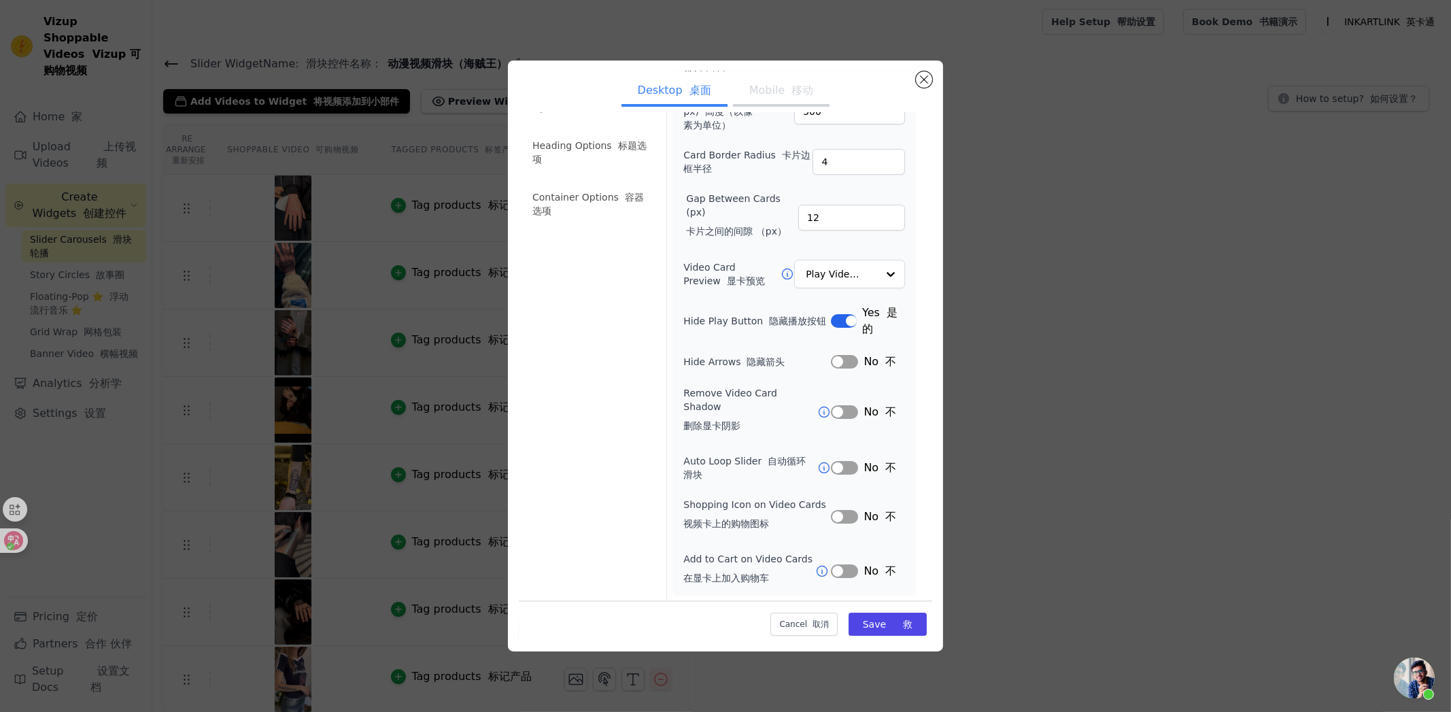
click at [840, 468] on button "Label" at bounding box center [844, 468] width 27 height 14
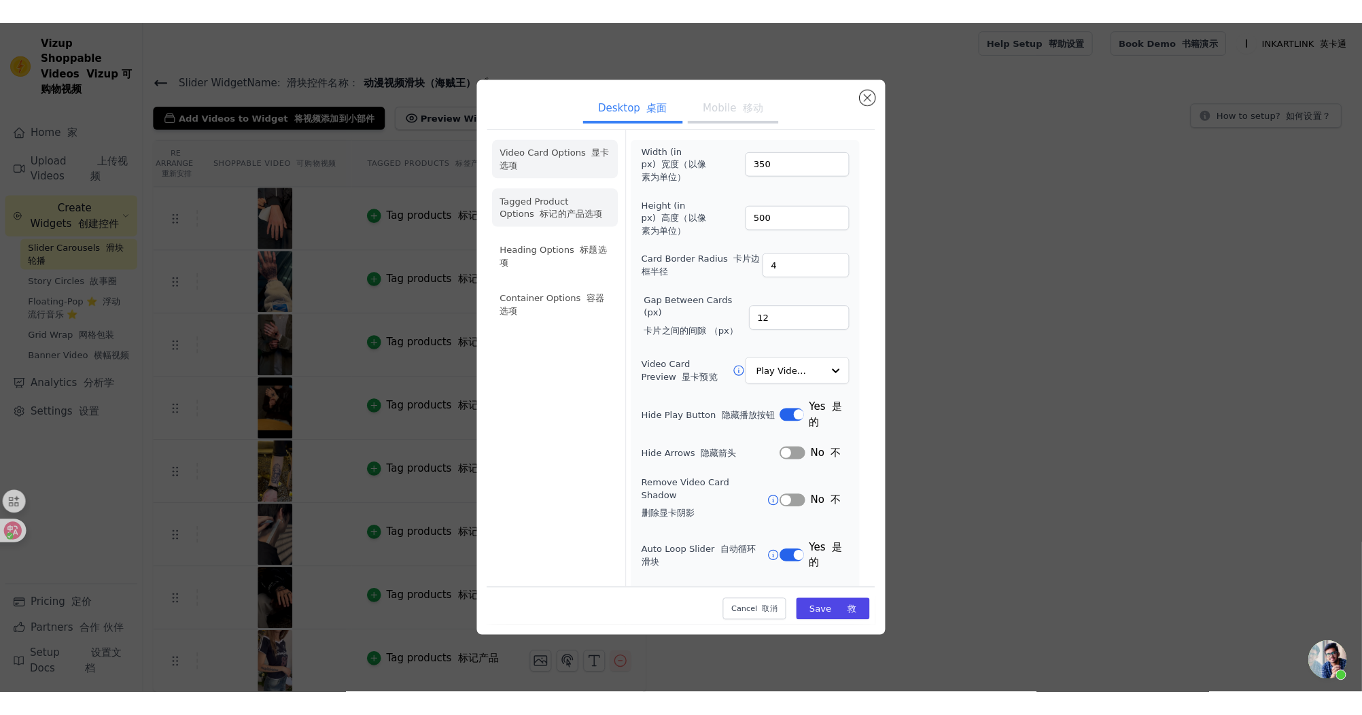
scroll to position [0, 0]
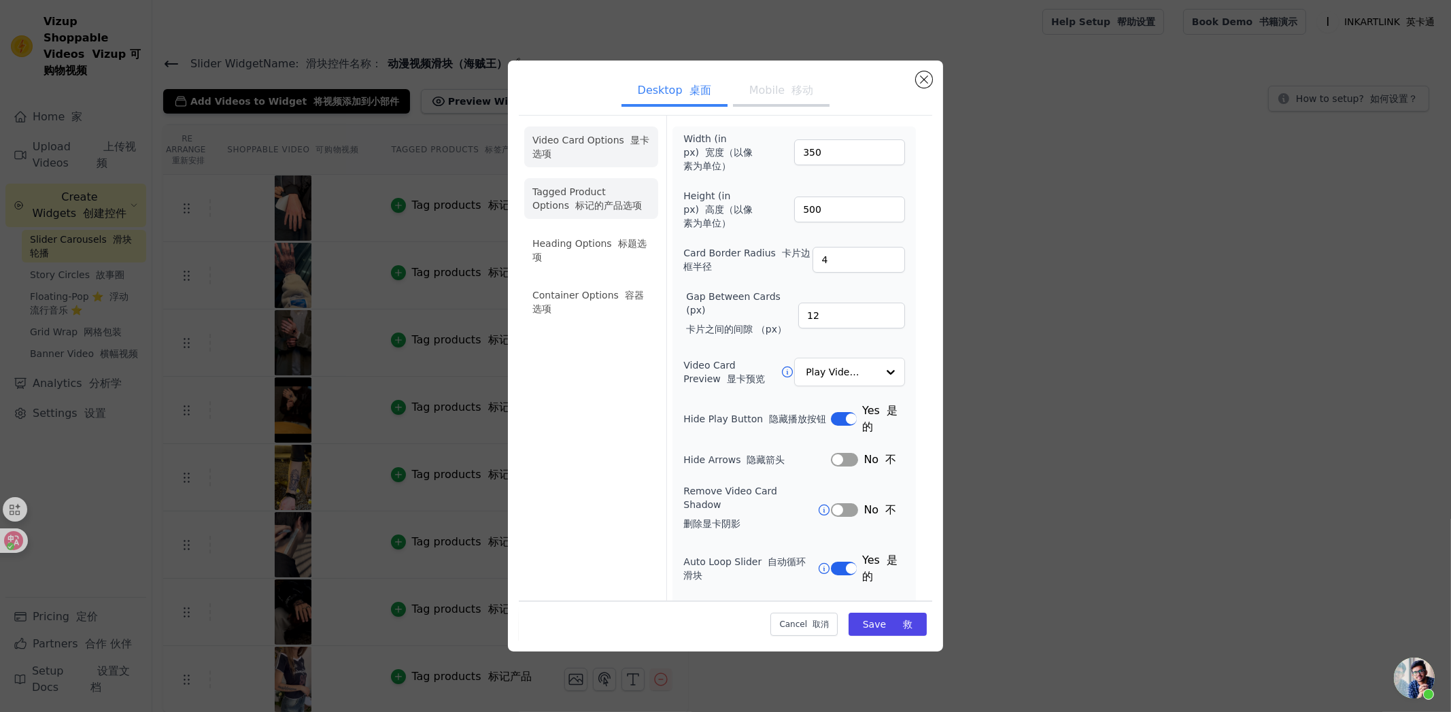
click at [616, 215] on li "Tagged Product Options 标记的产品选项" at bounding box center [591, 198] width 134 height 41
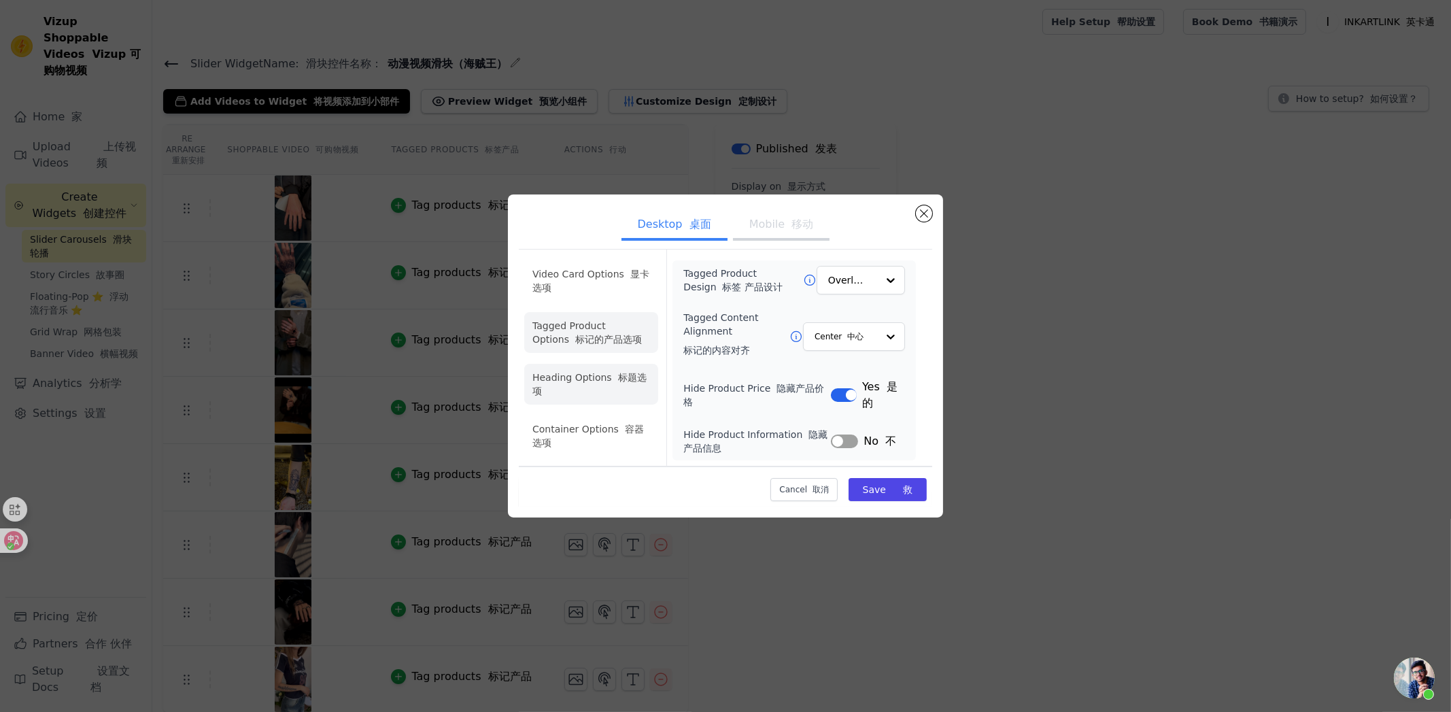
click at [617, 374] on font "标题选项" at bounding box center [589, 384] width 114 height 24
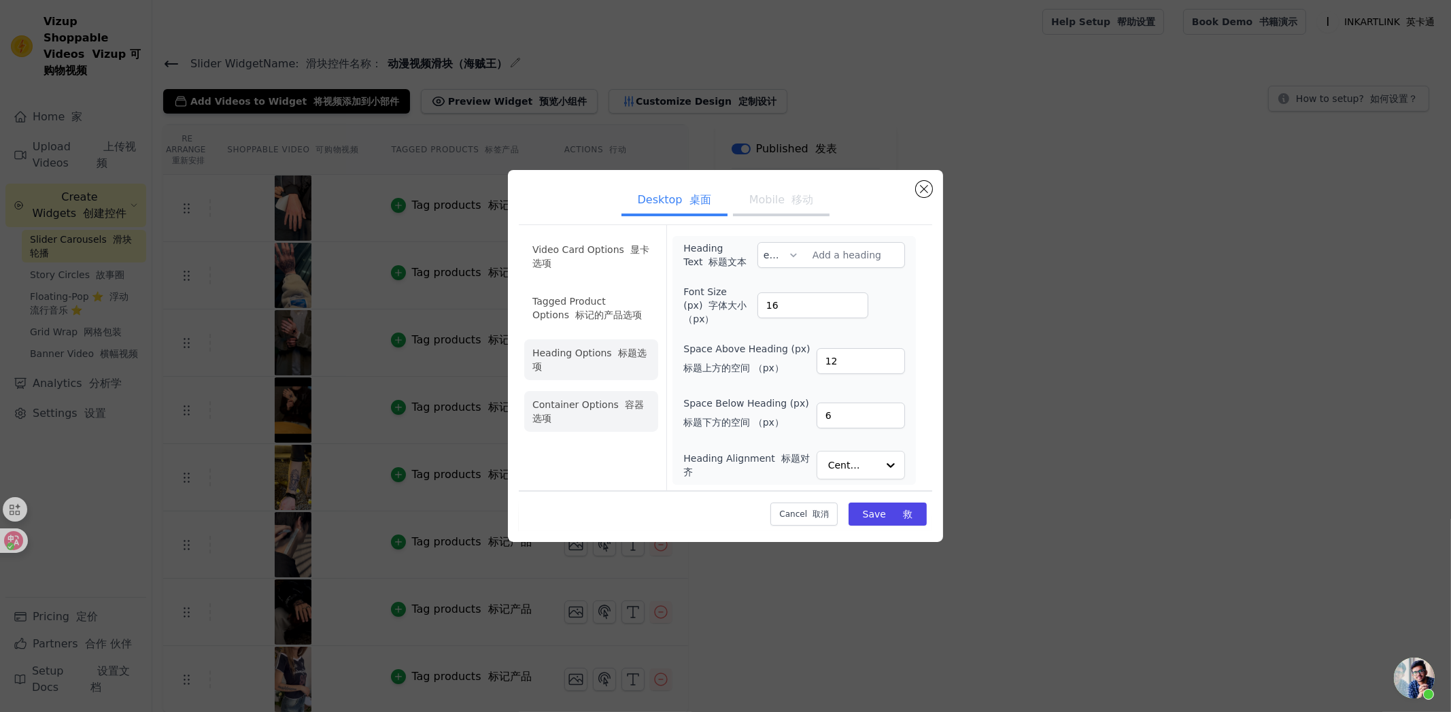
click at [608, 417] on li "Container Options 容器选项" at bounding box center [591, 411] width 134 height 41
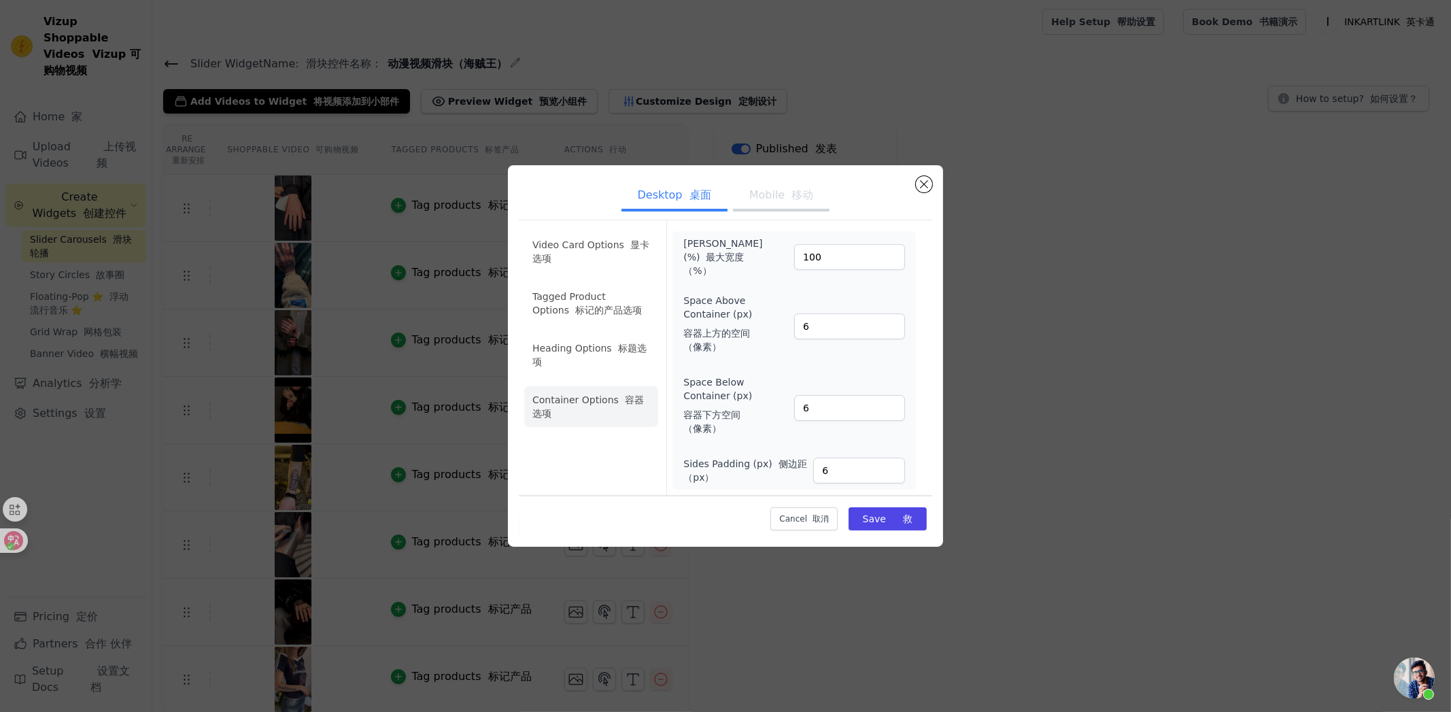
click at [787, 188] on font "button" at bounding box center [788, 194] width 7 height 13
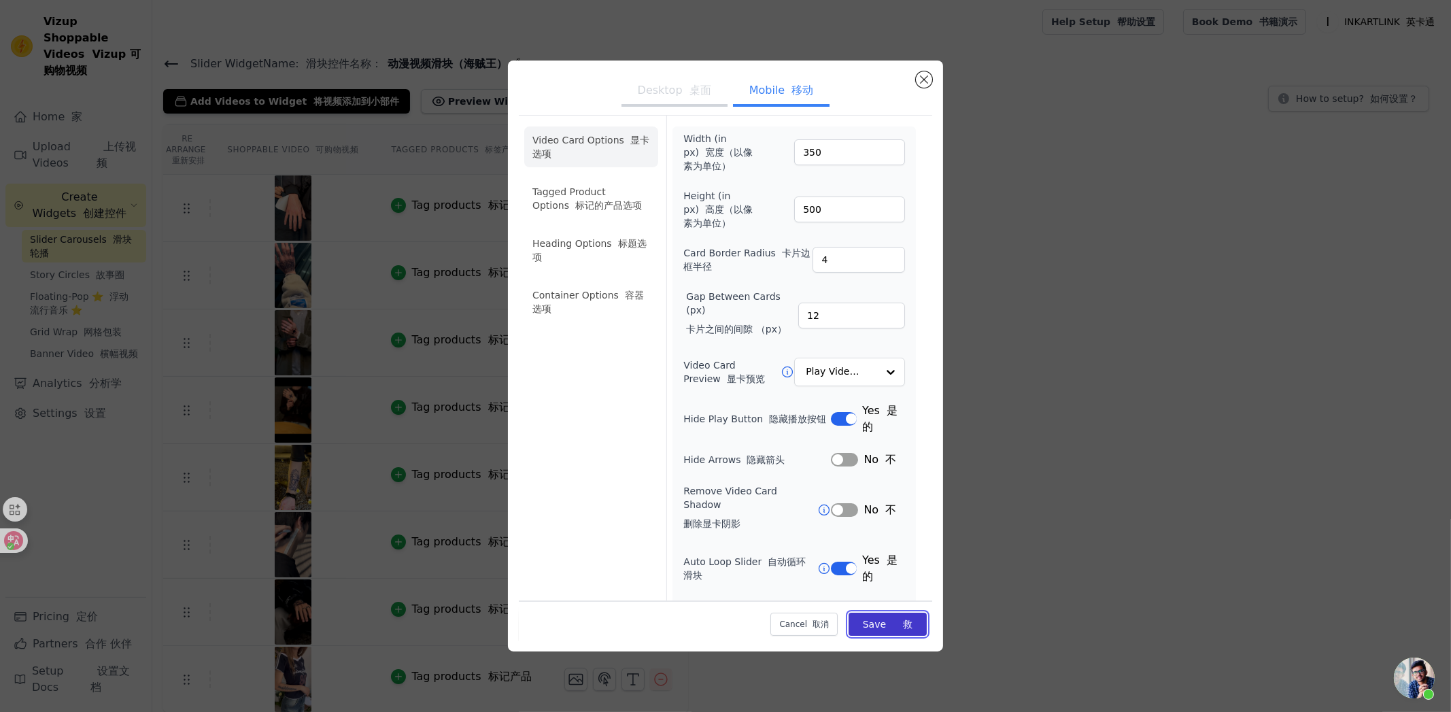
click at [903, 628] on font "救" at bounding box center [908, 623] width 10 height 11
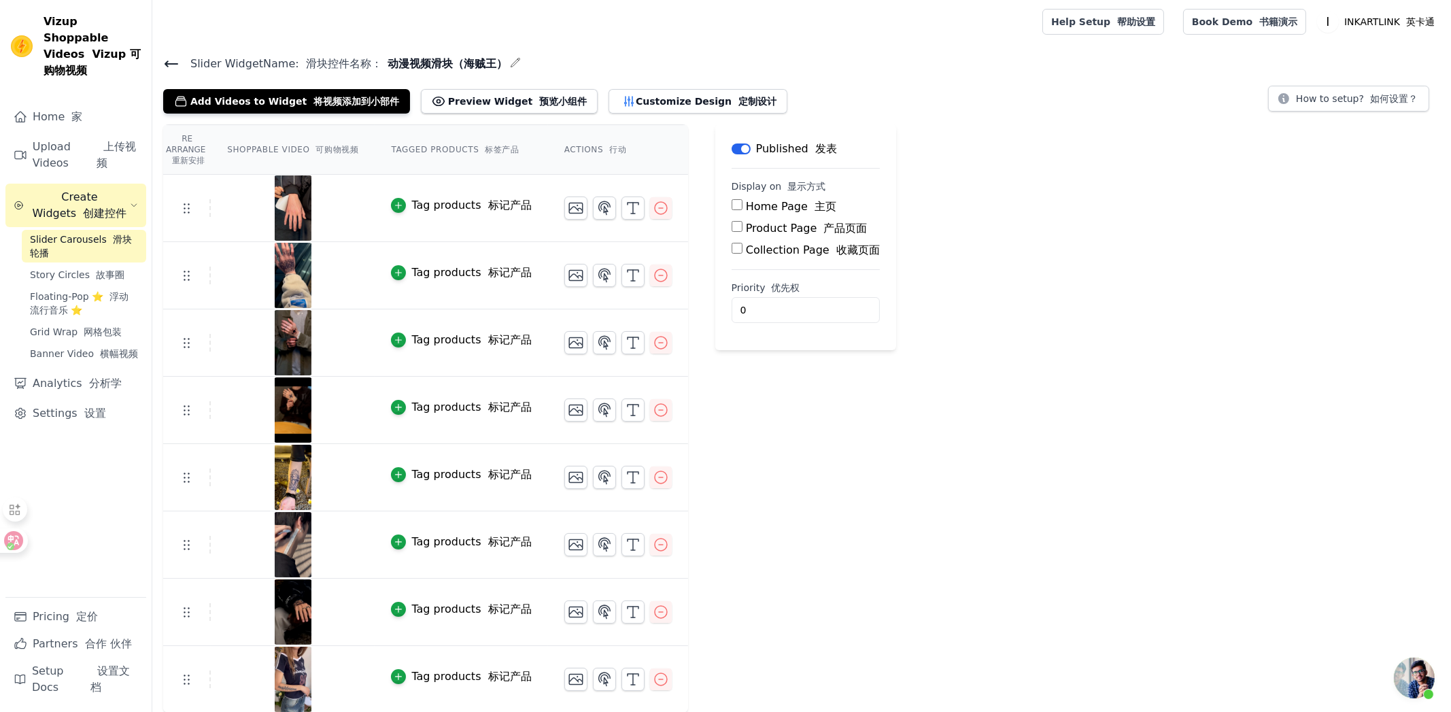
click at [799, 492] on div "Label Published 发表 Display on 显示方式 Home Page 主页 Product Page 产品页面 Collection Pa…" at bounding box center [805, 418] width 181 height 589
click at [839, 510] on div "Label Published 发表 Display on 显示方式 Home Page 主页 Product Page 产品页面 Collection Pa…" at bounding box center [805, 418] width 181 height 589
click at [169, 64] on icon at bounding box center [171, 64] width 16 height 16
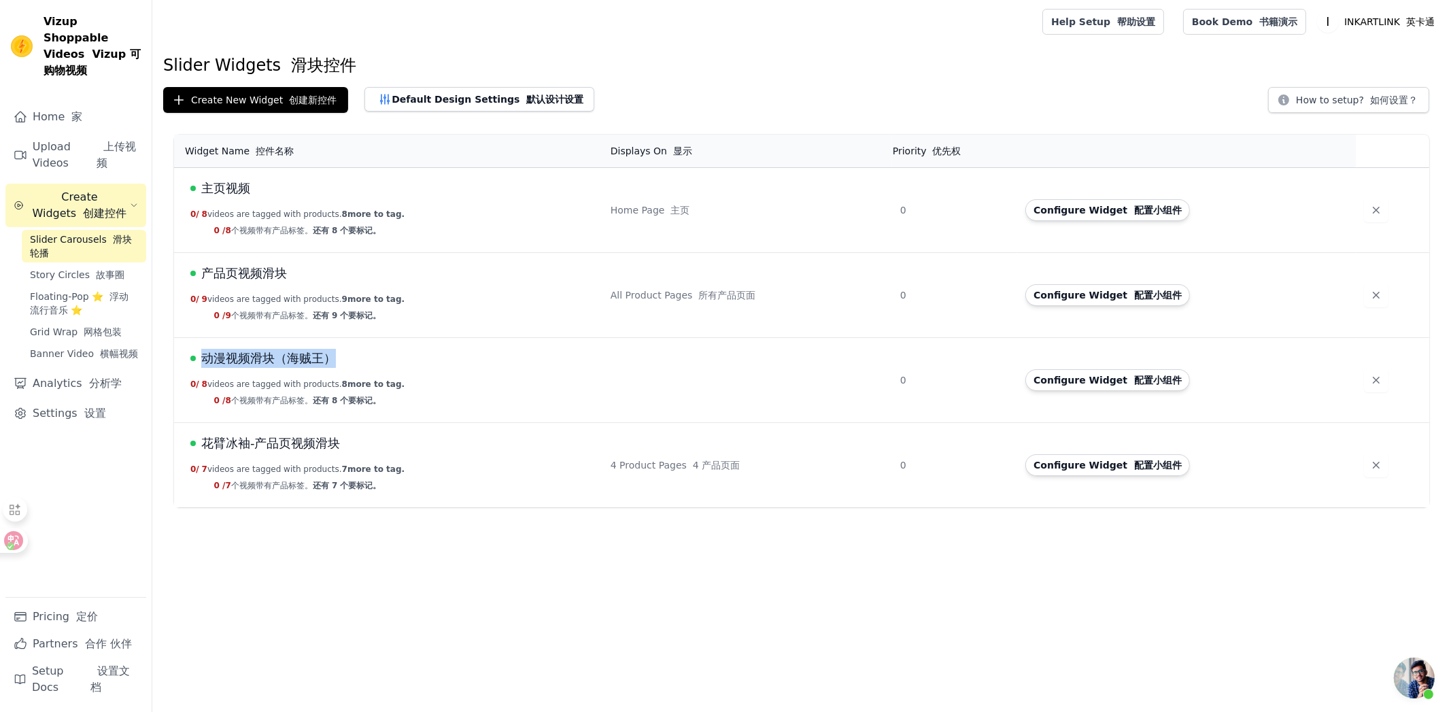
drag, startPoint x: 324, startPoint y: 360, endPoint x: 204, endPoint y: 358, distance: 119.7
click at [204, 358] on div "动漫视频滑块（海贼王）" at bounding box center [392, 358] width 404 height 19
click at [358, 507] on html "Vizup Shoppable Videos Vizup 可购物视频 Home 家 Upload Videos 上传视频 Create Widgets 创建控…" at bounding box center [725, 253] width 1451 height 507
click at [1161, 292] on font "配置小组件" at bounding box center [1158, 295] width 48 height 11
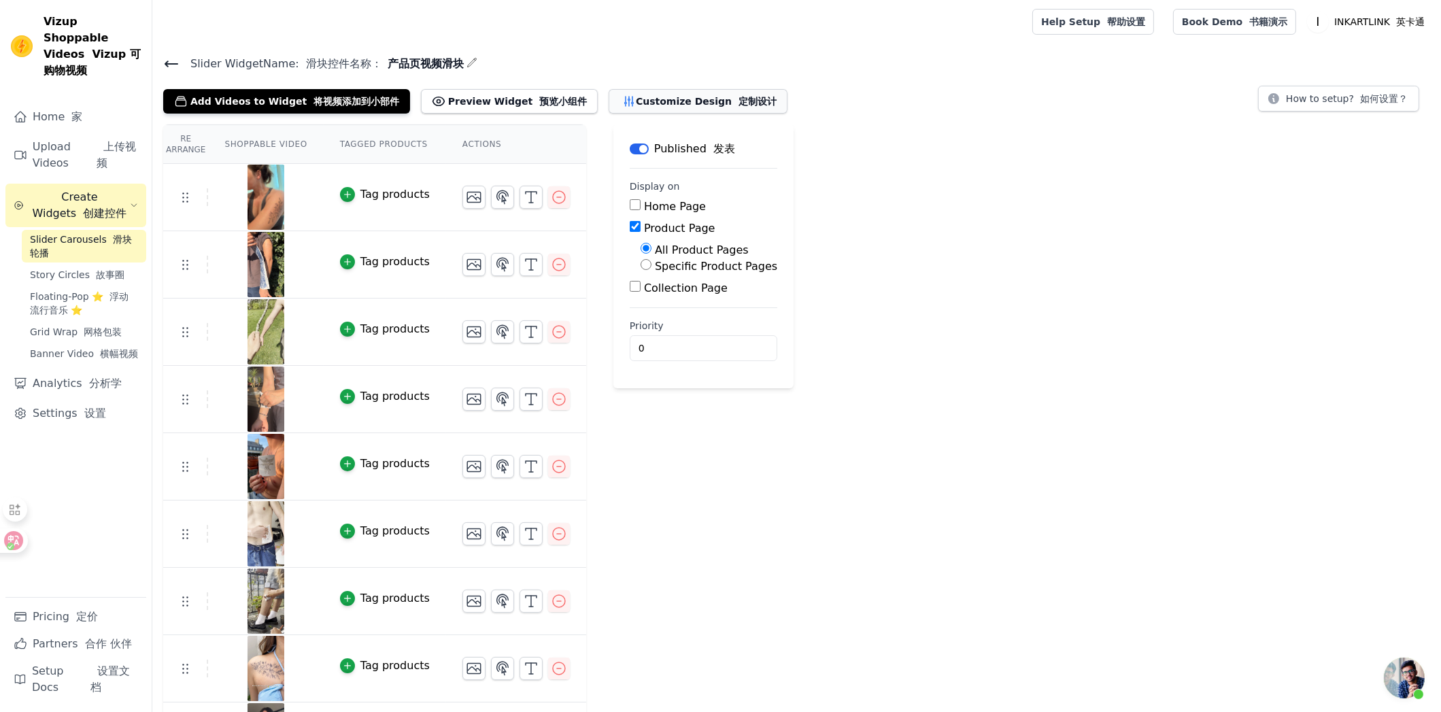
click at [698, 103] on button "Customize Design 定制设计" at bounding box center [697, 101] width 179 height 24
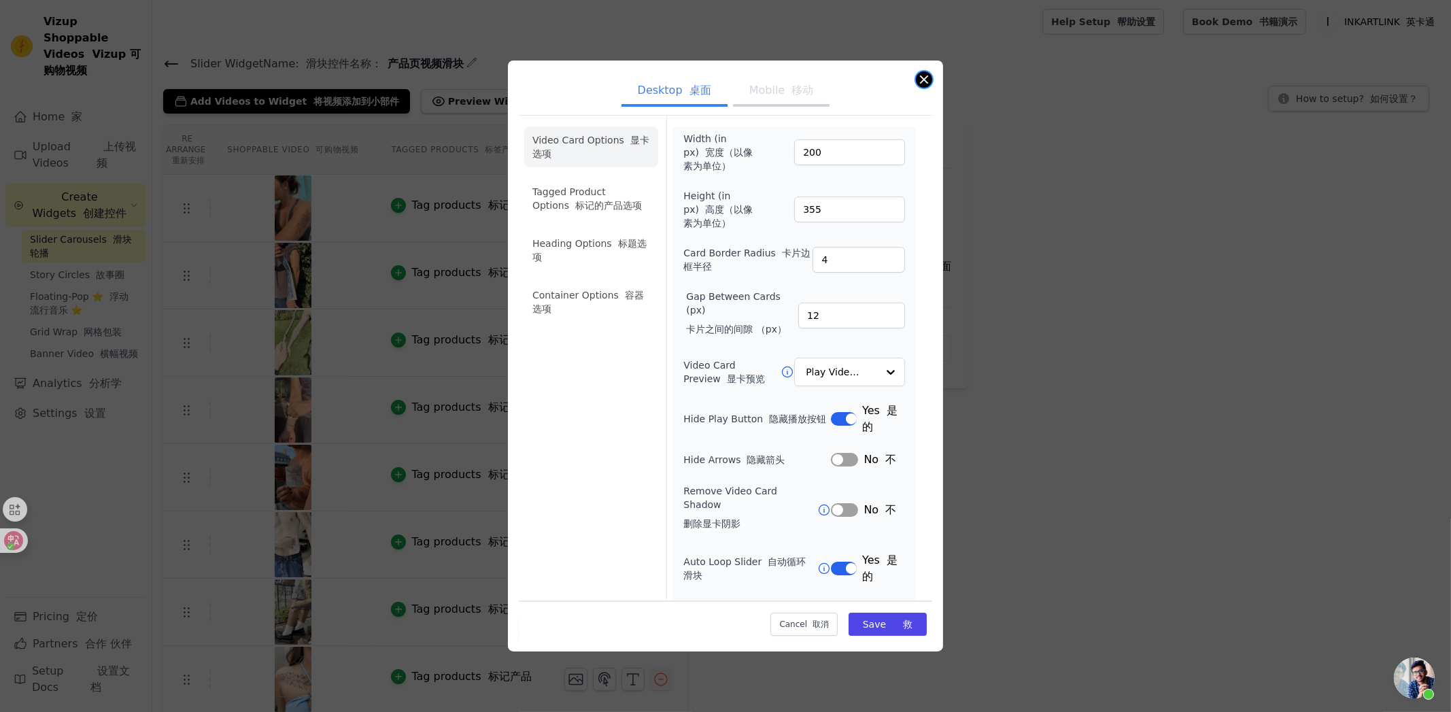
click at [921, 79] on button "Close modal" at bounding box center [924, 79] width 16 height 16
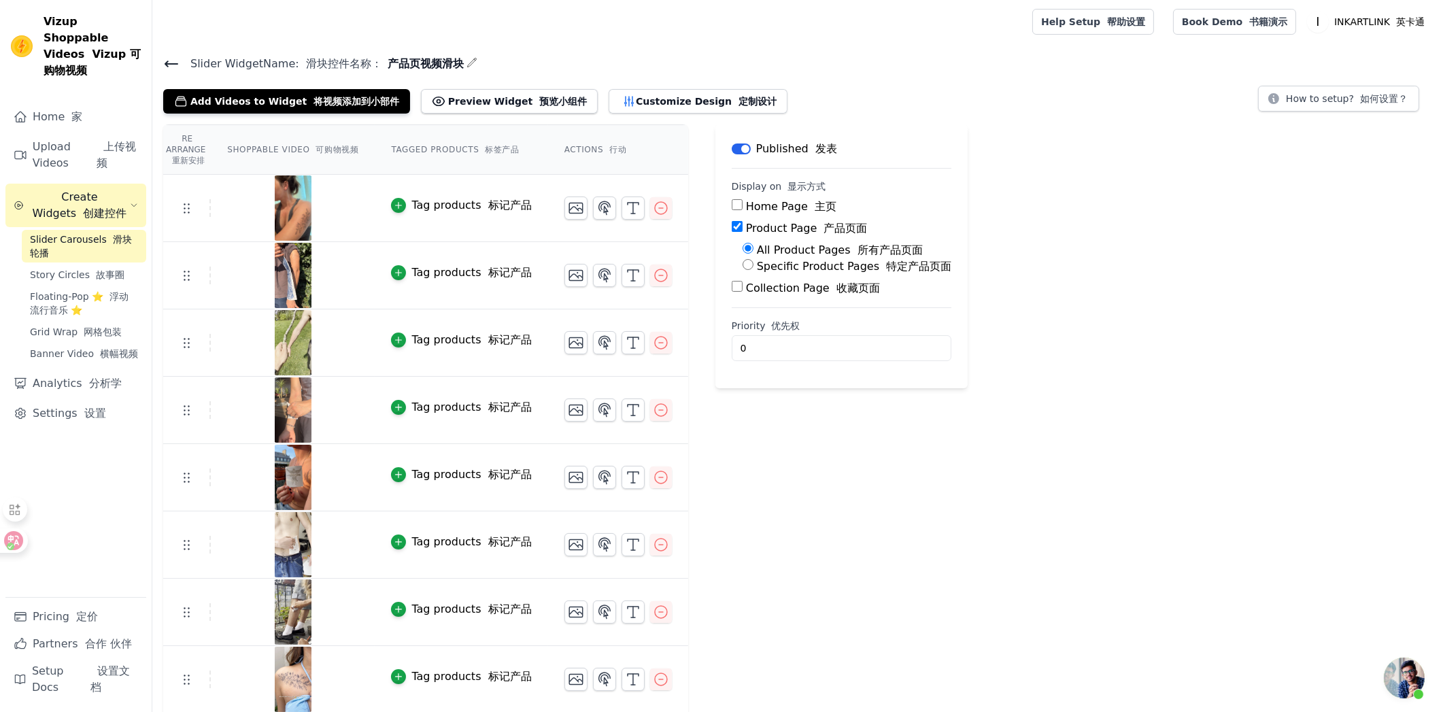
click at [165, 58] on icon at bounding box center [171, 64] width 16 height 16
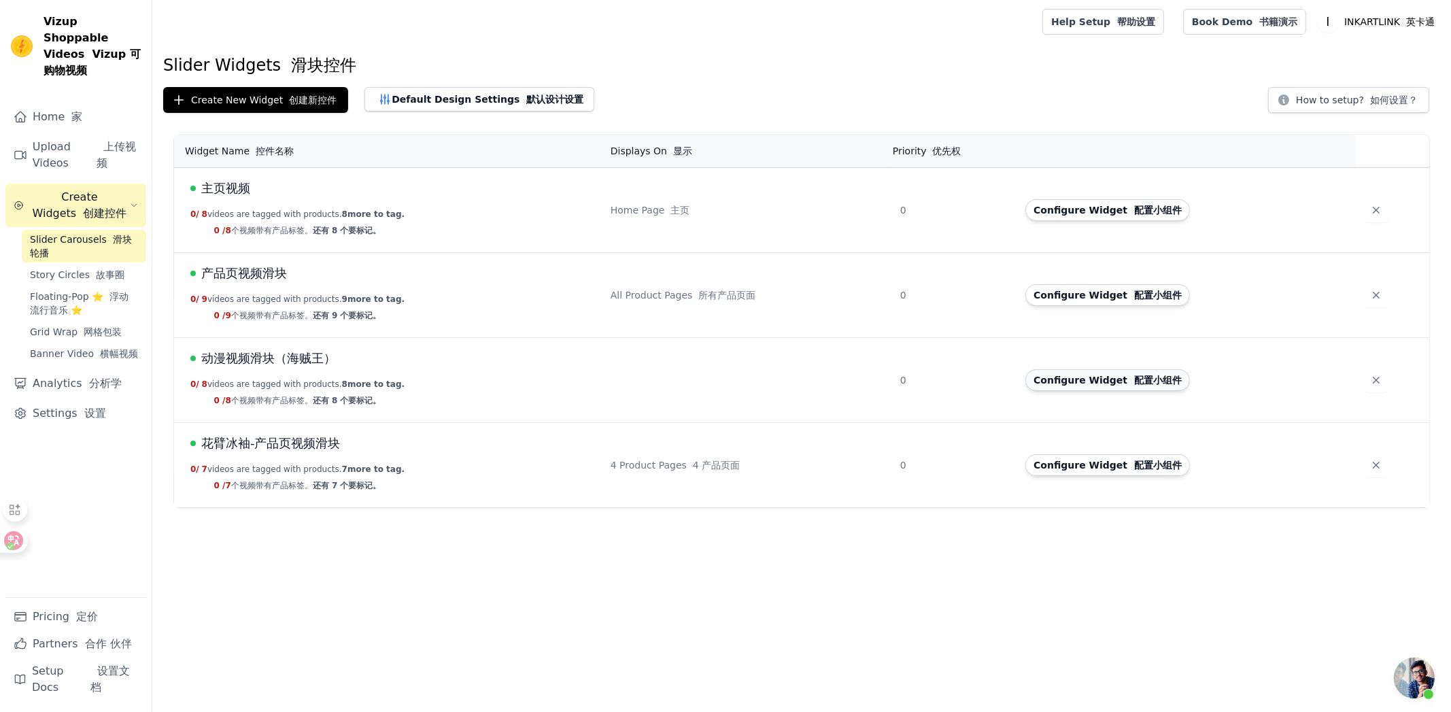
click at [1071, 375] on button "Configure Widget 配置小组件" at bounding box center [1107, 380] width 165 height 22
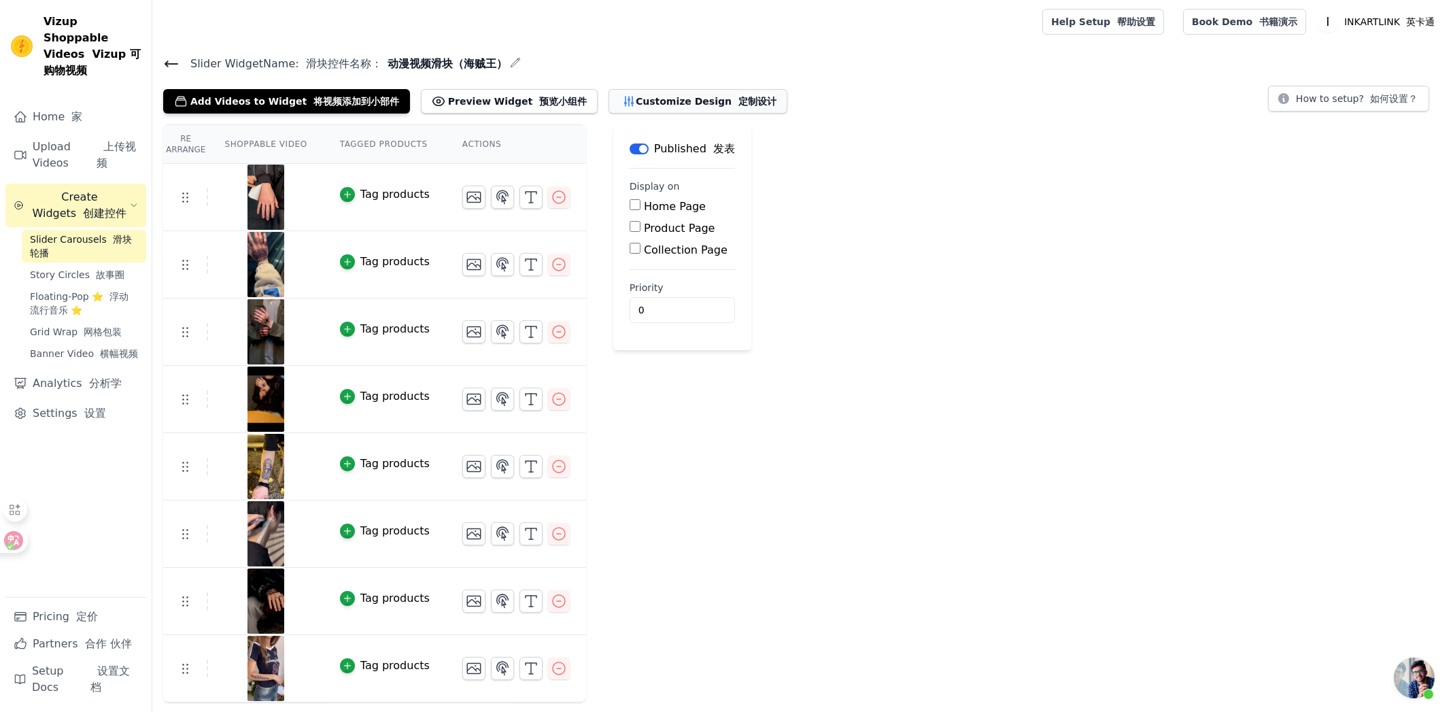
click at [615, 103] on button "Customize Design 定制设计" at bounding box center [697, 101] width 179 height 24
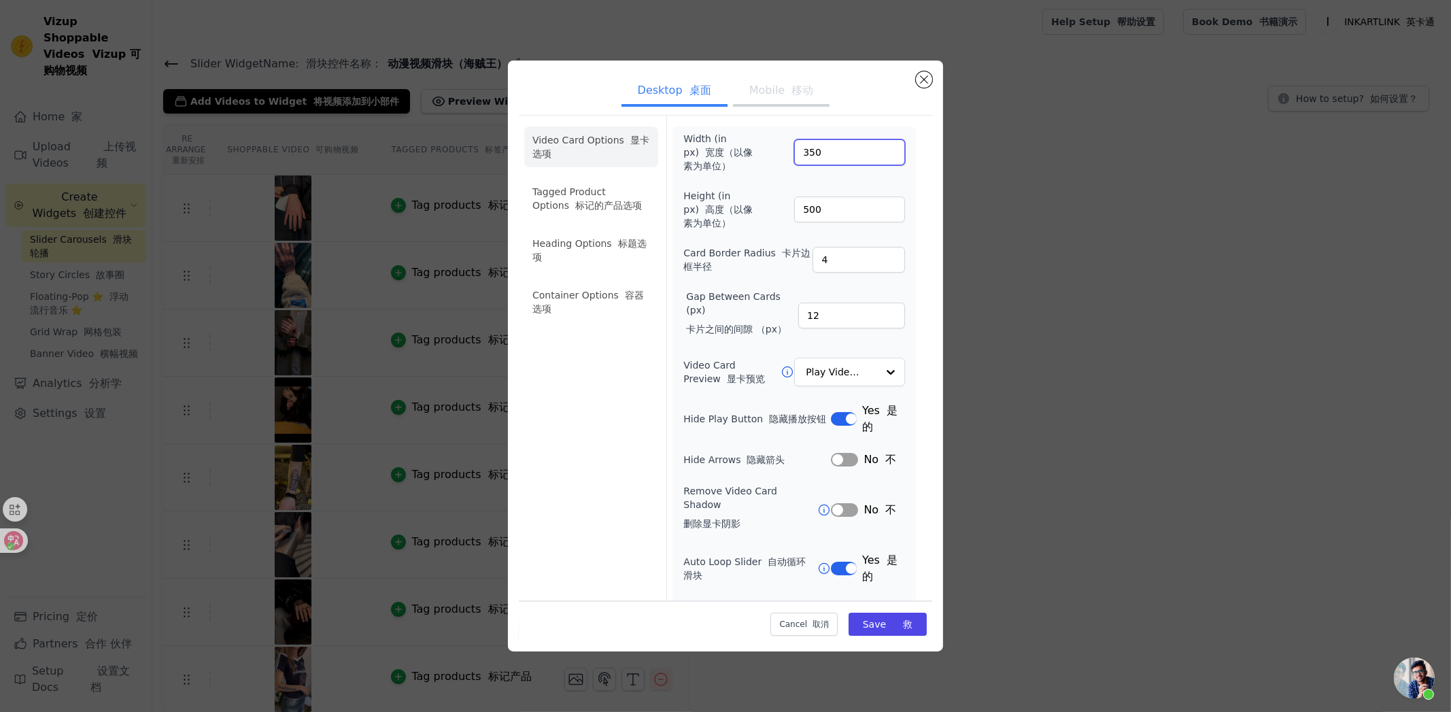
drag, startPoint x: 823, startPoint y: 152, endPoint x: 766, endPoint y: 149, distance: 56.5
click at [766, 149] on div "Width (in px) 宽度（以像素为单位） 350" at bounding box center [794, 152] width 222 height 41
type input "200"
drag, startPoint x: 834, startPoint y: 209, endPoint x: 744, endPoint y: 209, distance: 89.7
click at [744, 209] on div "Height (in px) 高度（以像素为单位） 500" at bounding box center [794, 209] width 222 height 41
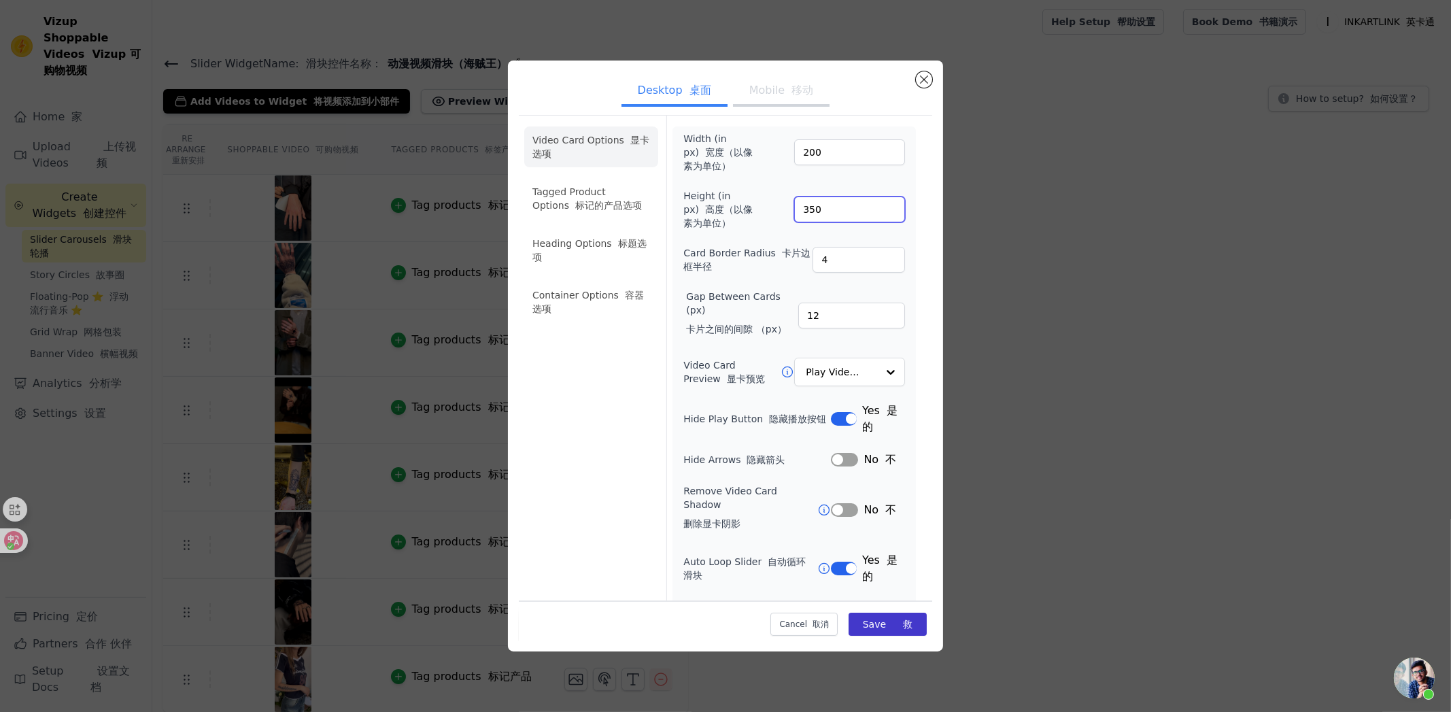
type input "350"
click at [880, 631] on button "Save 救" at bounding box center [887, 623] width 78 height 23
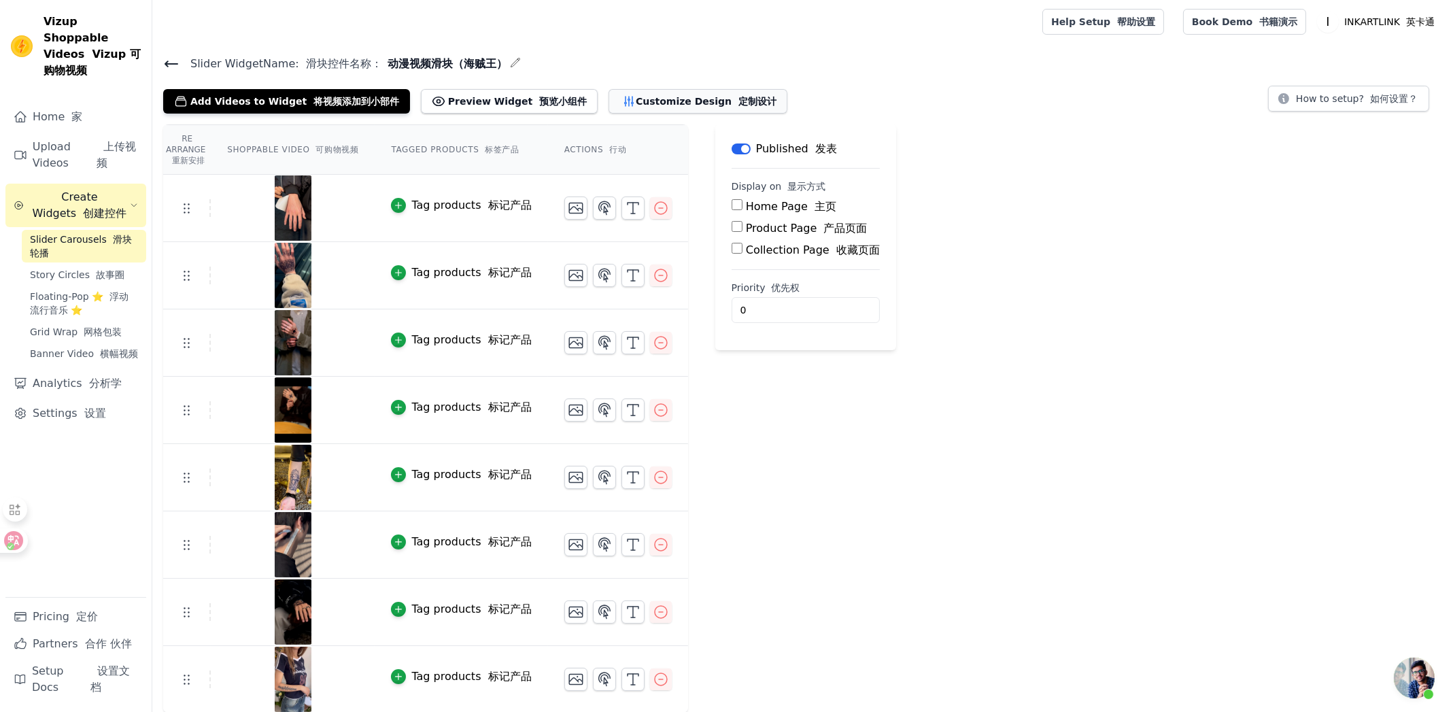
click at [698, 108] on button "Customize Design 定制设计" at bounding box center [697, 101] width 179 height 24
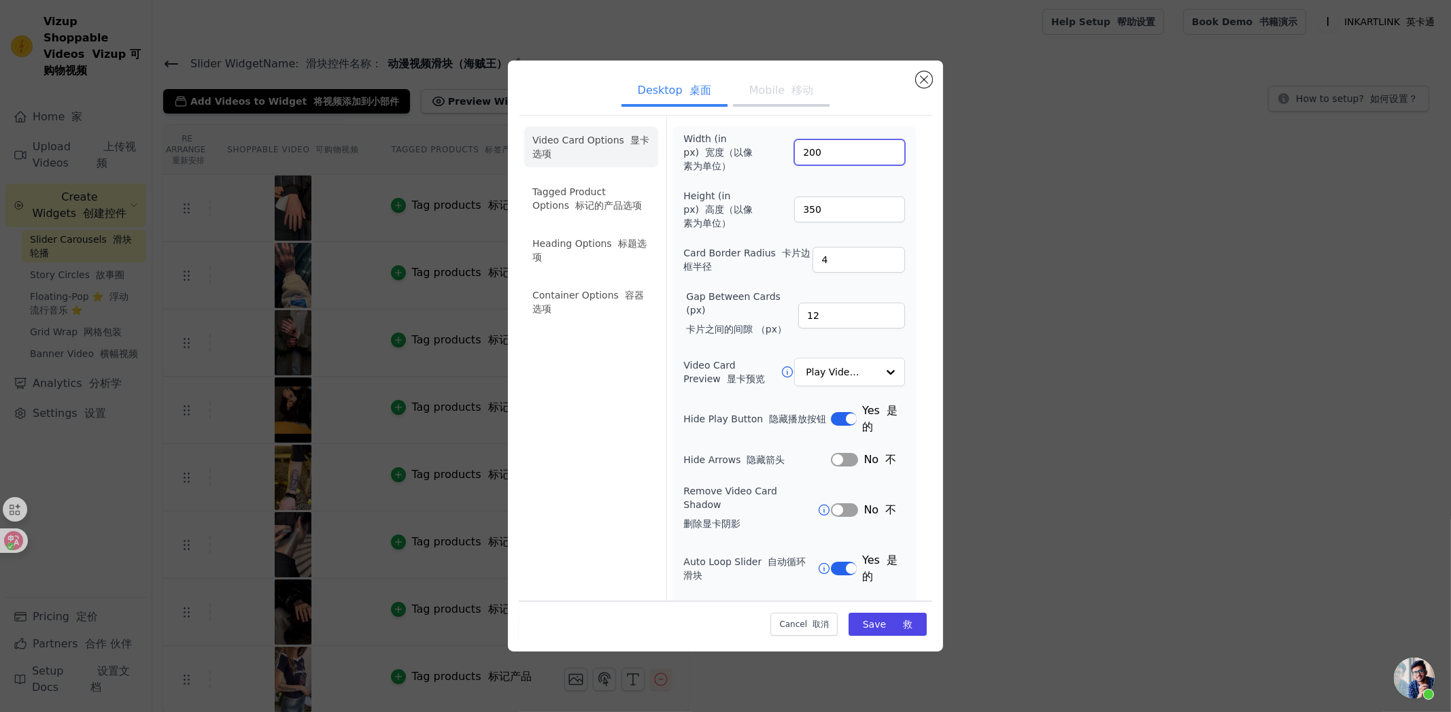
drag, startPoint x: 834, startPoint y: 150, endPoint x: 789, endPoint y: 152, distance: 44.9
click at [794, 152] on input "200" at bounding box center [849, 152] width 111 height 26
type input "300"
drag, startPoint x: 819, startPoint y: 211, endPoint x: 791, endPoint y: 211, distance: 27.2
click at [794, 211] on input "350" at bounding box center [849, 209] width 111 height 26
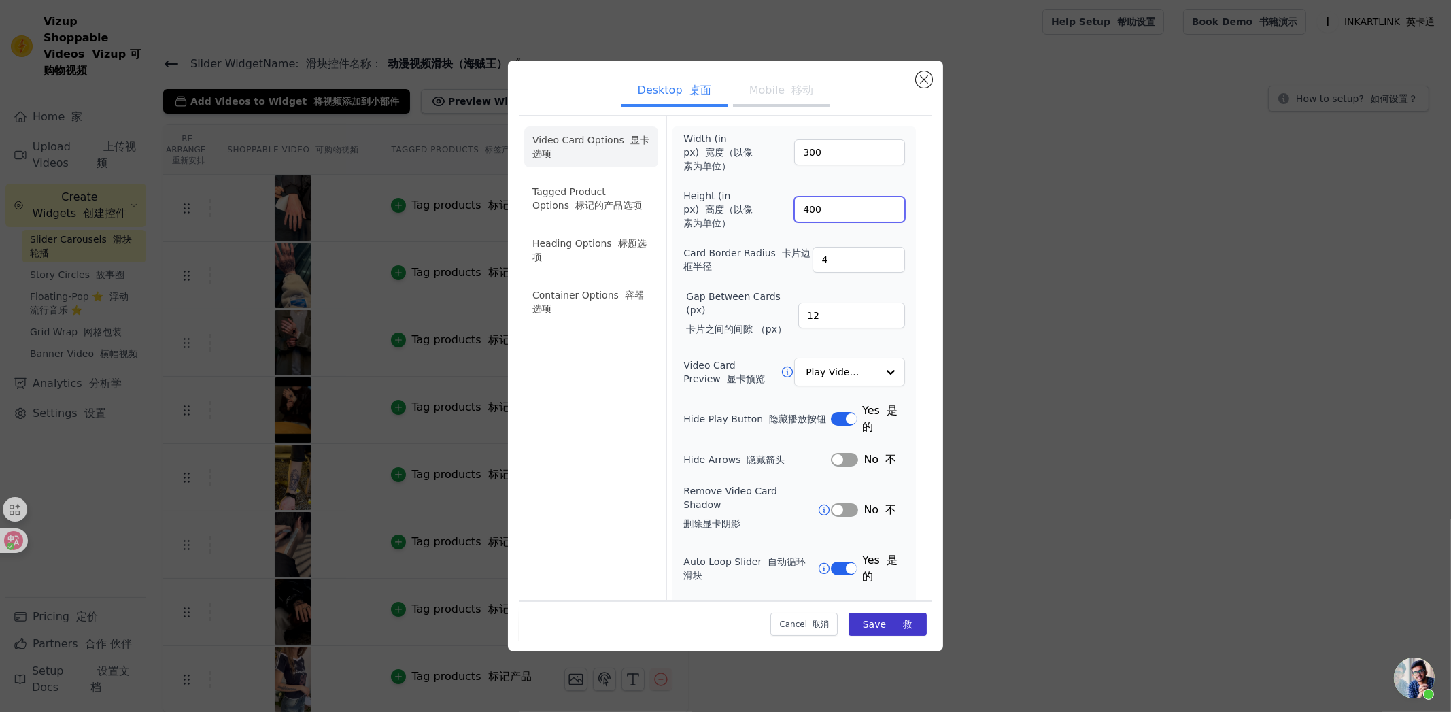
type input "400"
click at [897, 625] on font "button" at bounding box center [900, 623] width 6 height 11
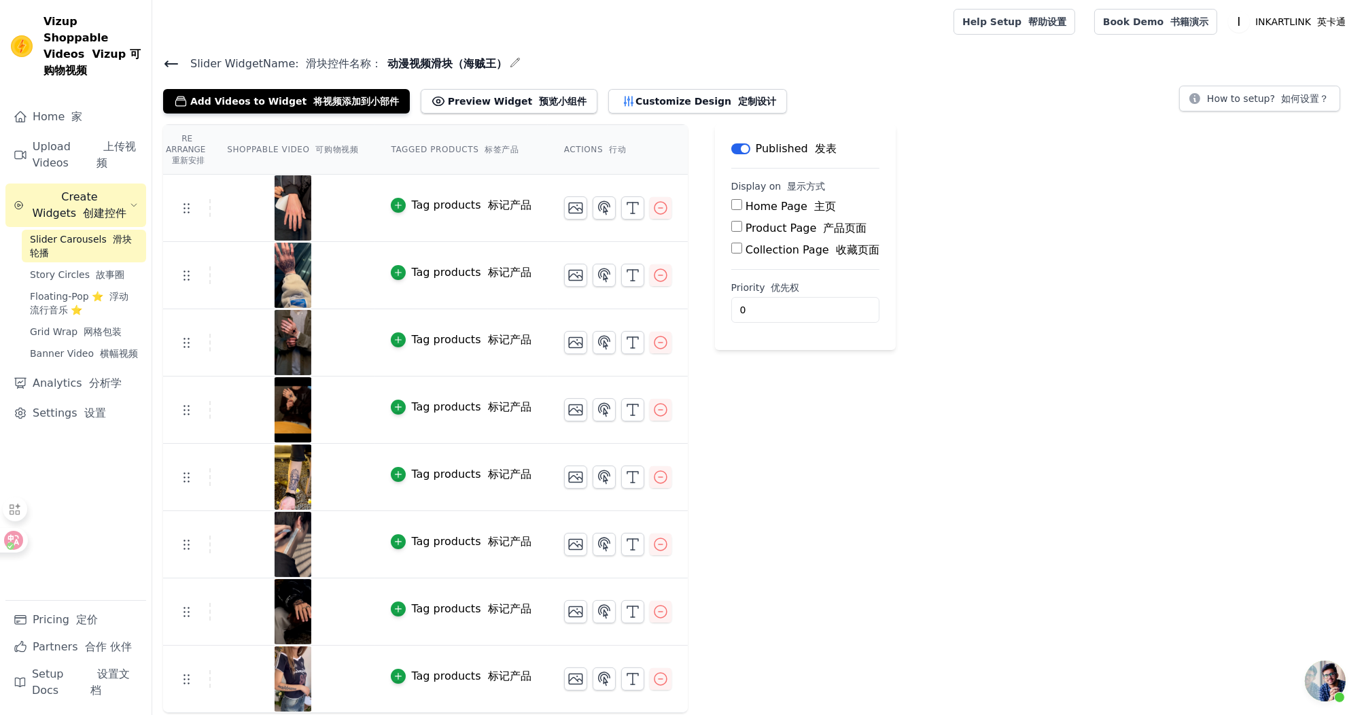
click at [839, 458] on div "Label Published 发表 Display on 显示方式 Home Page 主页 Product Page 产品页面 Collection Pa…" at bounding box center [805, 418] width 181 height 589
click at [169, 58] on icon at bounding box center [171, 64] width 16 height 16
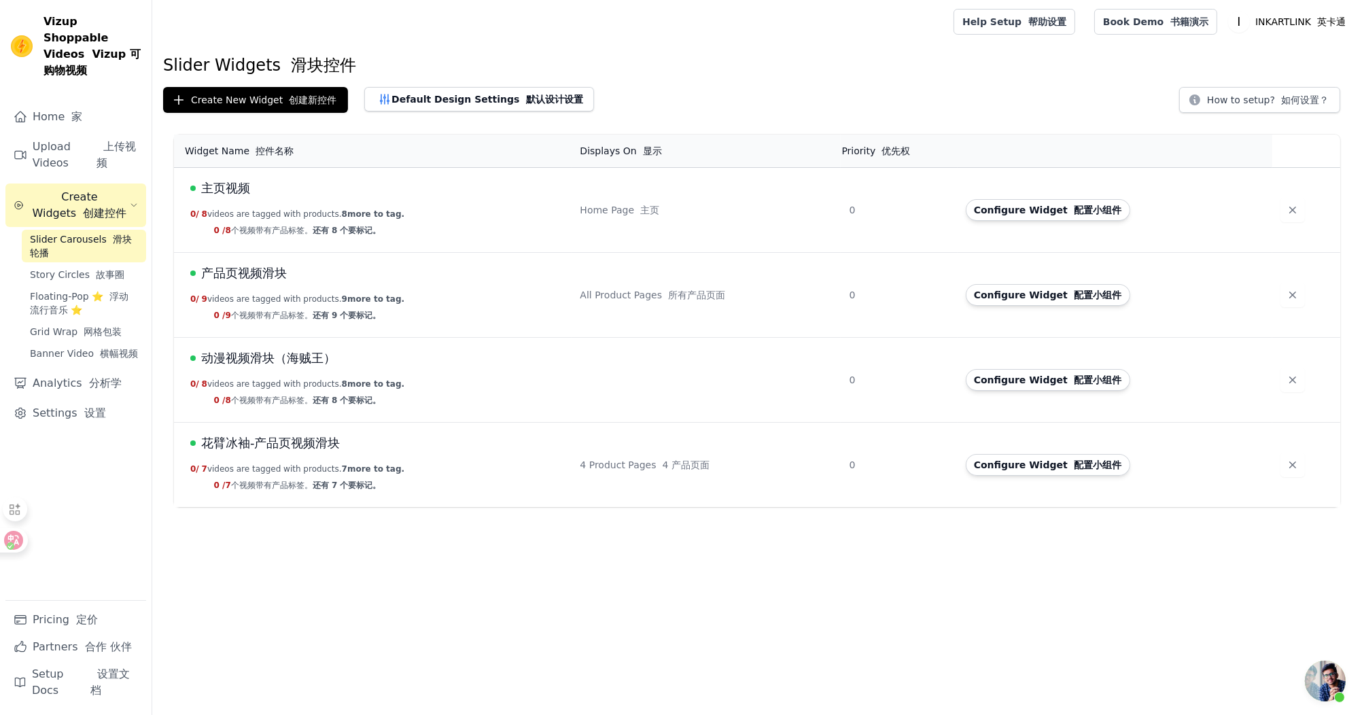
click at [916, 507] on html "Vizup Shoppable Videos Vizup 可购物视频 Home 家 Upload Videos 上传视频 Create Widgets 创建控…" at bounding box center [681, 253] width 1362 height 507
click at [826, 507] on html "Vizup Shoppable Videos Vizup 可购物视频 Home 家 Upload Videos 上传视频 Create Widgets 创建控…" at bounding box center [681, 253] width 1362 height 507
